Goal: Share content: Share content

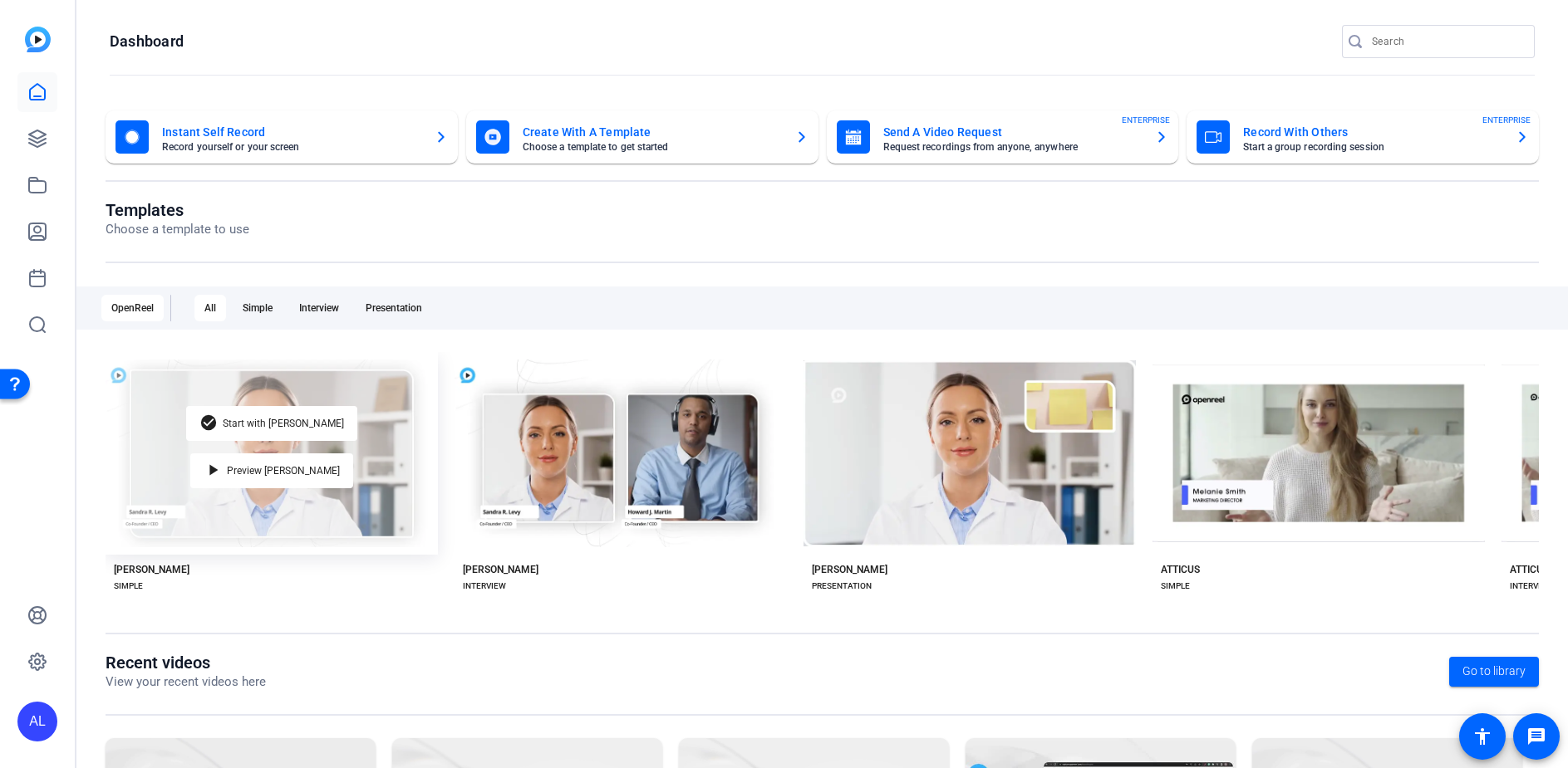
drag, startPoint x: 401, startPoint y: 512, endPoint x: 360, endPoint y: 512, distance: 41.0
click at [400, 512] on div "check_circle Start with Matti play_arrow Preview Matti" at bounding box center [271, 453] width 332 height 202
click at [313, 406] on div "check_circle Start with Matti" at bounding box center [271, 423] width 171 height 35
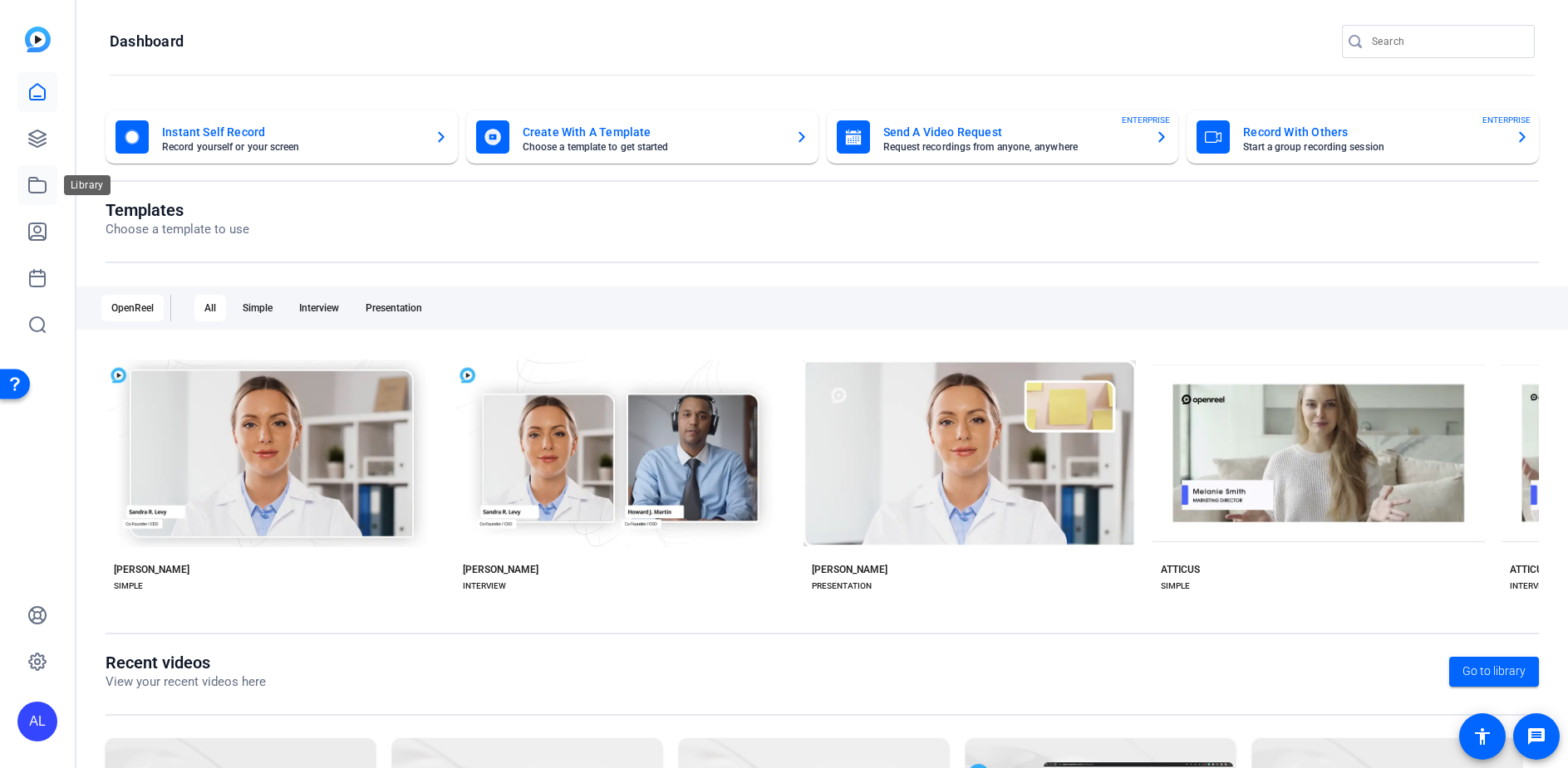
click at [40, 195] on link at bounding box center [37, 185] width 40 height 40
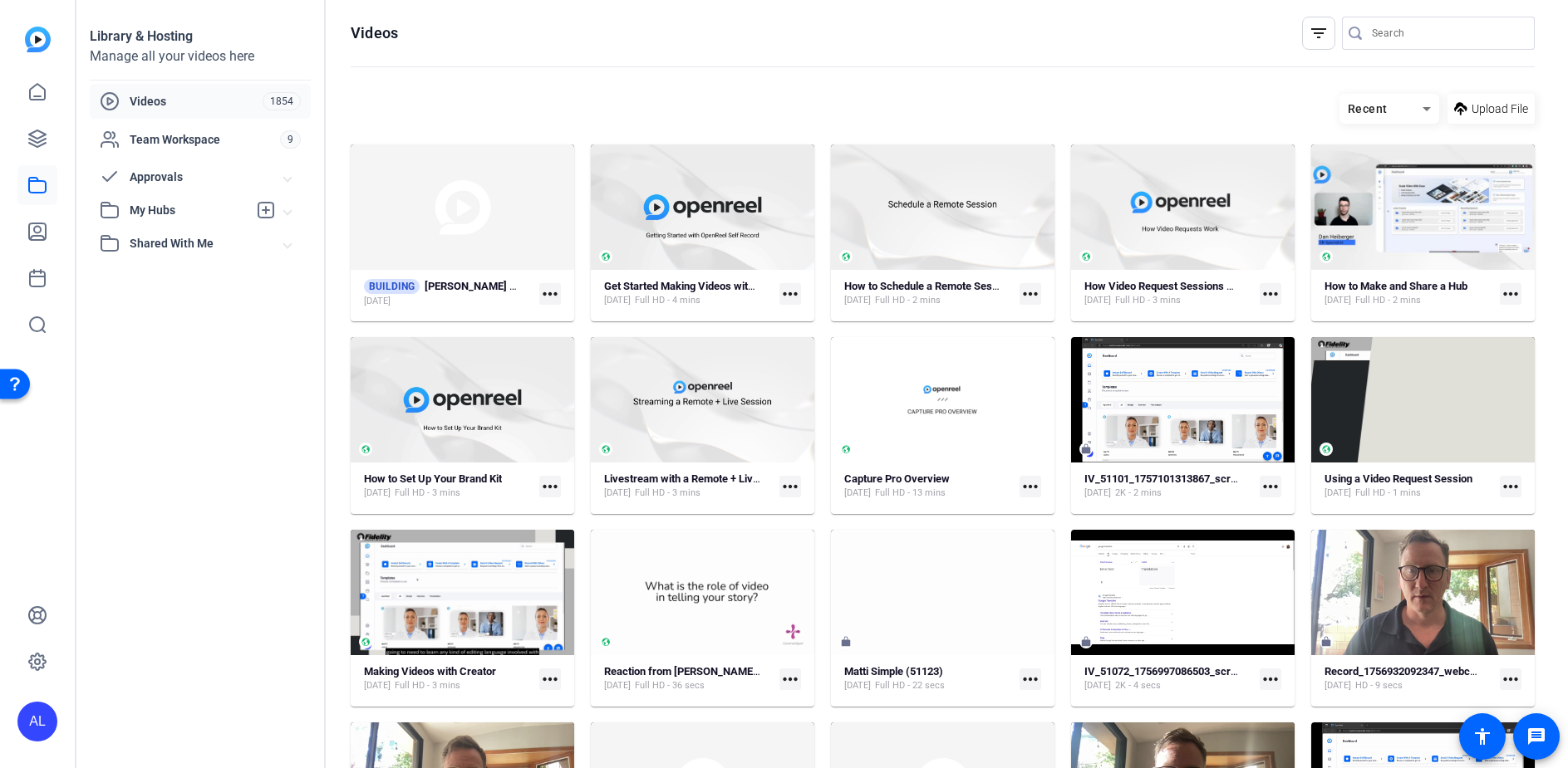
click at [195, 216] on span "My Hubs" at bounding box center [189, 210] width 118 height 17
click at [186, 256] on link "Alexis' Videos 6" at bounding box center [205, 248] width 211 height 33
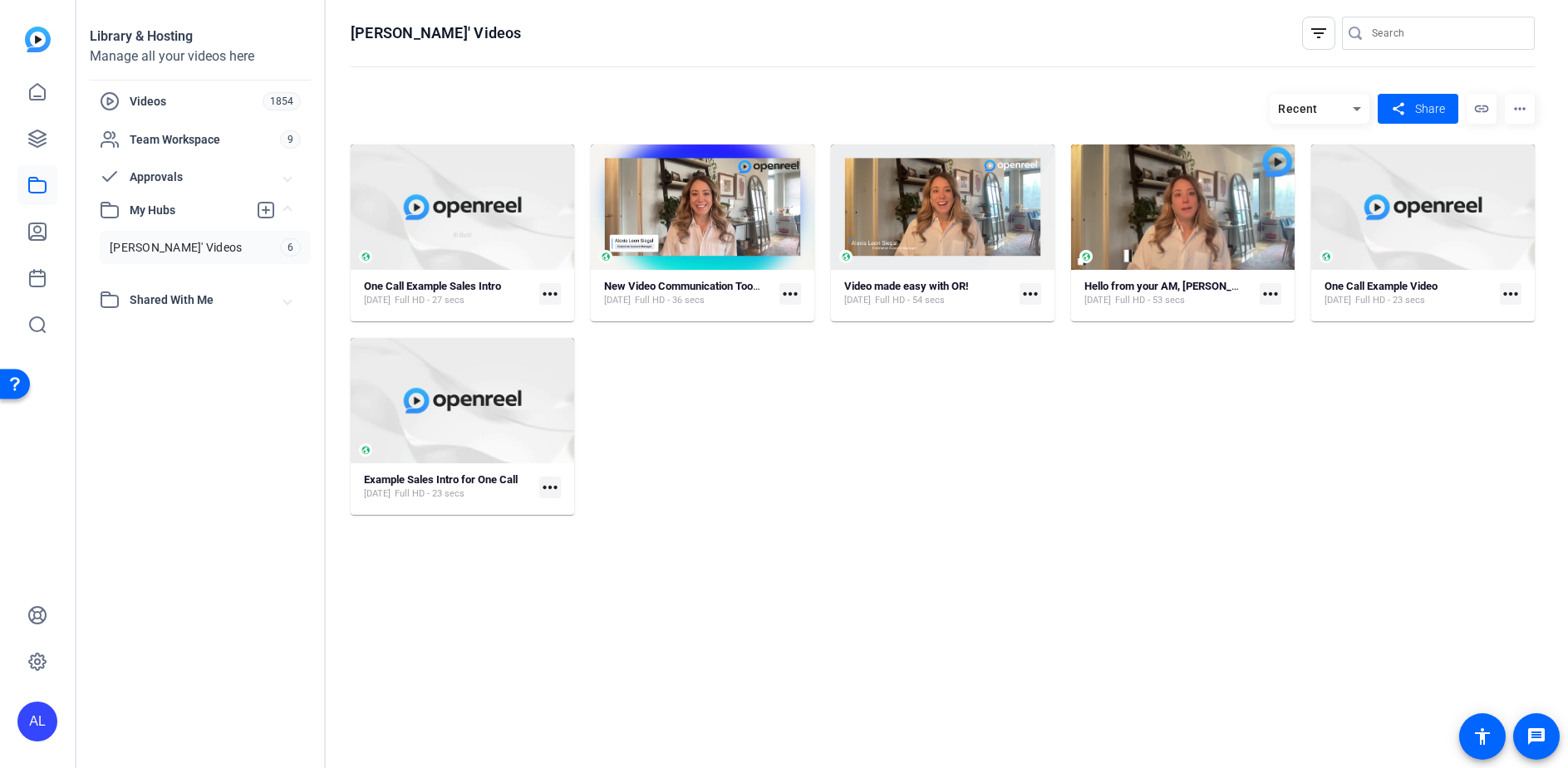
click at [541, 286] on mat-icon "more_horiz" at bounding box center [549, 294] width 22 height 22
click at [494, 257] on div at bounding box center [784, 384] width 1568 height 768
click at [467, 286] on strong "One Call Example Sales Intro" at bounding box center [433, 286] width 137 height 12
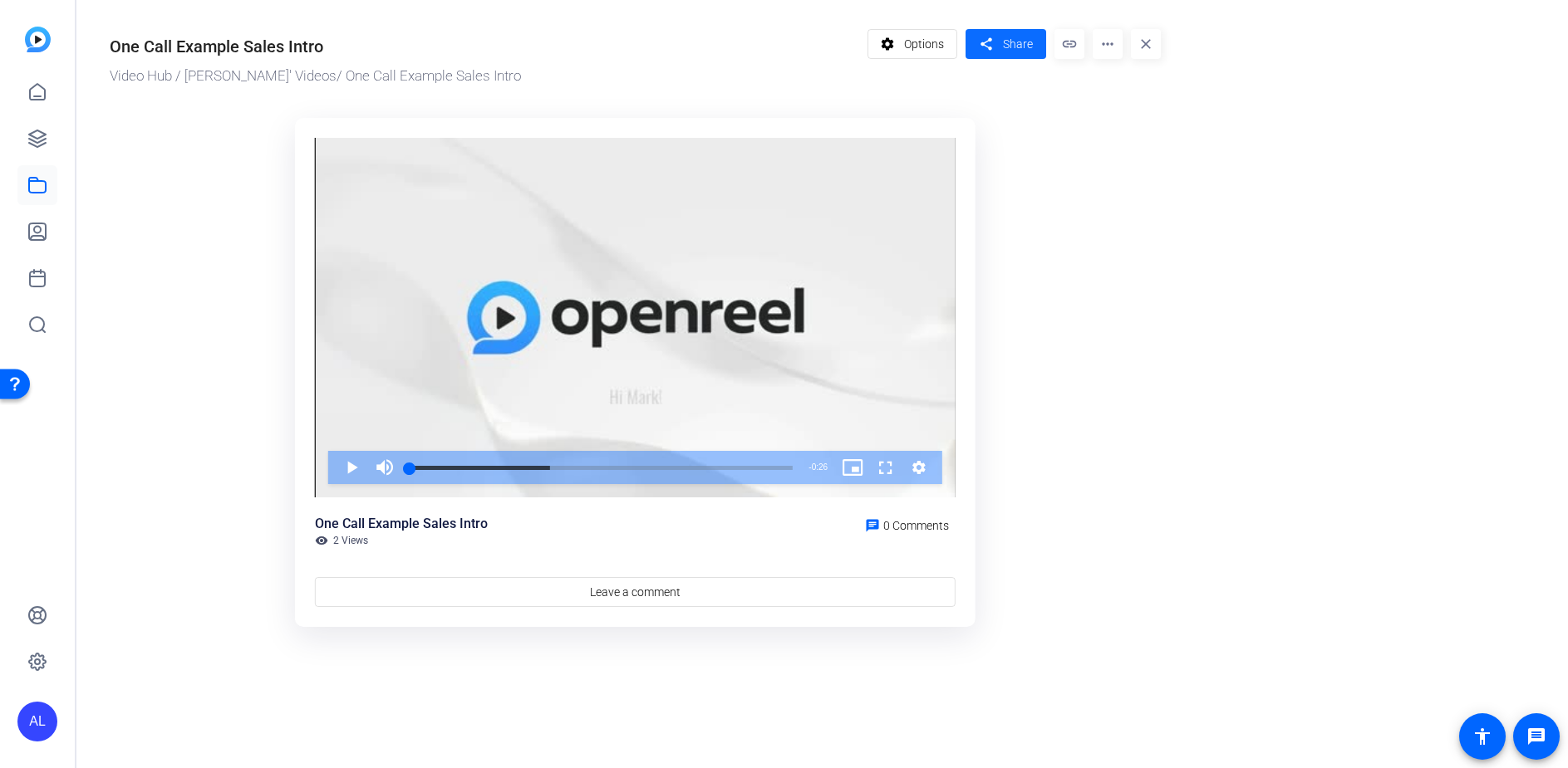
click at [1019, 45] on span "Share" at bounding box center [1018, 44] width 30 height 17
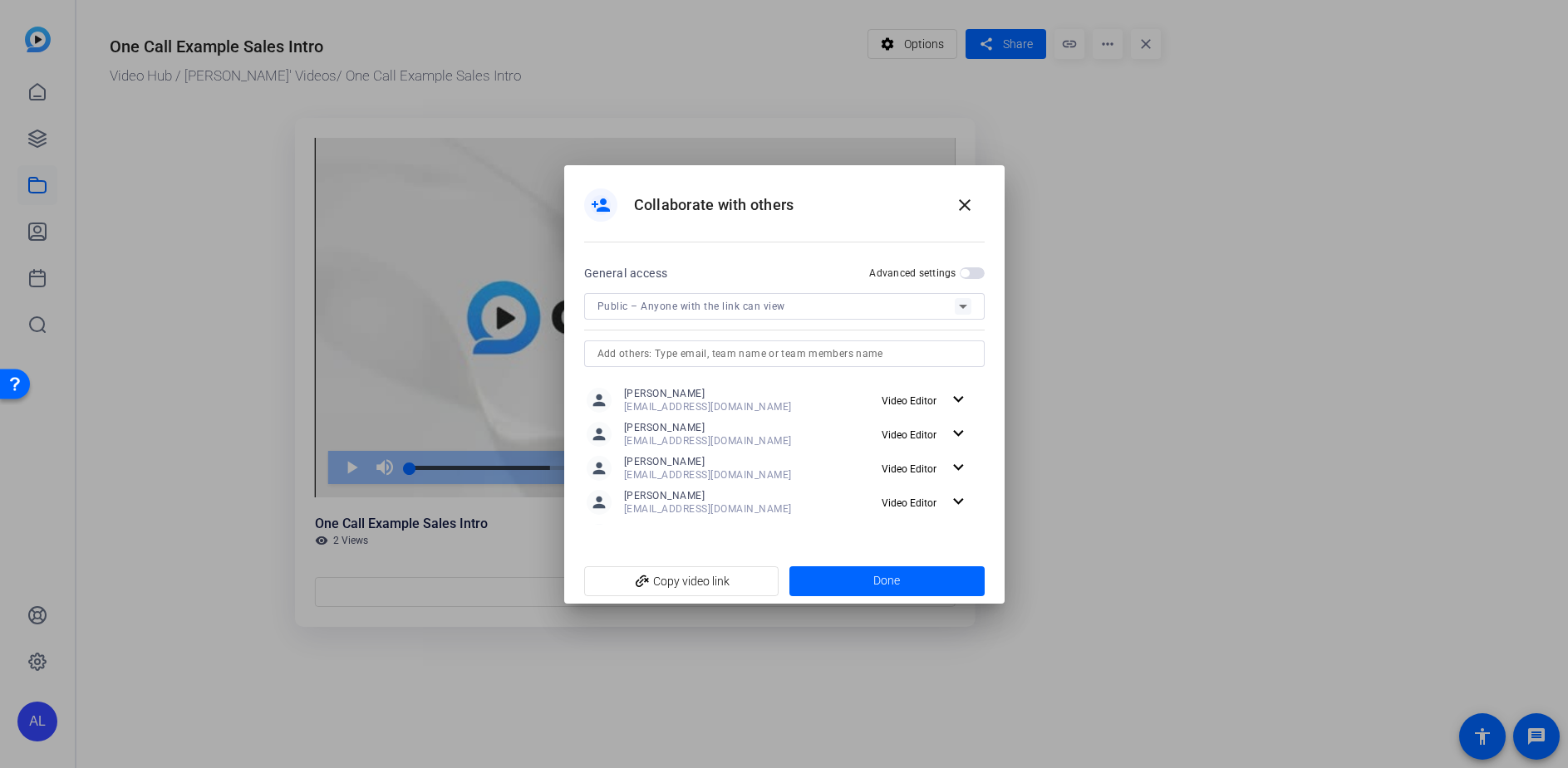
click at [968, 273] on span "button" at bounding box center [965, 274] width 9 height 9
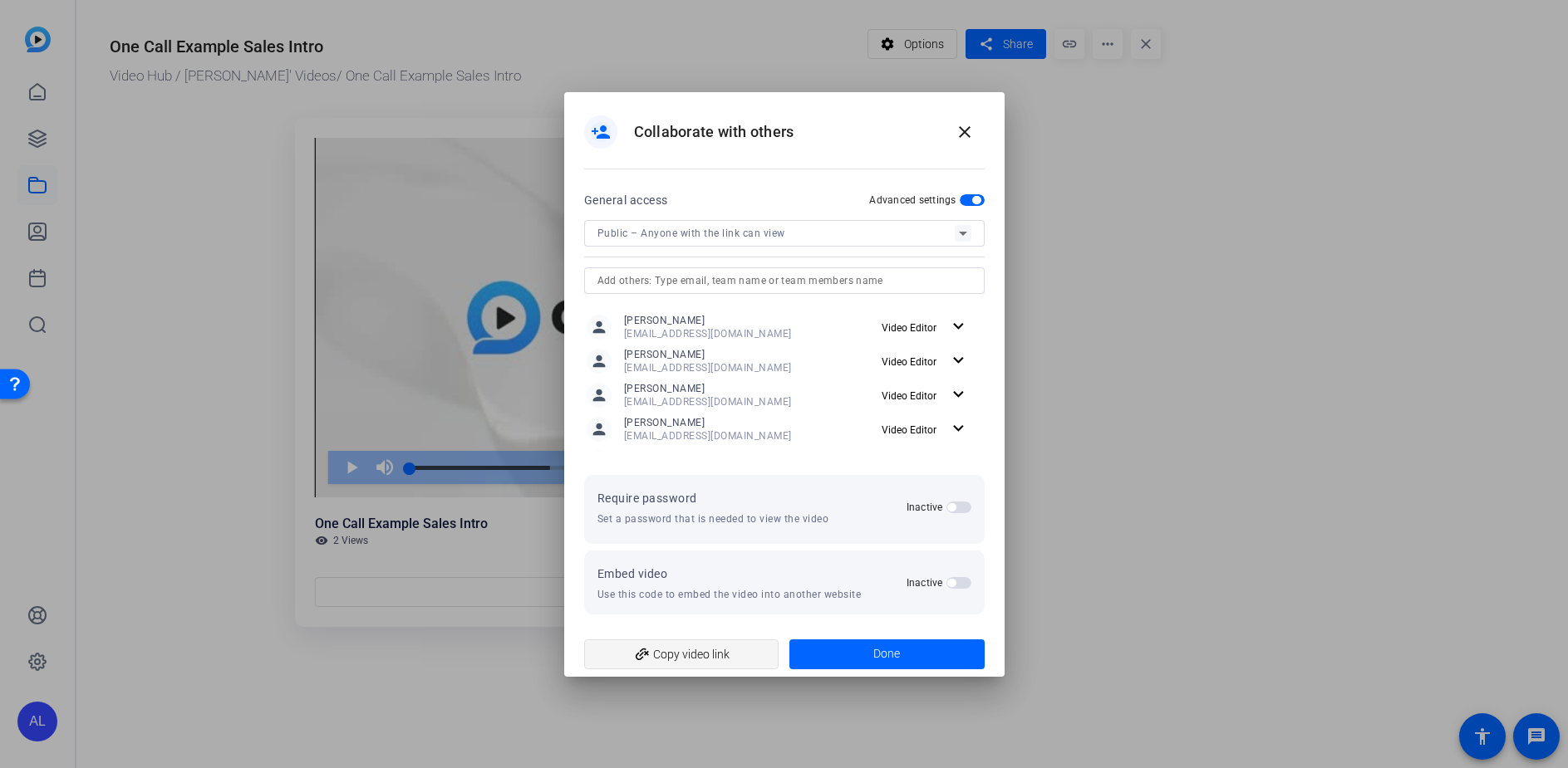
click at [704, 661] on span "add_link Copy video link" at bounding box center [681, 654] width 169 height 31
drag, startPoint x: 972, startPoint y: 128, endPoint x: 762, endPoint y: 9, distance: 241.4
click at [971, 128] on button "close" at bounding box center [965, 132] width 40 height 40
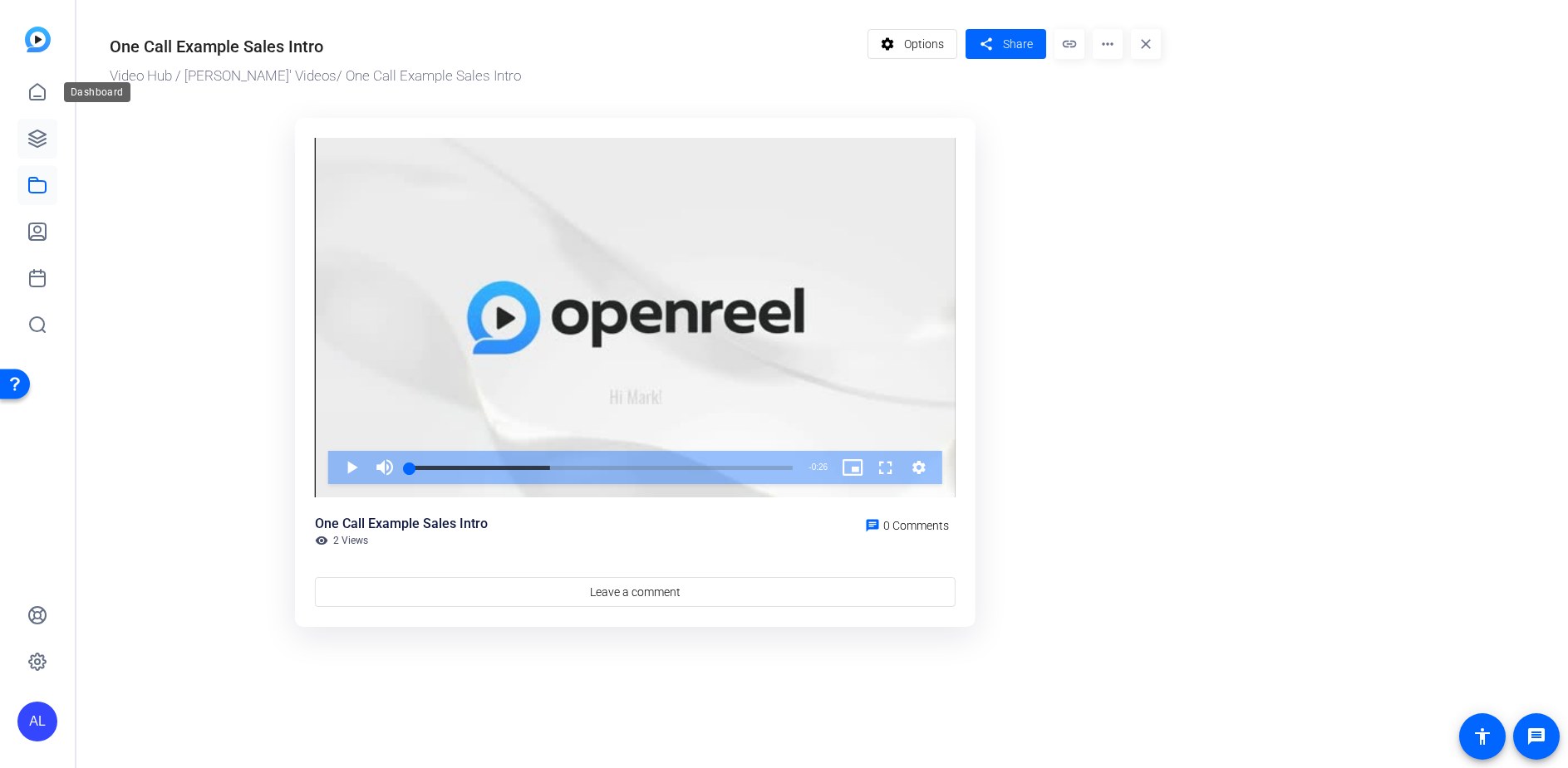
click at [47, 126] on link at bounding box center [37, 139] width 40 height 40
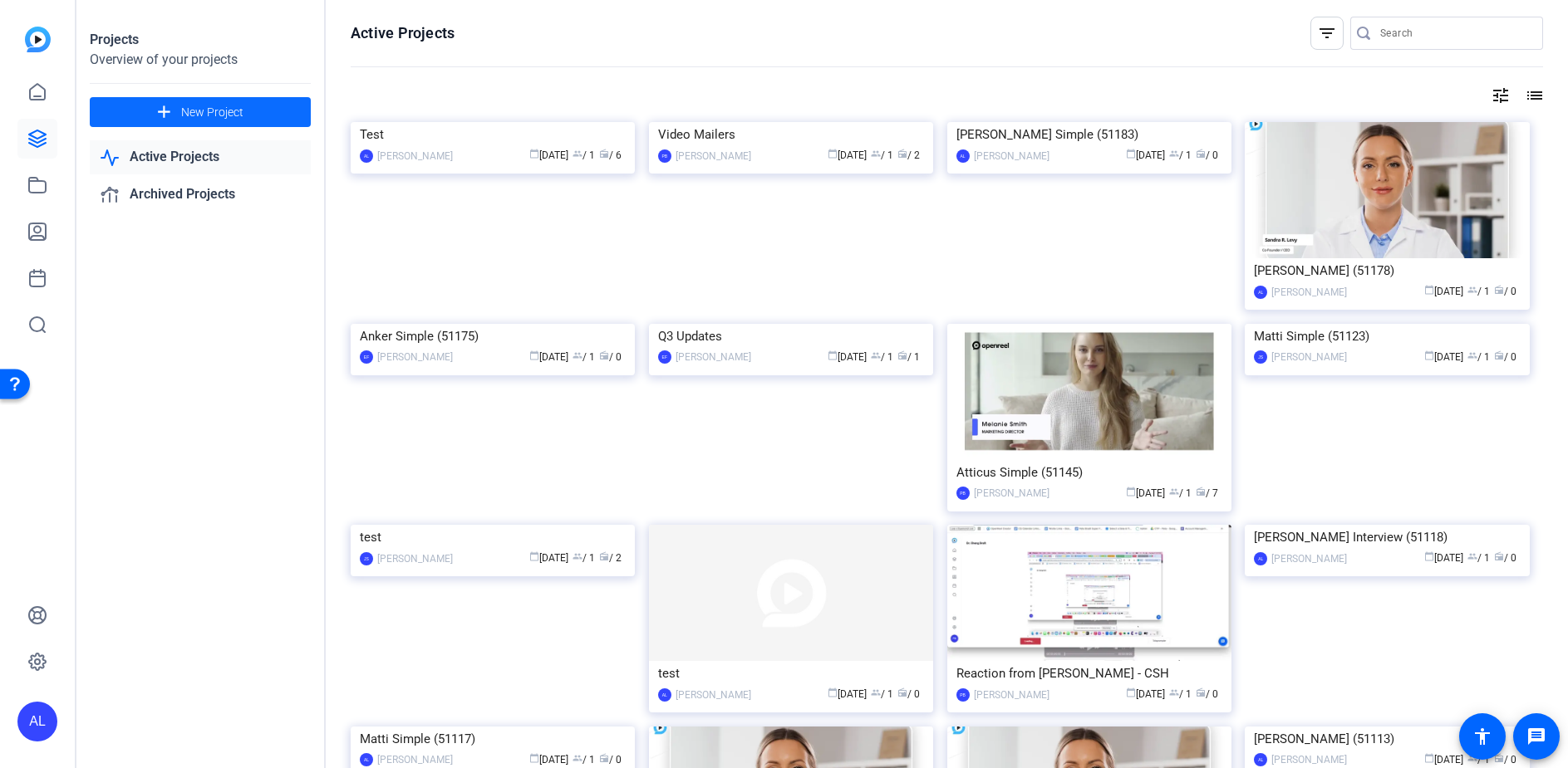
click at [210, 116] on span "New Project" at bounding box center [212, 112] width 63 height 17
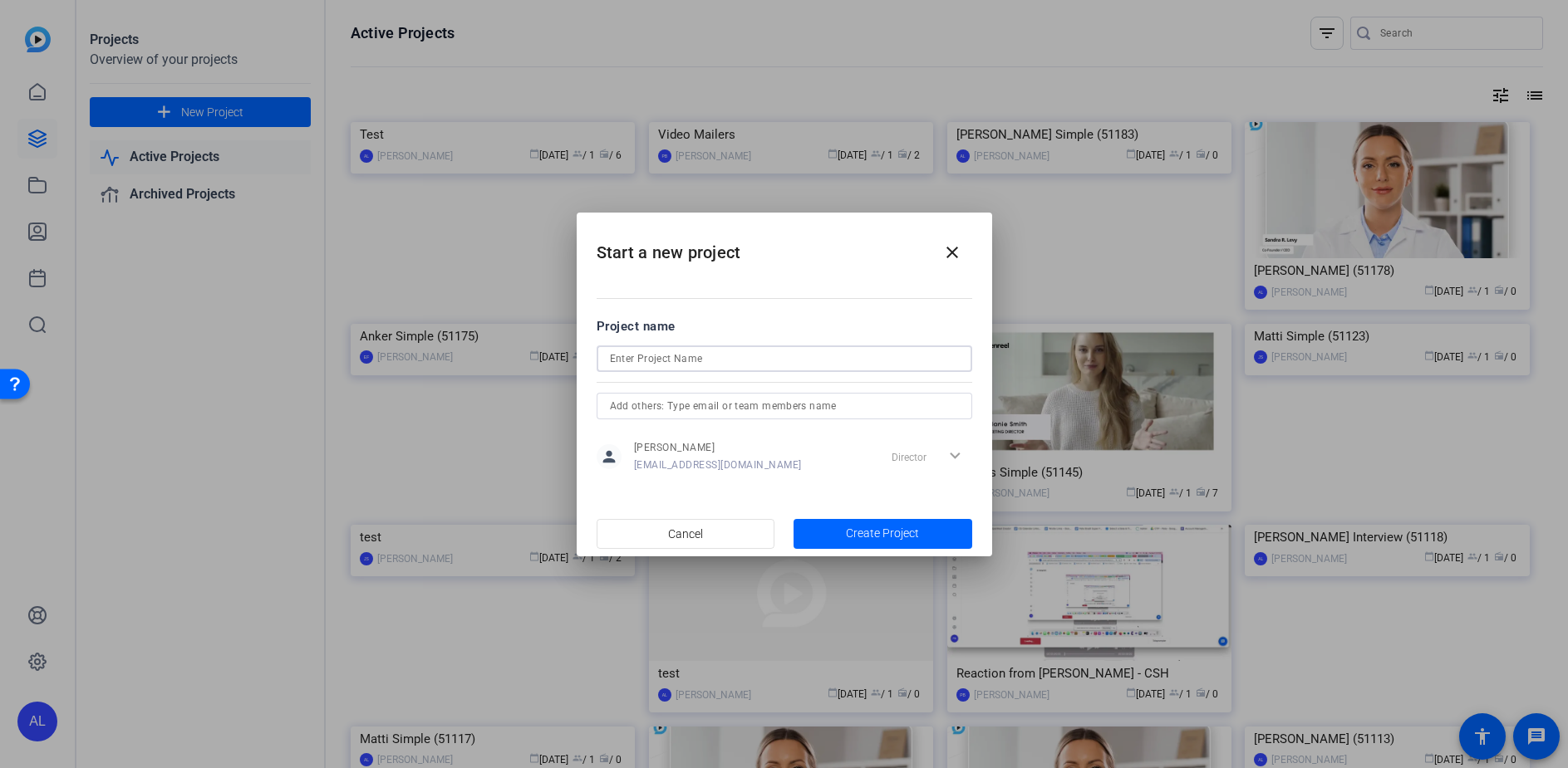
click at [691, 364] on input at bounding box center [784, 358] width 349 height 20
type input "blurred backgrounds"
click at [911, 536] on span "Create Project" at bounding box center [882, 533] width 73 height 17
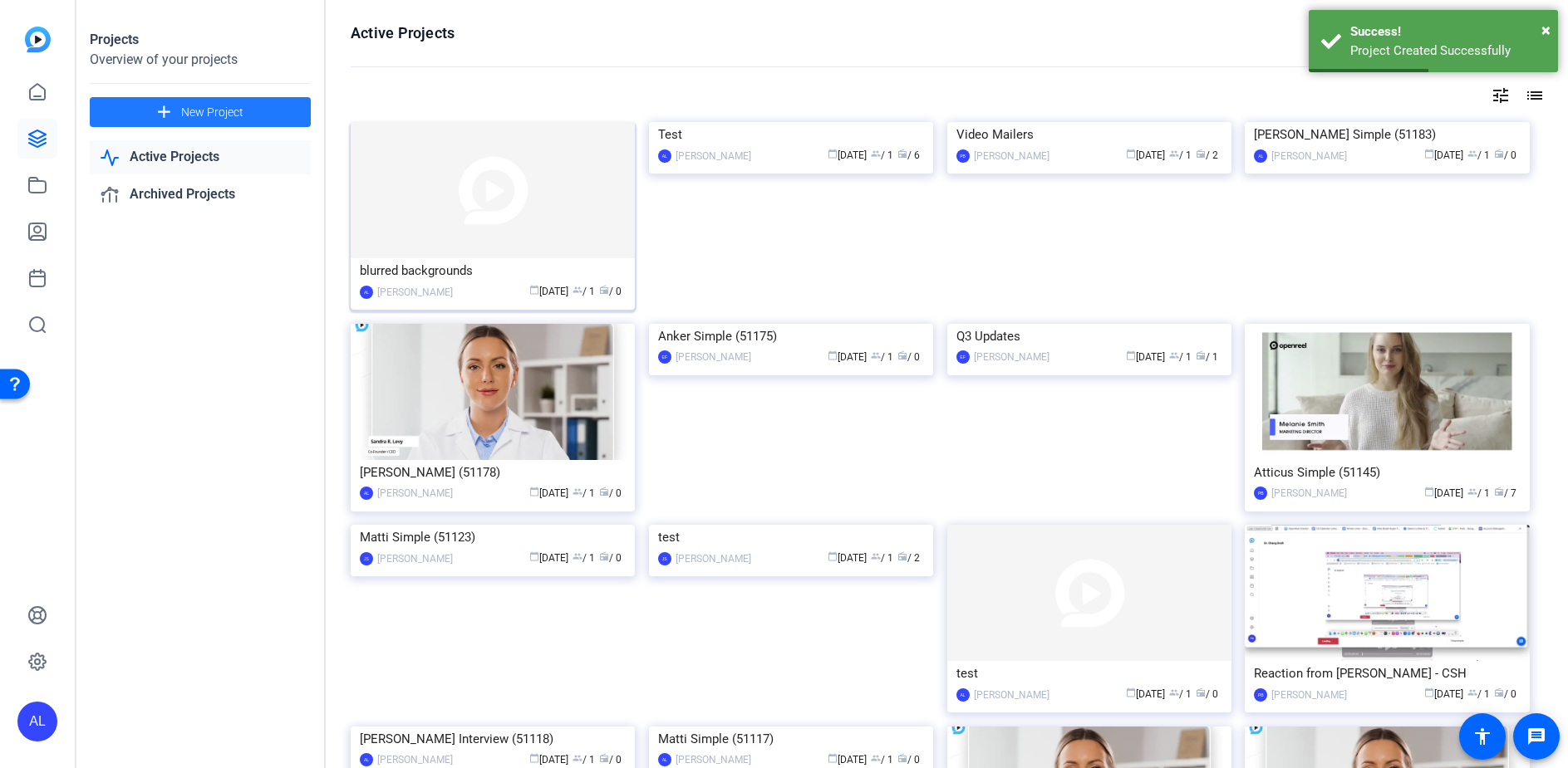
click at [448, 195] on img at bounding box center [492, 190] width 284 height 136
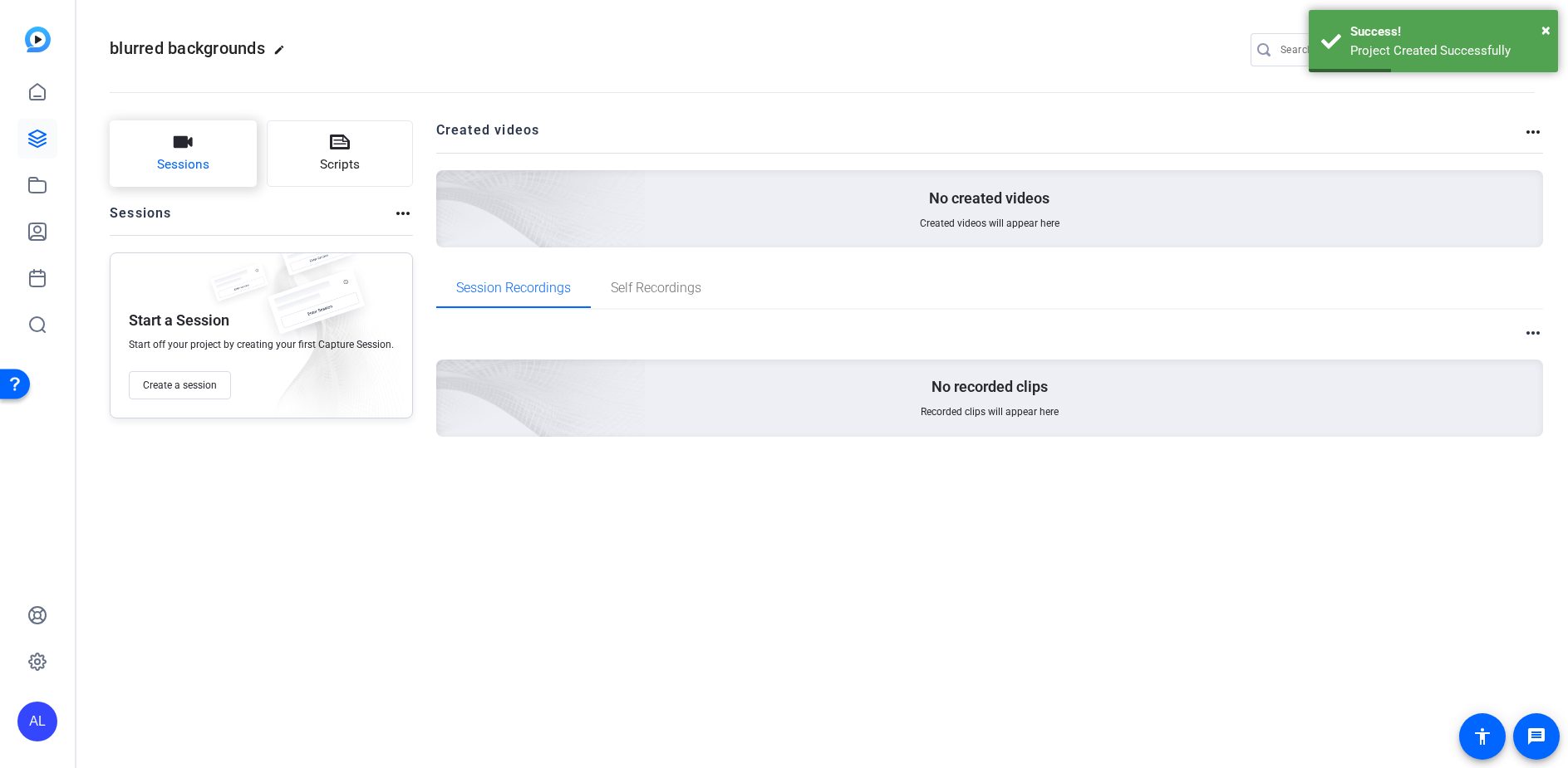
click at [198, 150] on button "Sessions" at bounding box center [183, 154] width 147 height 66
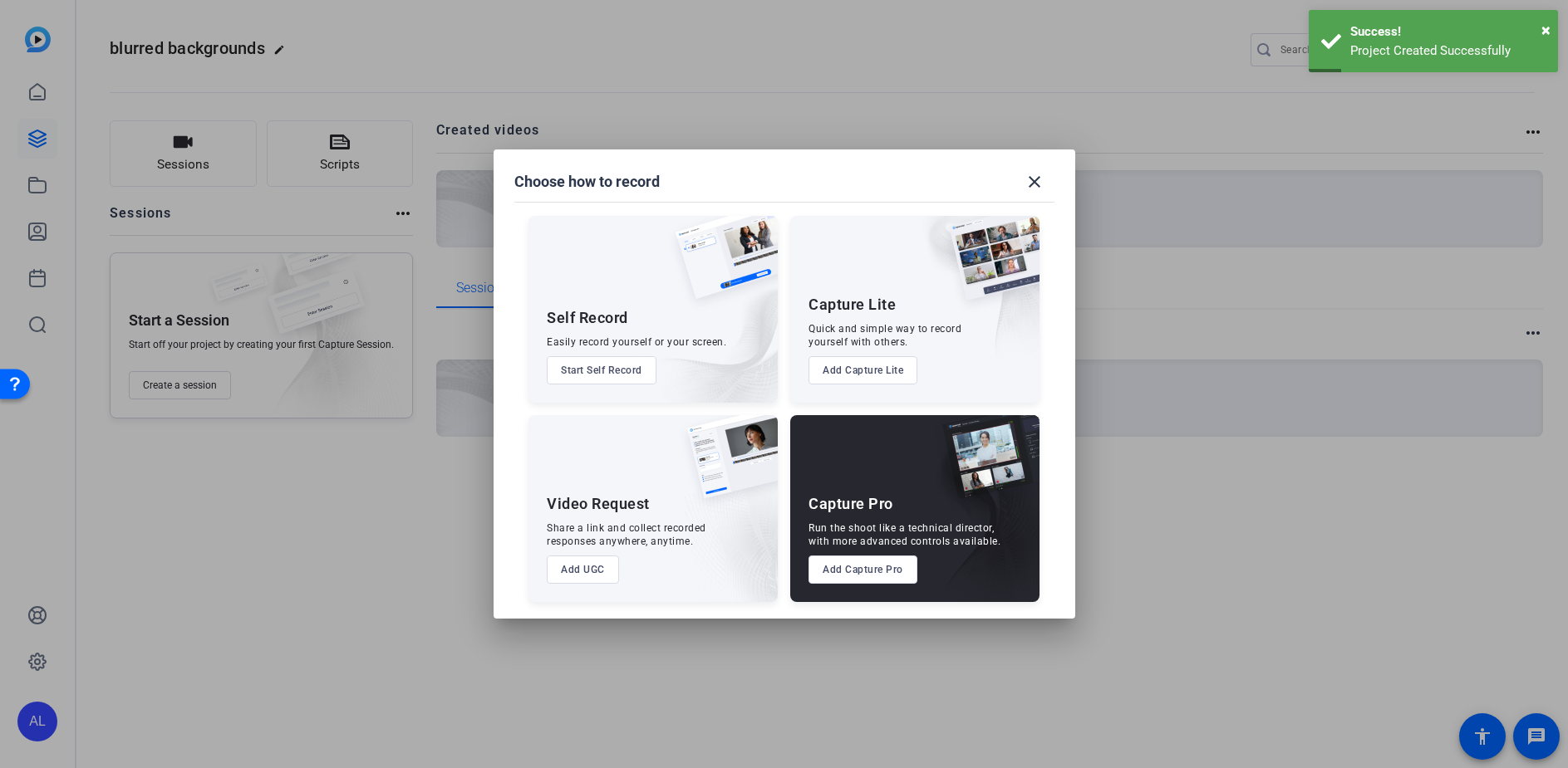
click at [643, 376] on button "Start Self Record" at bounding box center [601, 370] width 110 height 29
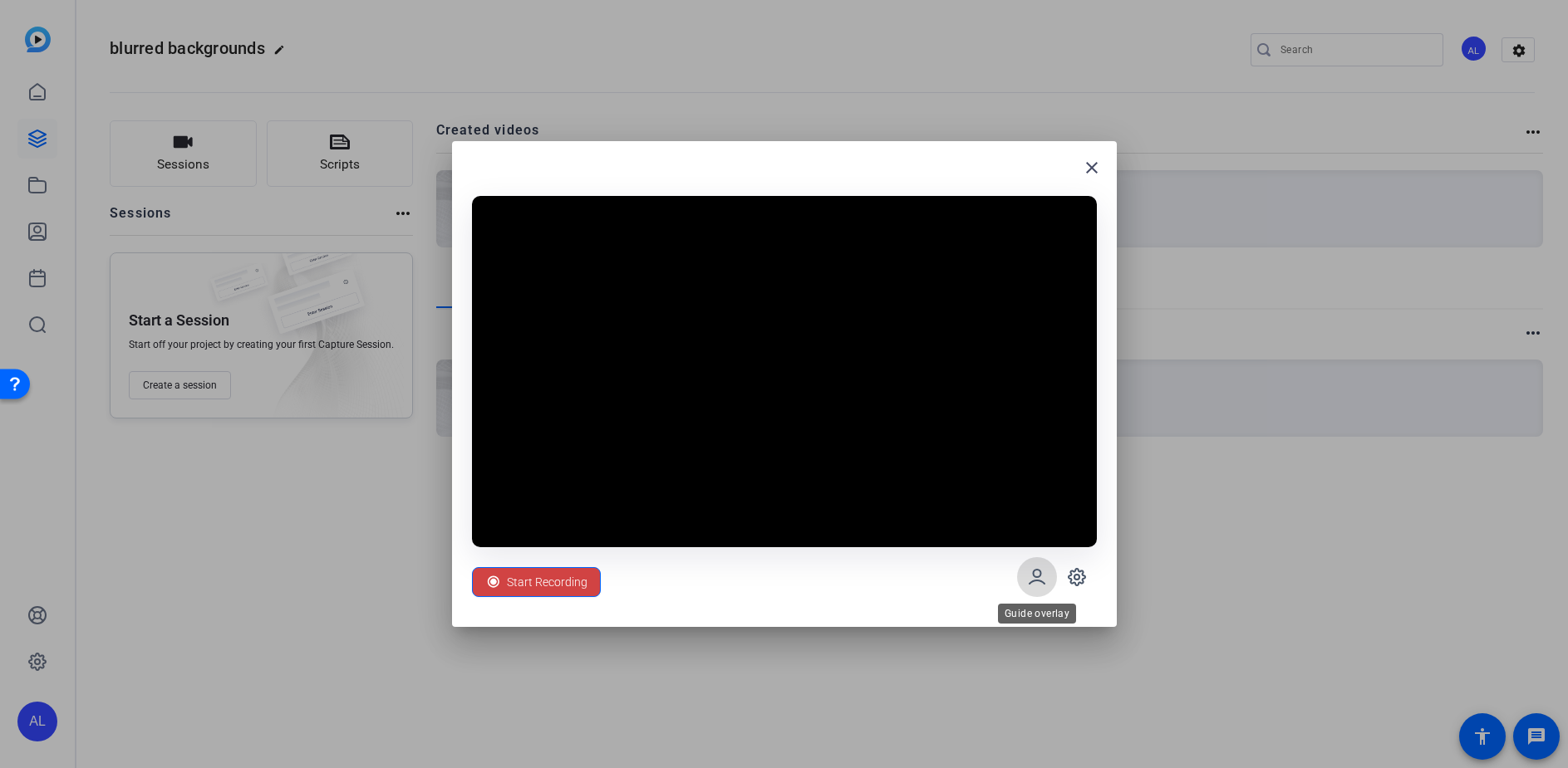
click at [1046, 577] on icon at bounding box center [1036, 577] width 20 height 20
click at [1065, 574] on span at bounding box center [1077, 577] width 40 height 40
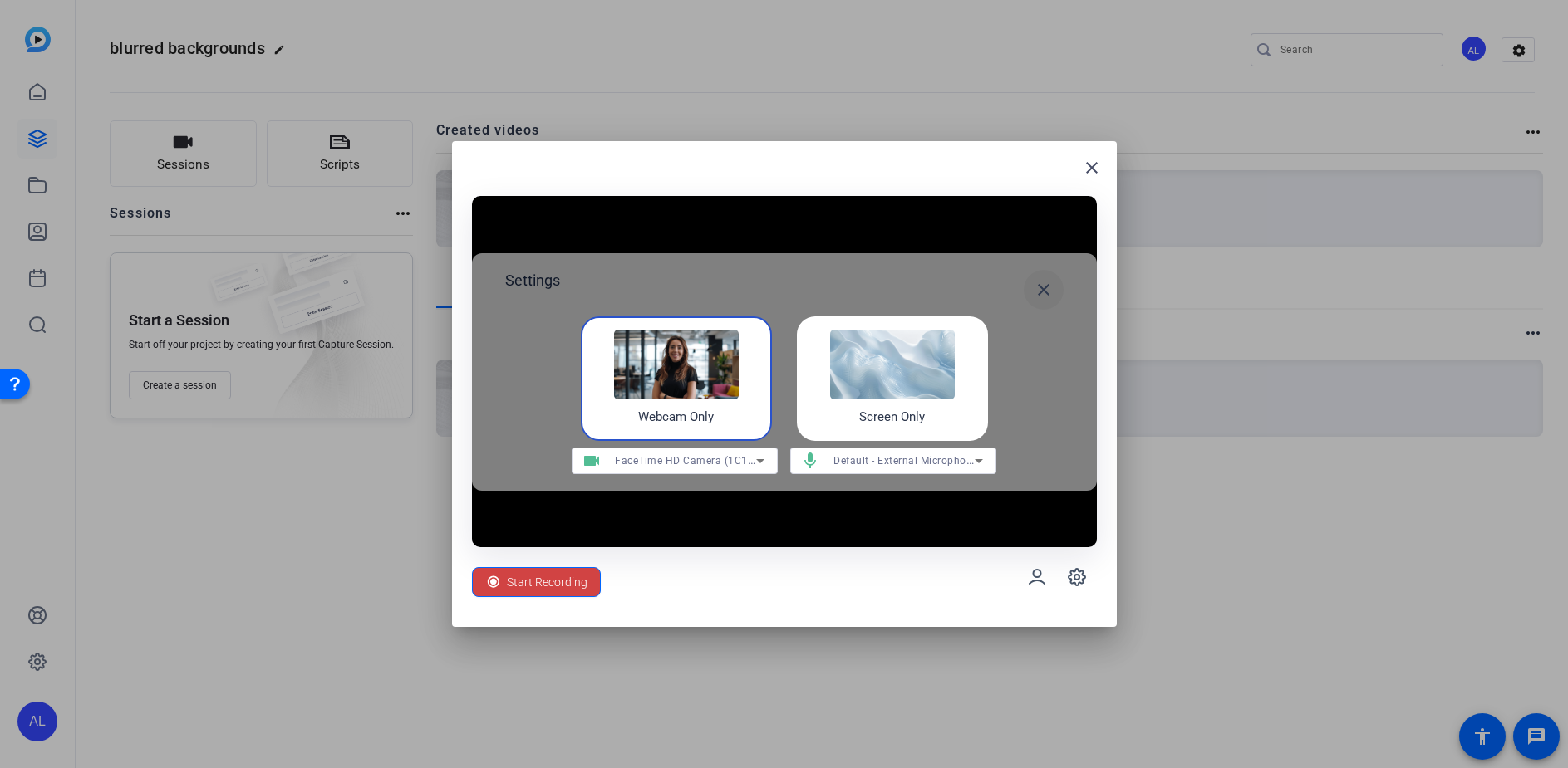
click at [1040, 288] on mat-icon "close" at bounding box center [1043, 289] width 20 height 20
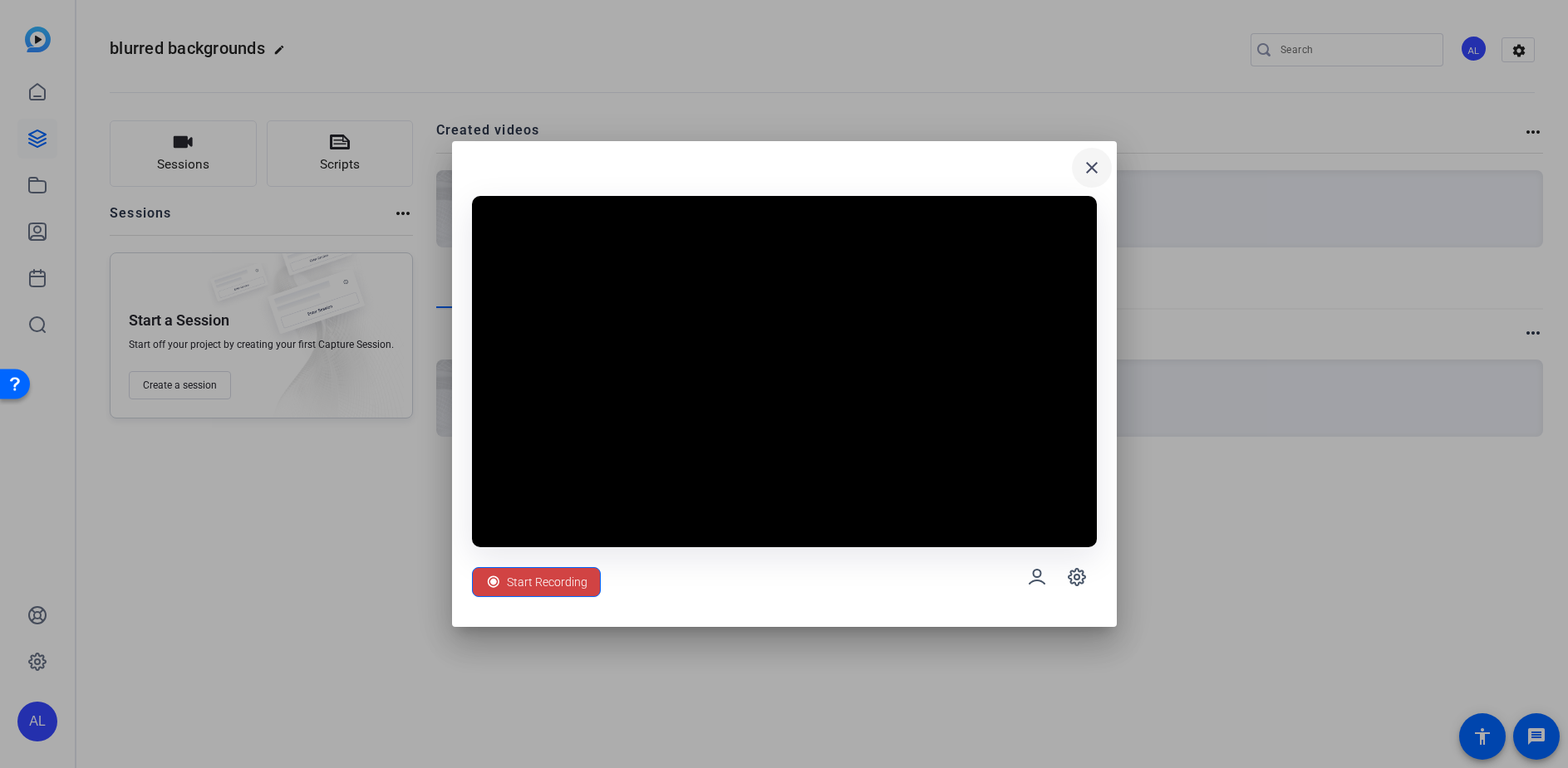
click at [1079, 170] on span at bounding box center [1092, 168] width 40 height 40
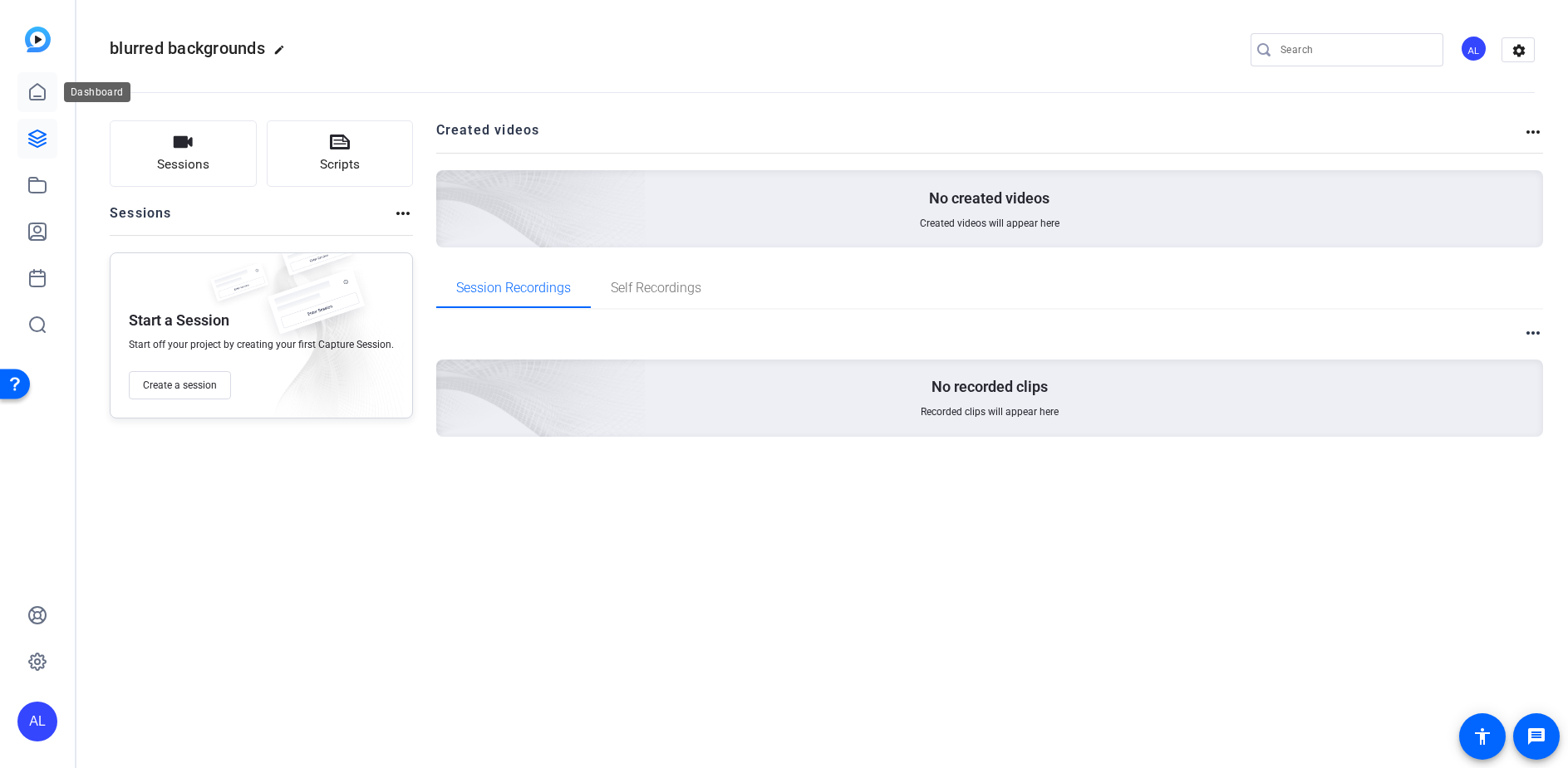
click at [37, 100] on icon at bounding box center [37, 92] width 15 height 16
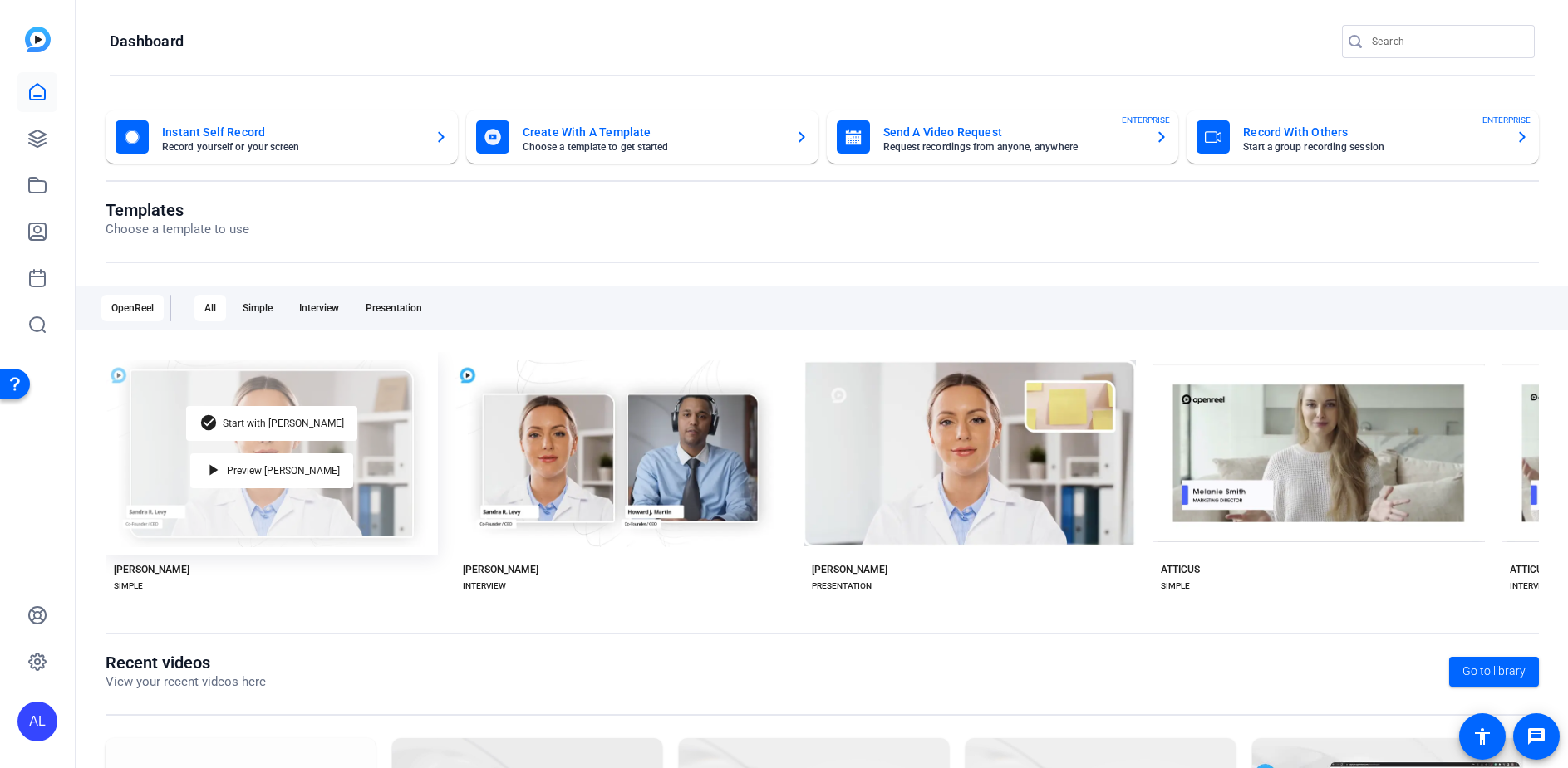
click at [319, 526] on div "check_circle Start with Matti play_arrow Preview Matti" at bounding box center [271, 453] width 332 height 202
click at [288, 468] on span "Preview [PERSON_NAME]" at bounding box center [283, 470] width 113 height 10
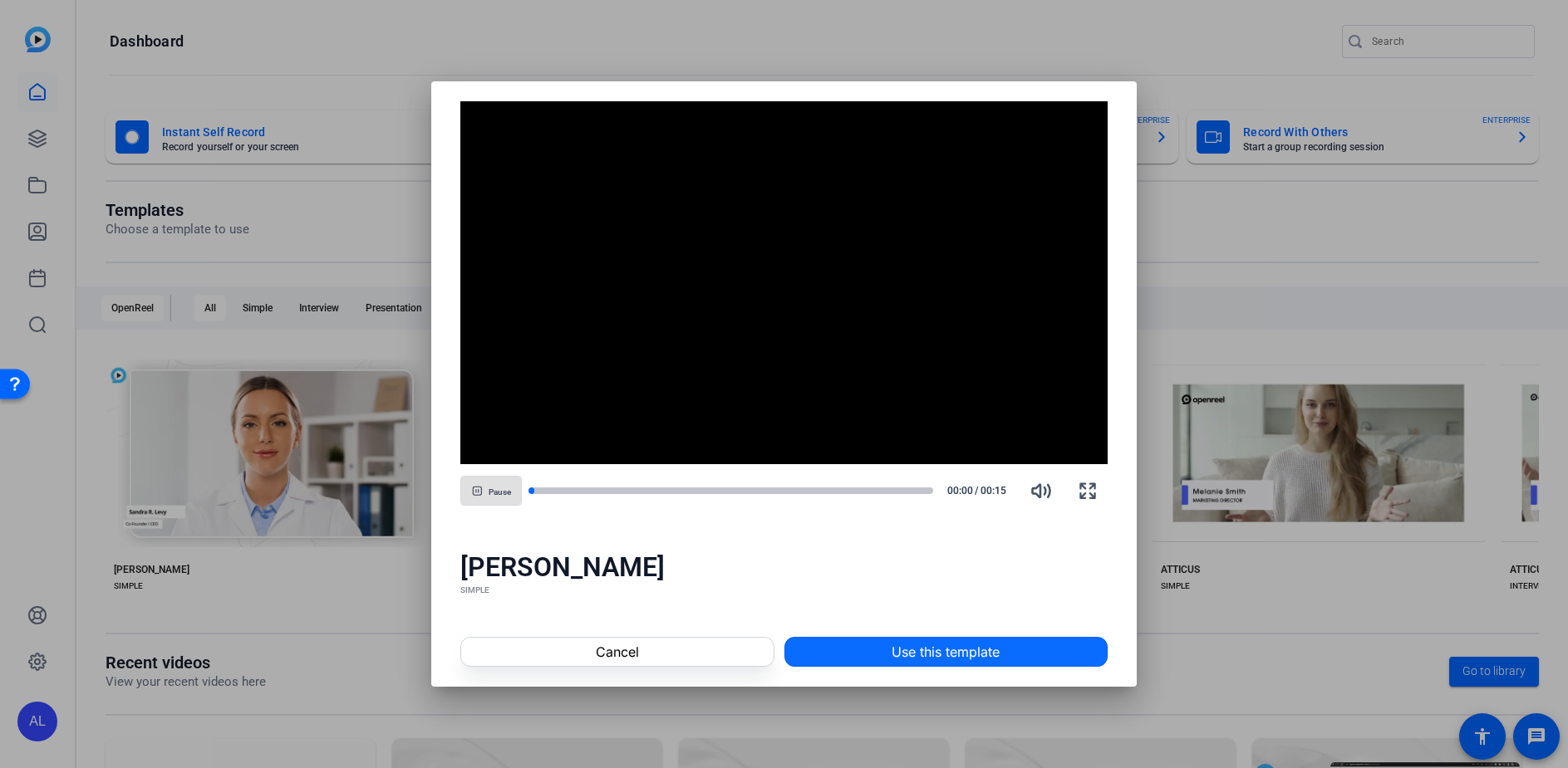
click at [857, 643] on span at bounding box center [946, 652] width 322 height 40
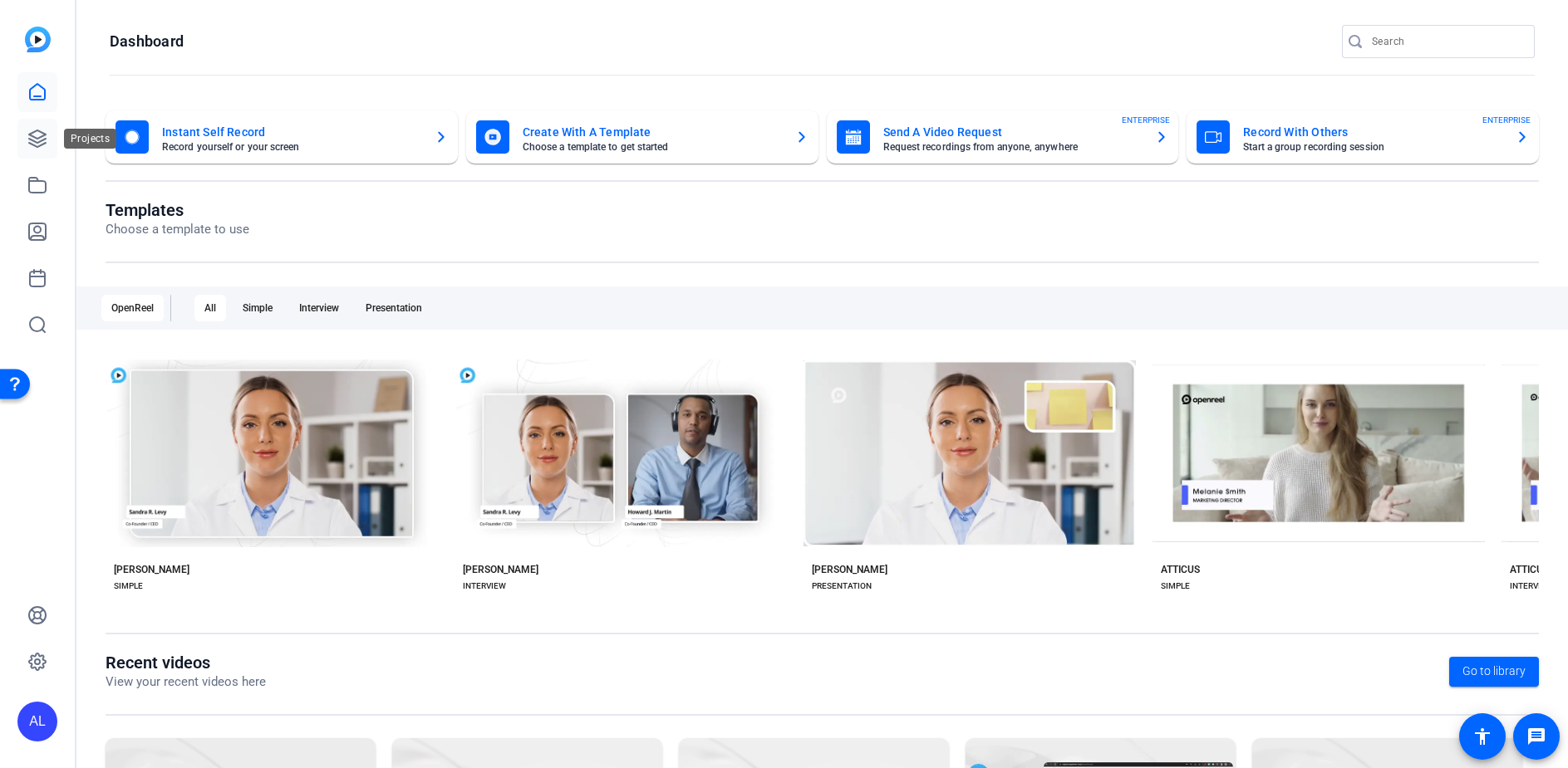
click at [43, 147] on icon at bounding box center [37, 138] width 20 height 20
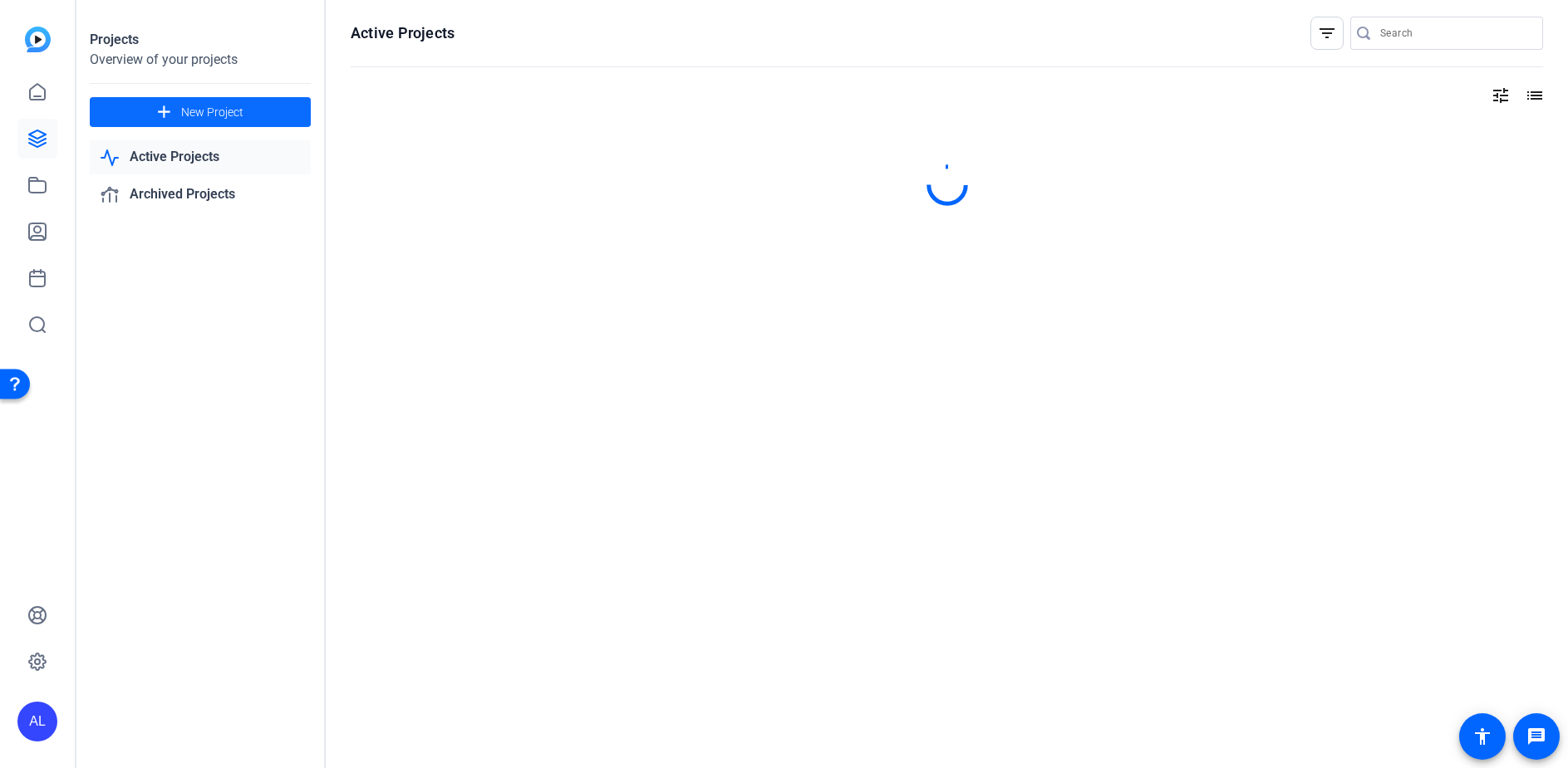
click at [257, 117] on span at bounding box center [200, 112] width 221 height 40
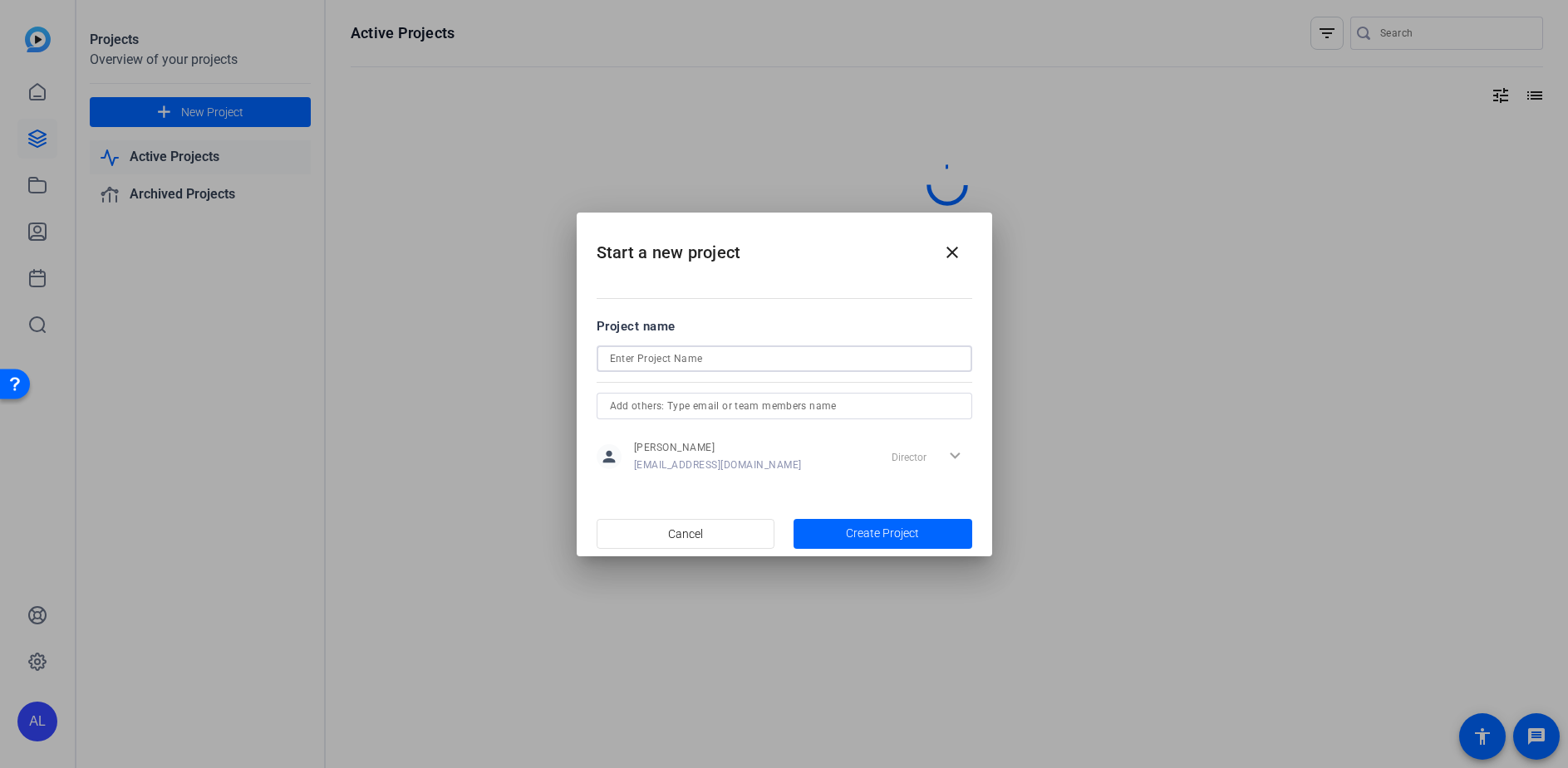
click at [817, 352] on input at bounding box center [784, 358] width 349 height 20
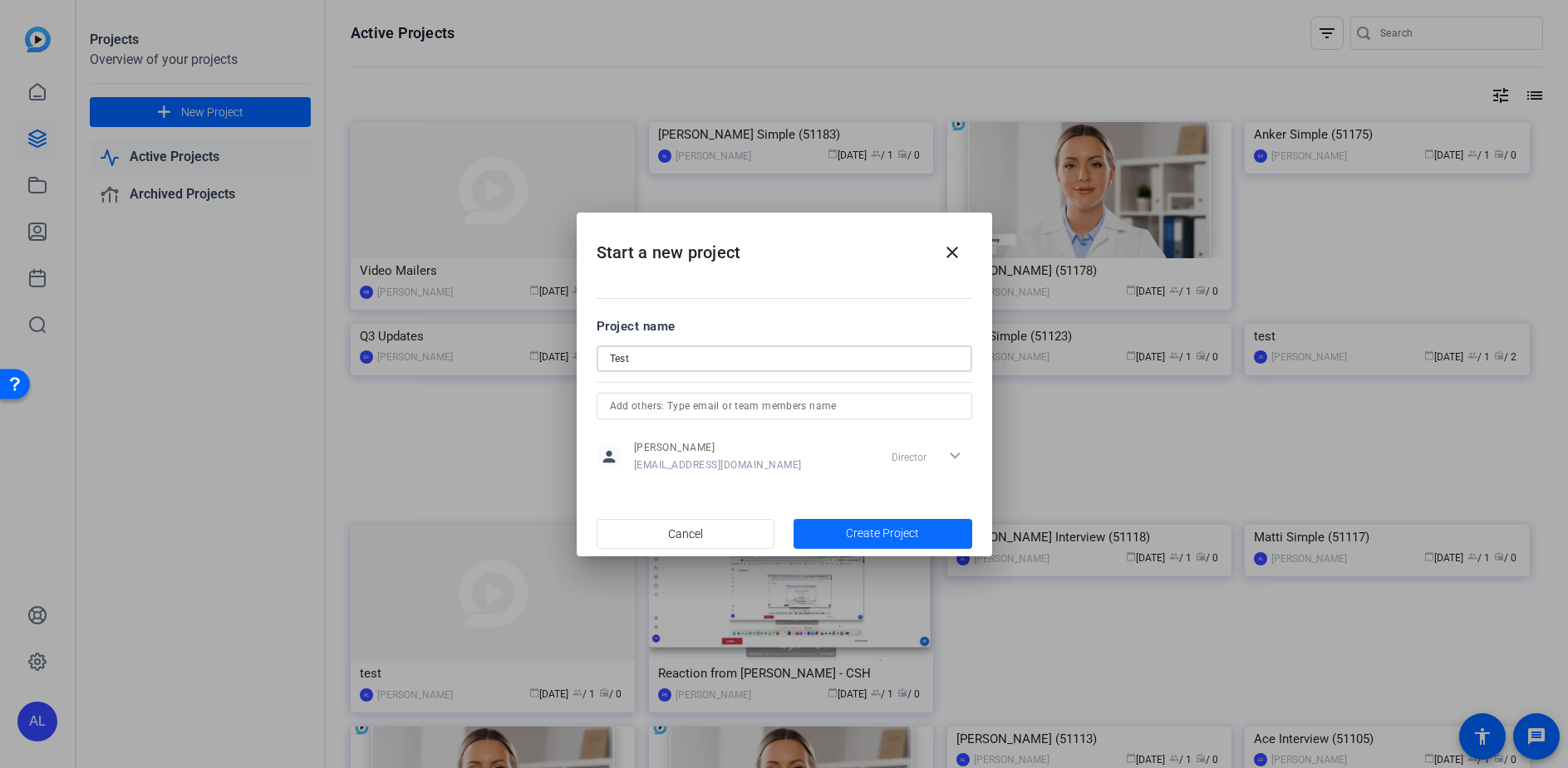
type input "Test"
drag, startPoint x: 880, startPoint y: 541, endPoint x: 844, endPoint y: 494, distance: 59.2
click at [880, 540] on span "Create Project" at bounding box center [882, 533] width 73 height 17
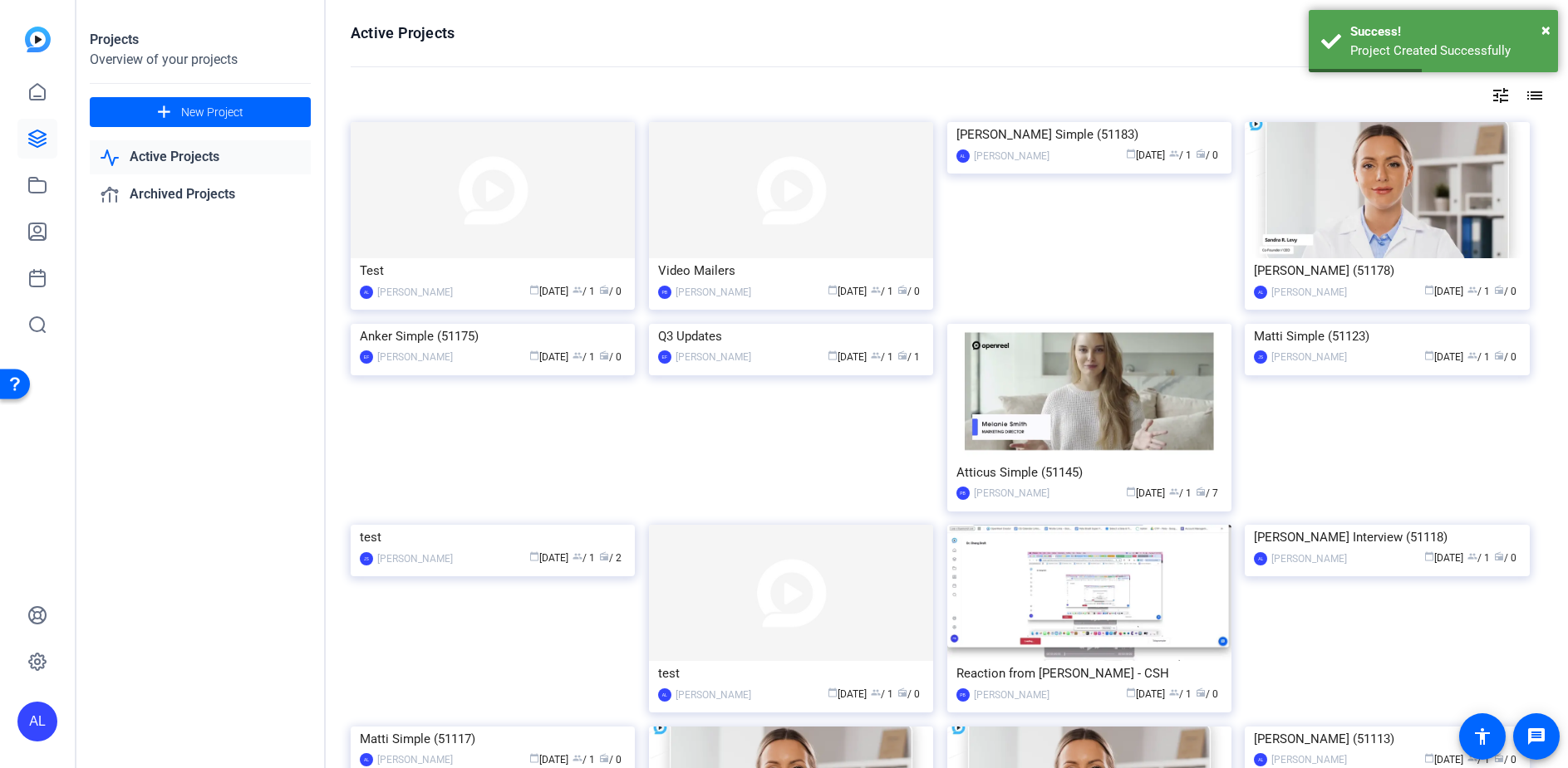
click at [508, 229] on img at bounding box center [492, 190] width 284 height 136
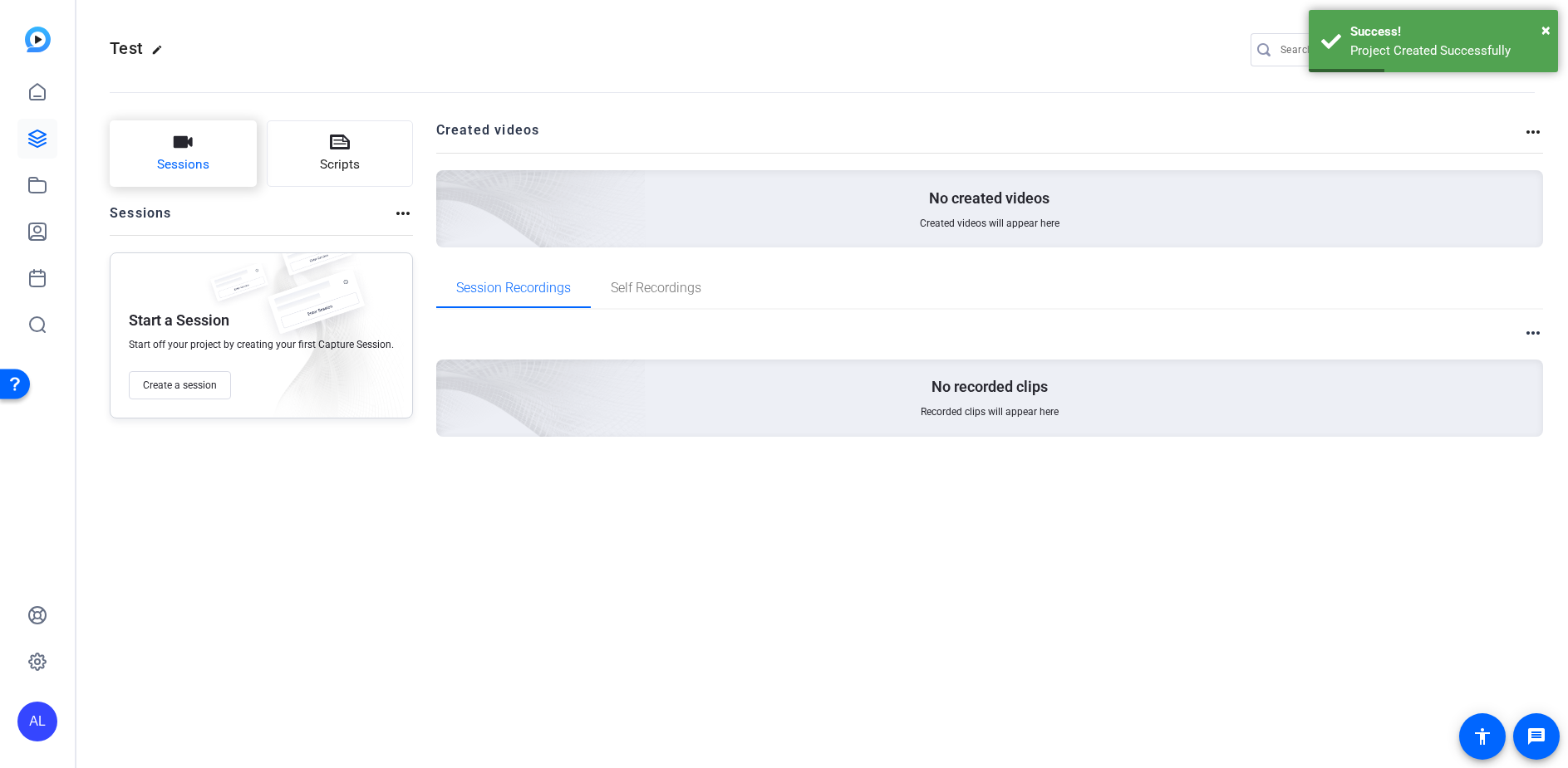
click at [227, 156] on button "Sessions" at bounding box center [183, 154] width 147 height 66
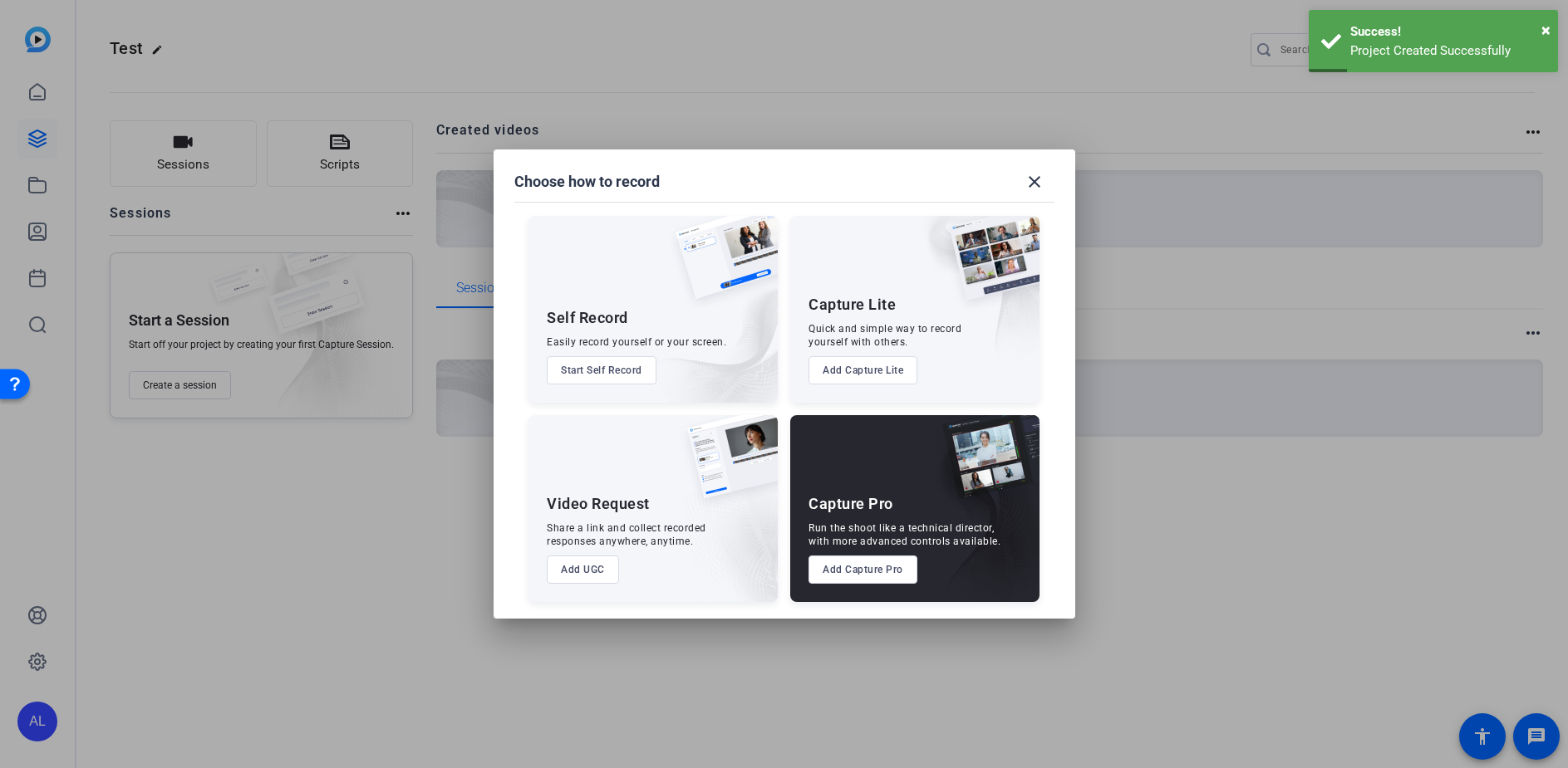
click at [900, 381] on button "Add Capture Lite" at bounding box center [862, 370] width 109 height 29
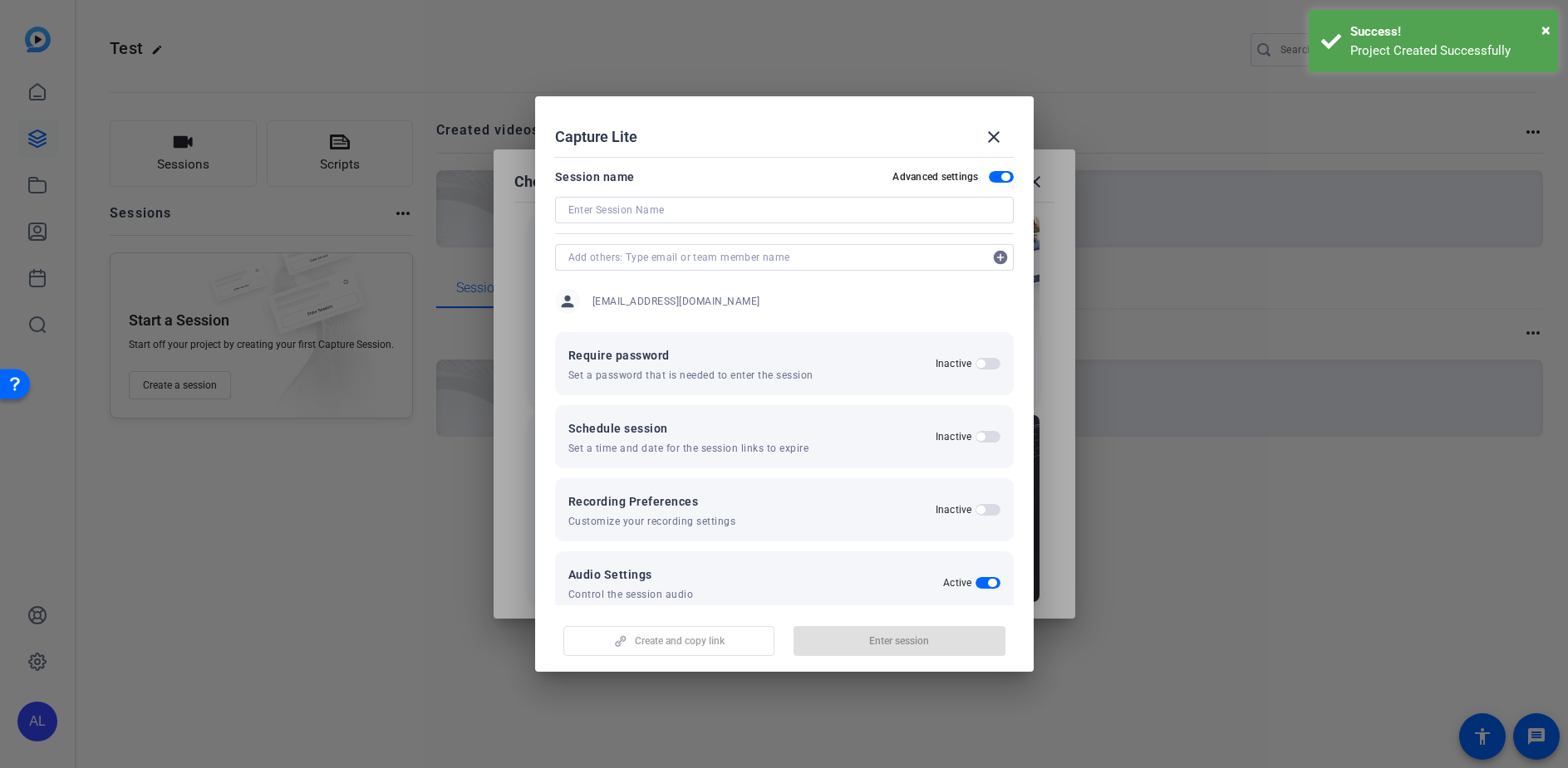
click at [733, 209] on input at bounding box center [784, 209] width 432 height 20
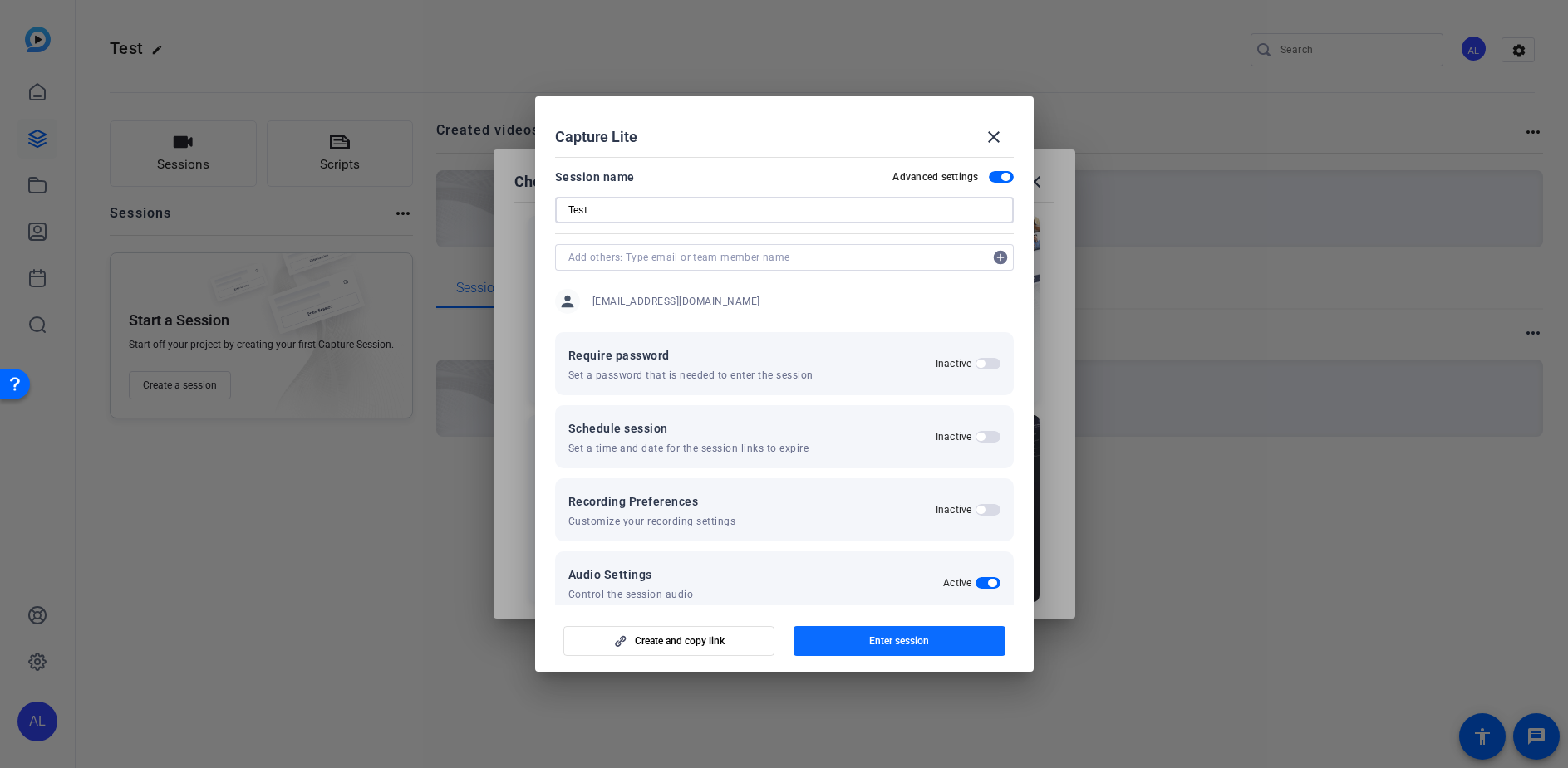
type input "Test"
click at [916, 634] on span "Enter session" at bounding box center [899, 640] width 60 height 13
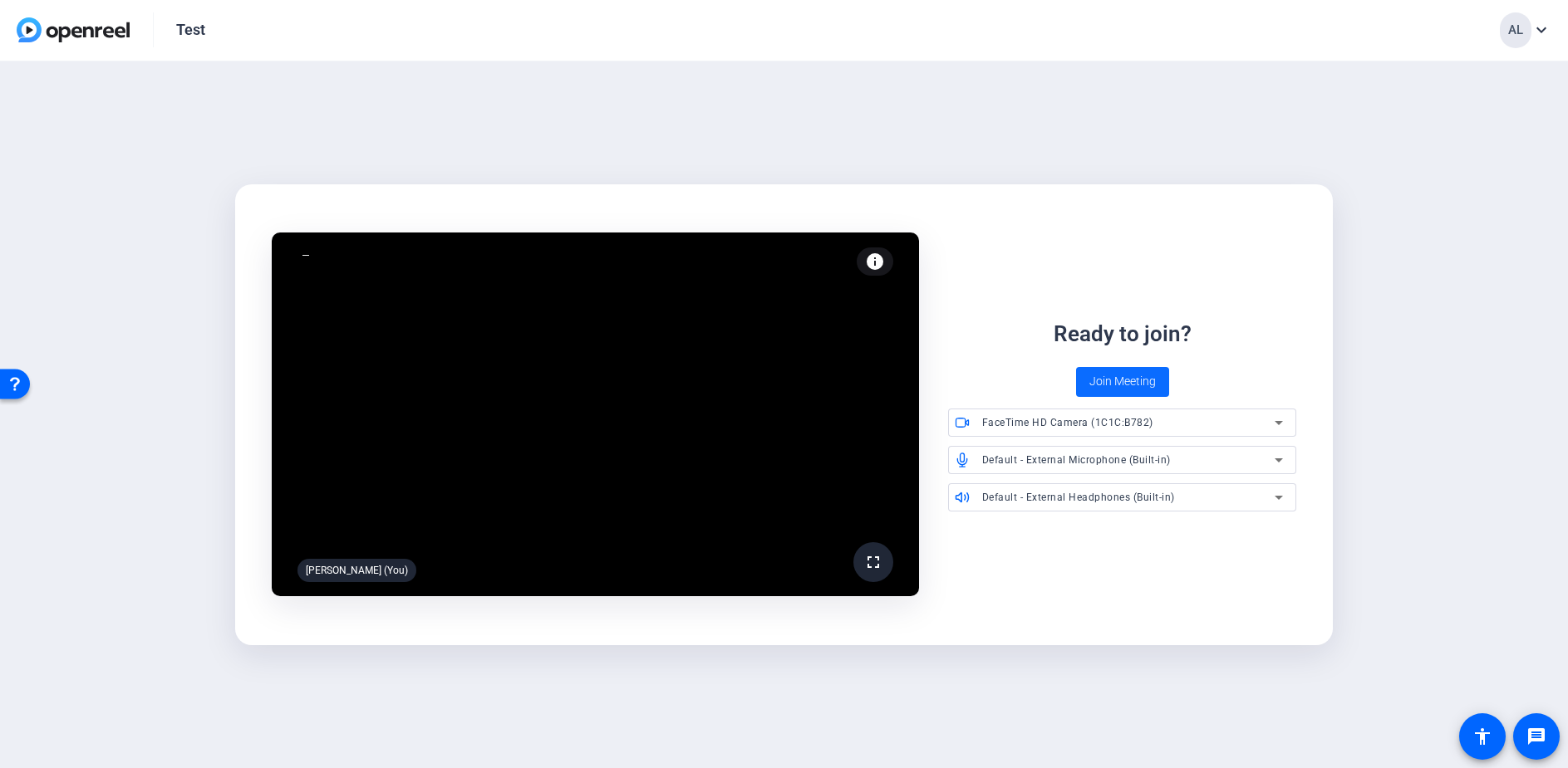
click at [1116, 383] on span "Join Meeting" at bounding box center [1122, 381] width 66 height 17
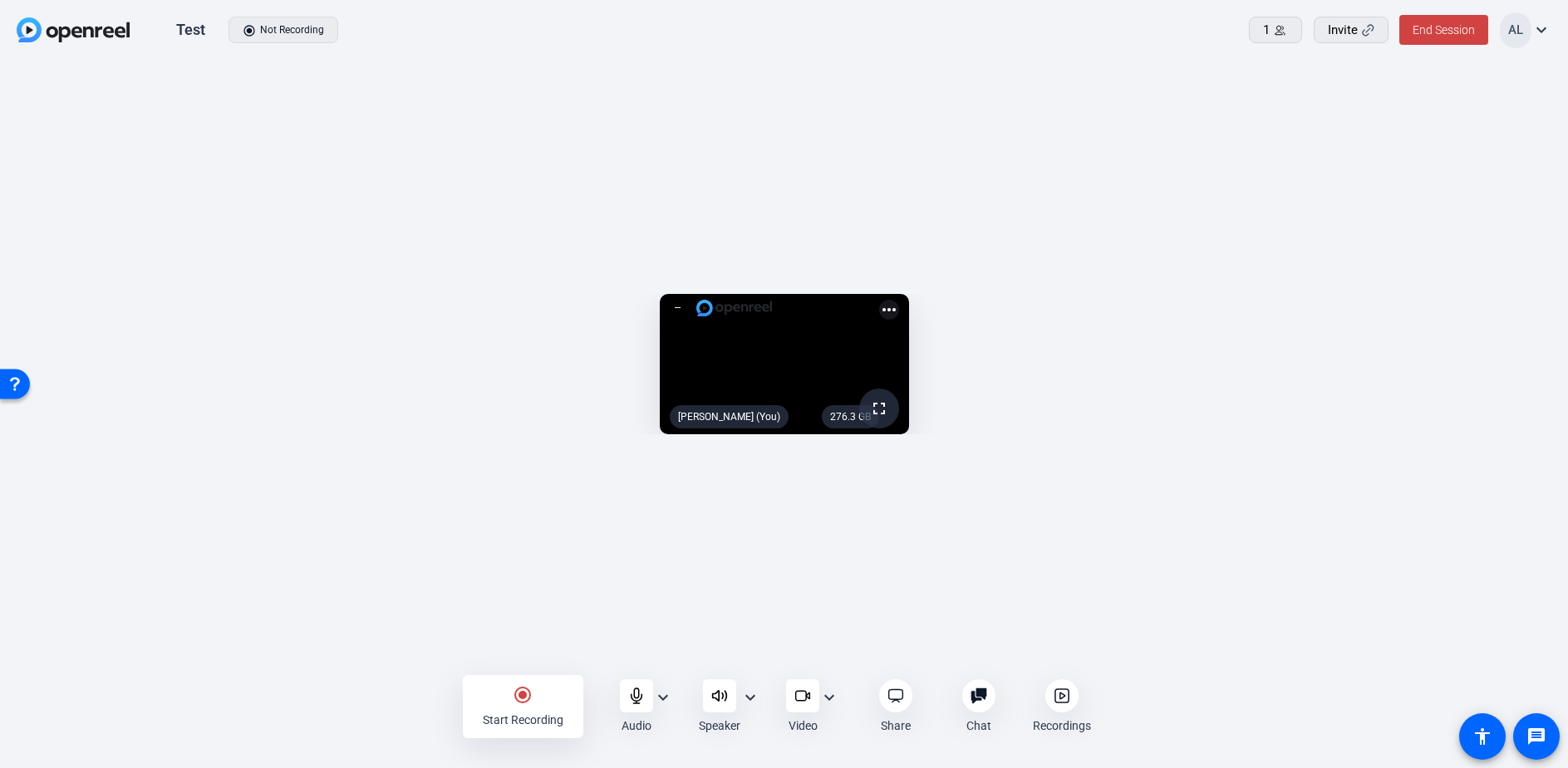
click at [171, 294] on openreel-capture-lite-video-stream "276.3 GB fullscreen Alexis Leon (You) more_horiz" at bounding box center [784, 364] width 1518 height 141
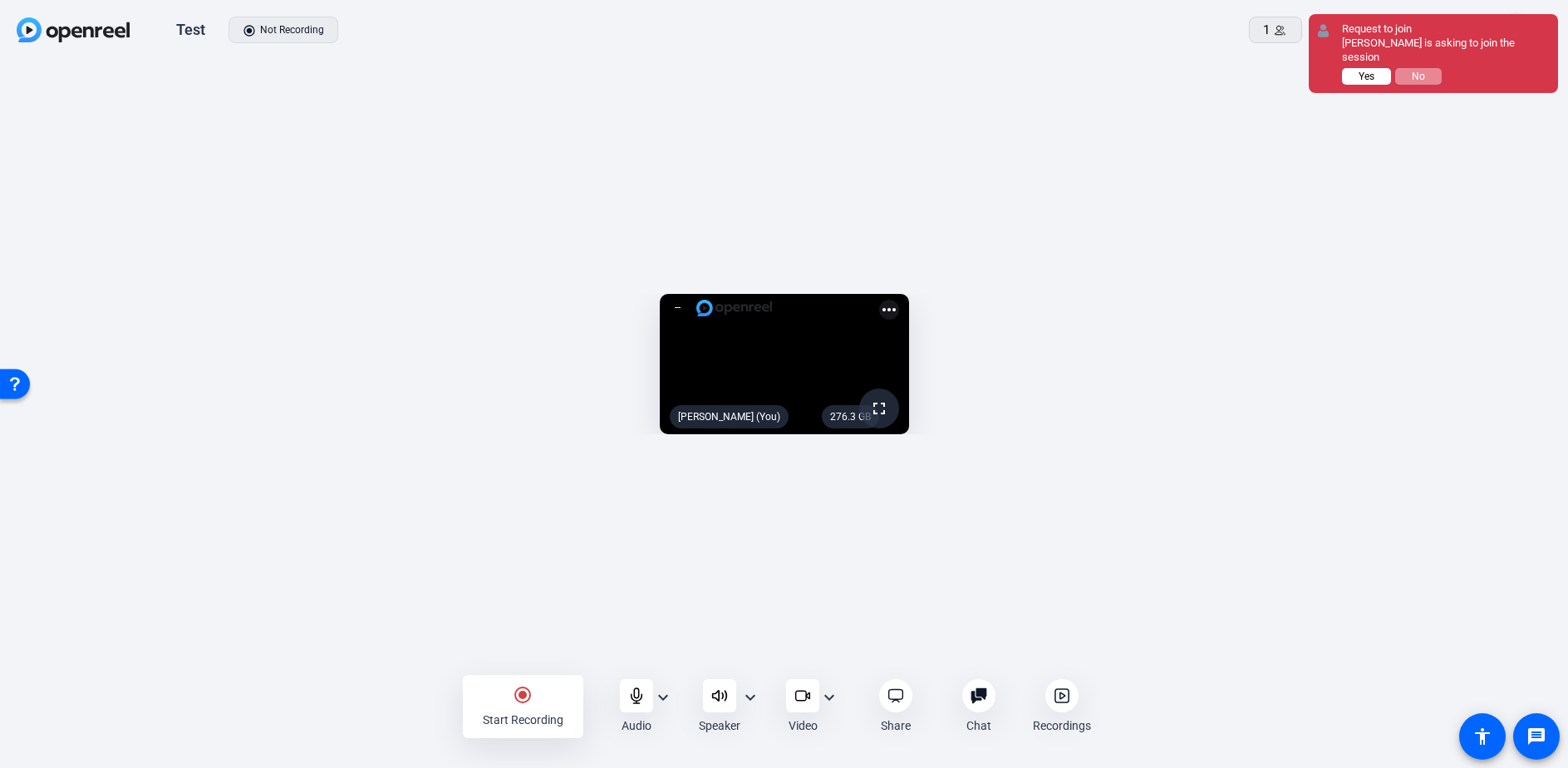
click at [1359, 68] on button "Yes" at bounding box center [1366, 76] width 49 height 17
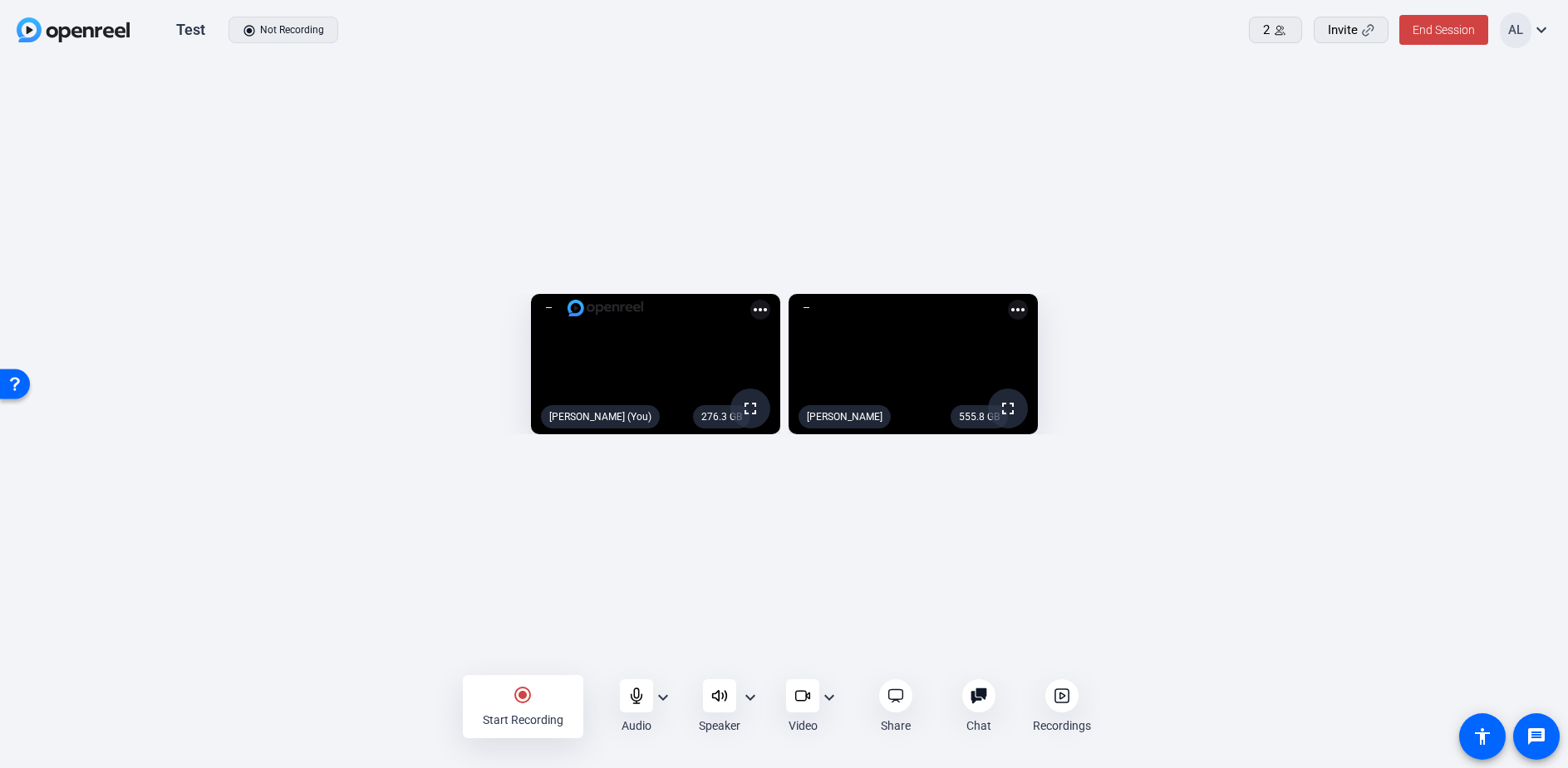
click at [525, 697] on mat-icon "radio_button_checked" at bounding box center [522, 695] width 20 height 20
click at [539, 702] on div "stop_circle Stop Recording" at bounding box center [522, 706] width 121 height 63
click at [1060, 701] on icon at bounding box center [1061, 695] width 17 height 17
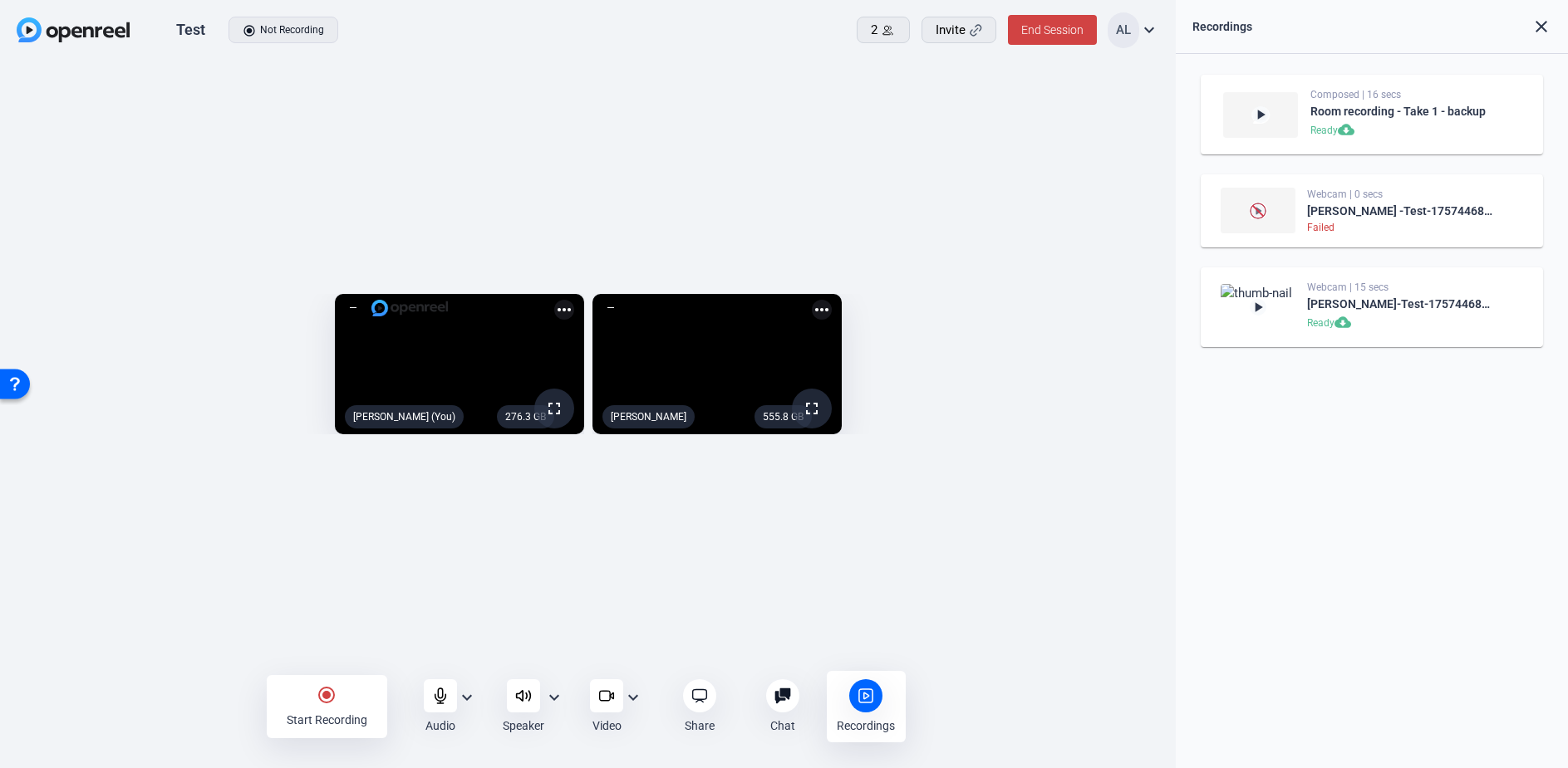
click at [1317, 225] on div "Failed" at bounding box center [1402, 227] width 189 height 13
click at [1290, 213] on img at bounding box center [1258, 210] width 75 height 46
click at [1291, 209] on img at bounding box center [1258, 210] width 75 height 46
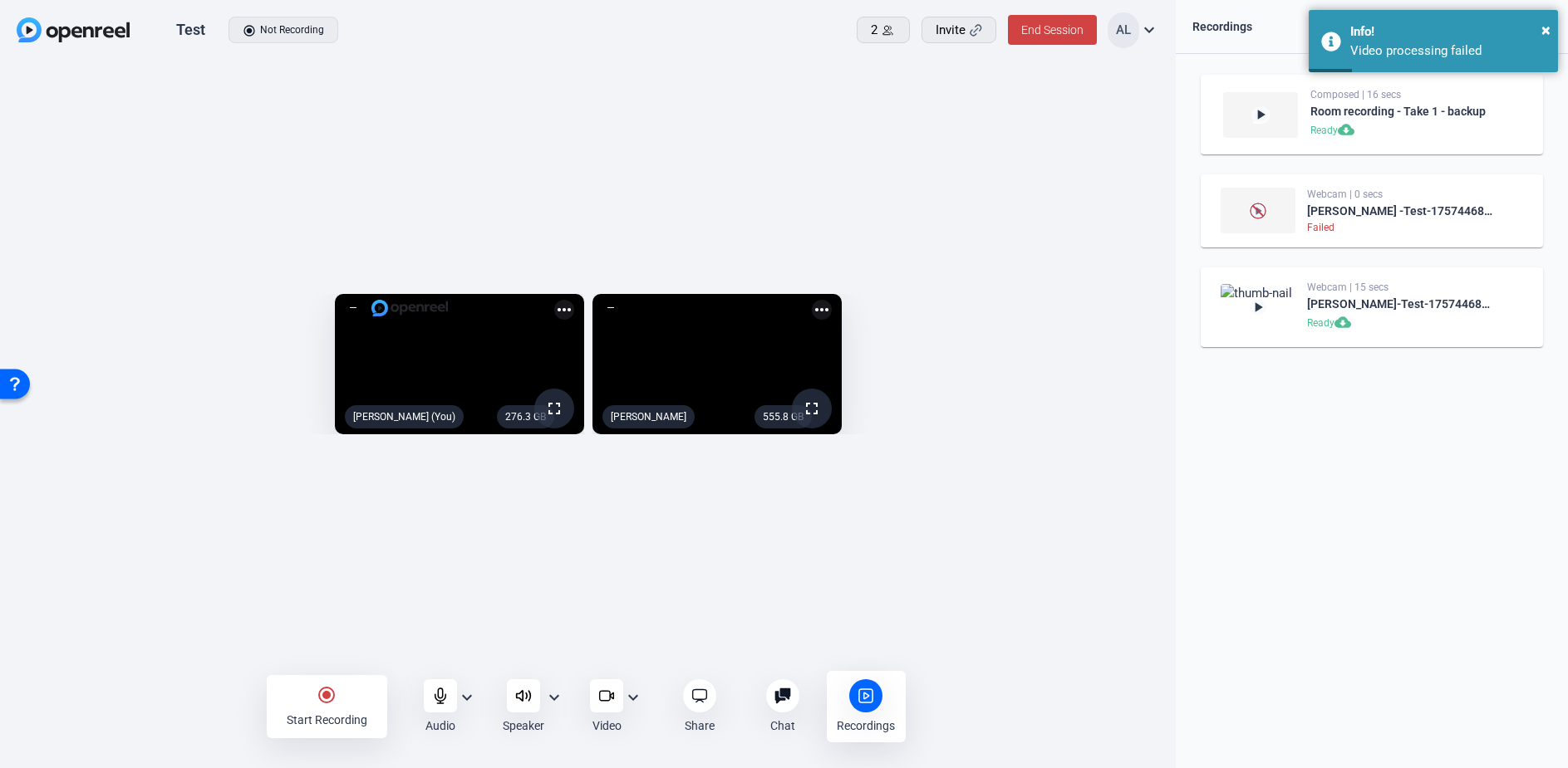
click at [336, 701] on mat-icon "radio_button_checked" at bounding box center [326, 695] width 20 height 20
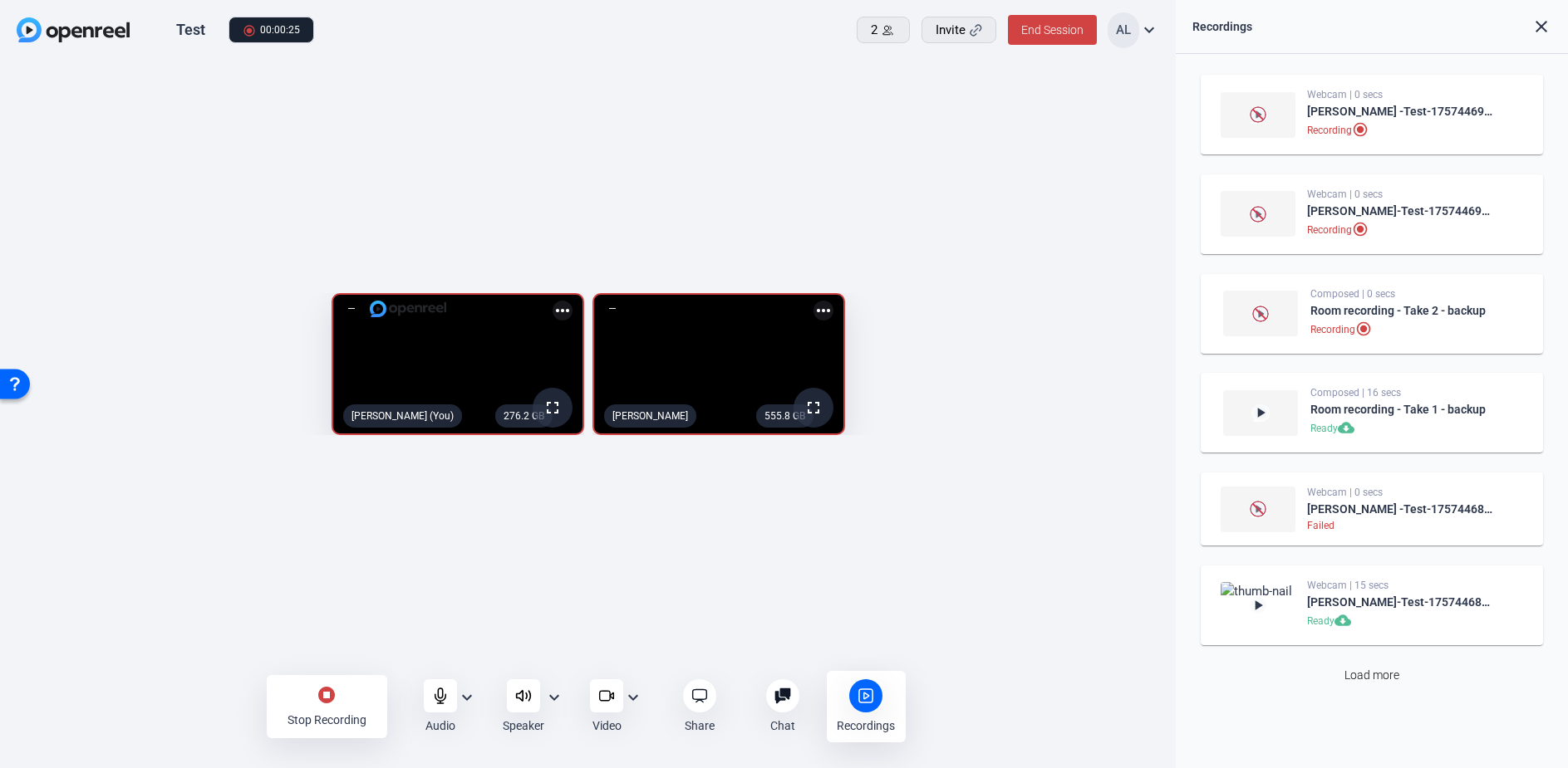
click at [362, 702] on div "stop_circle Stop Recording" at bounding box center [327, 706] width 121 height 63
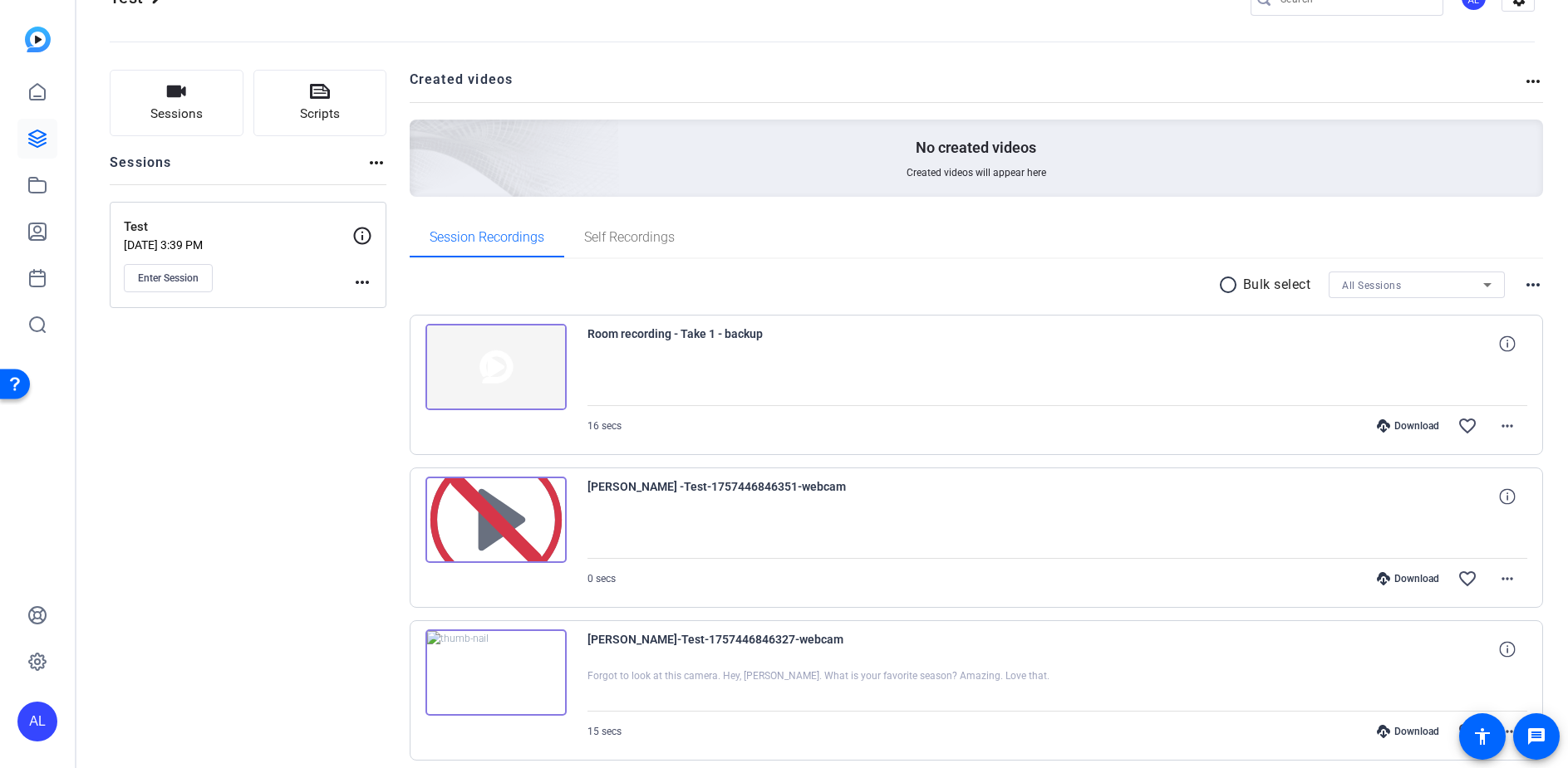
scroll to position [117, 0]
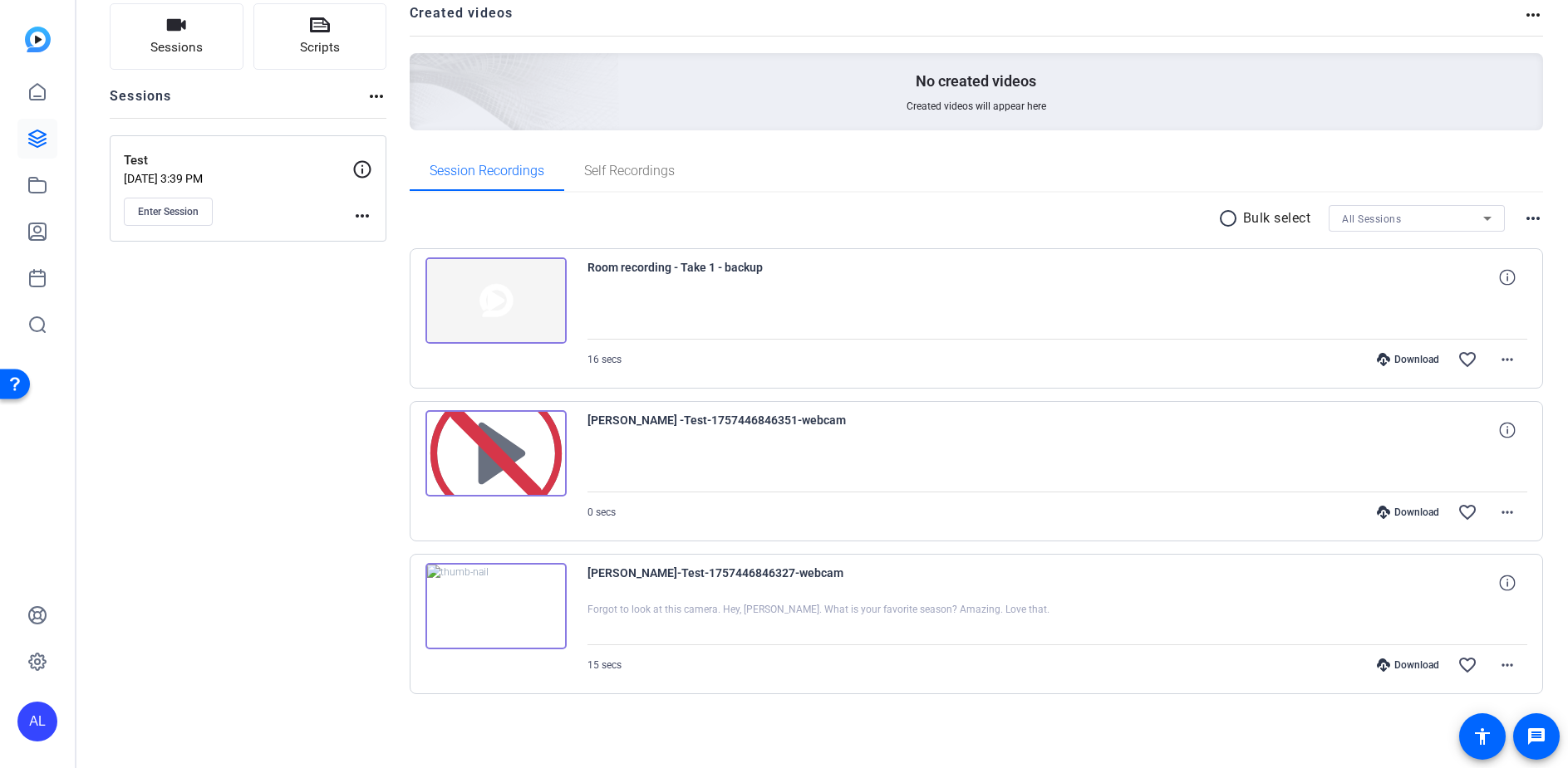
click at [522, 473] on img at bounding box center [495, 453] width 142 height 86
click at [488, 456] on img at bounding box center [495, 453] width 142 height 86
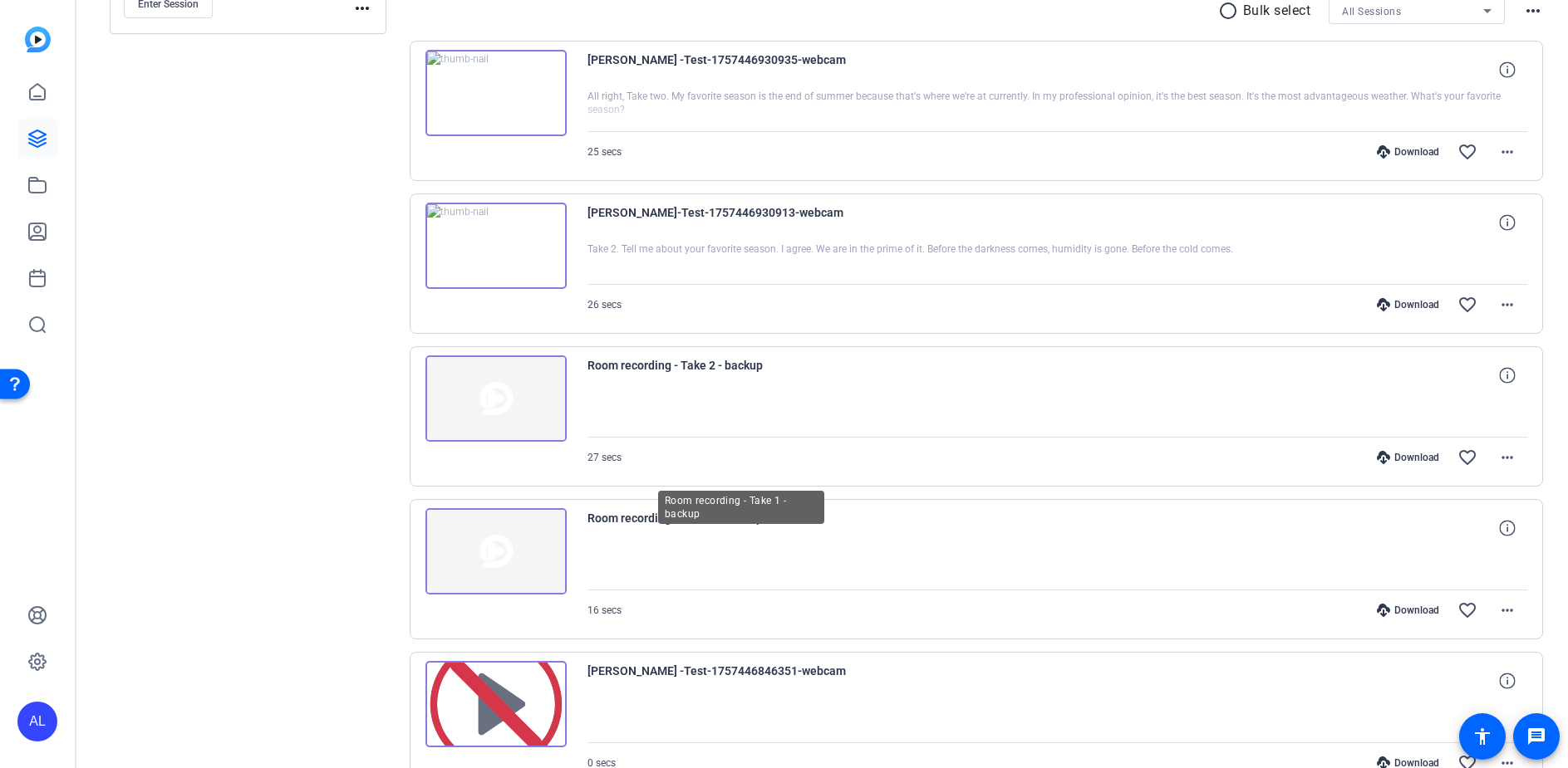
scroll to position [327, 0]
click at [507, 239] on img at bounding box center [495, 243] width 142 height 86
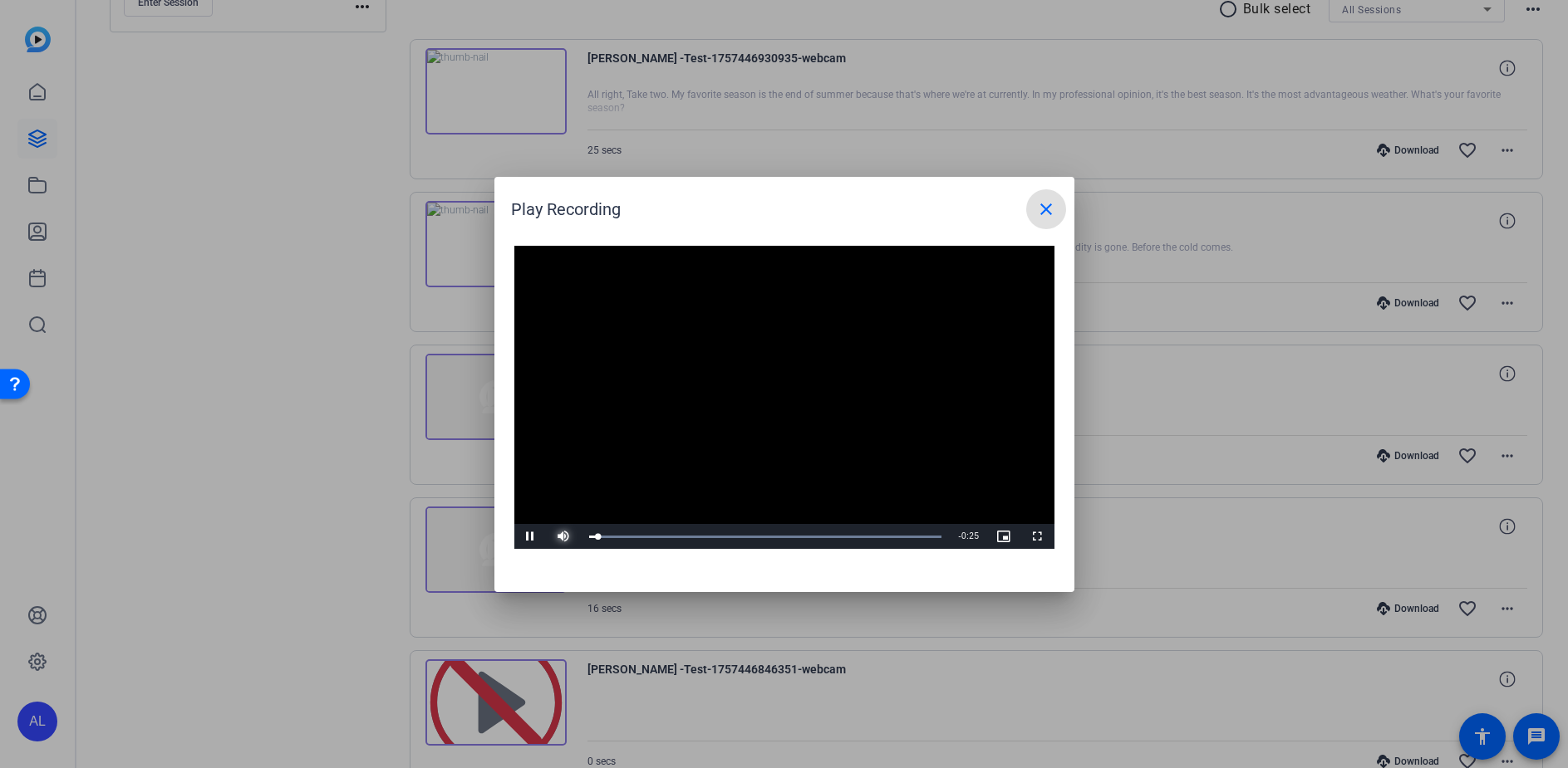
click at [562, 537] on span "Video Player" at bounding box center [564, 537] width 33 height 0
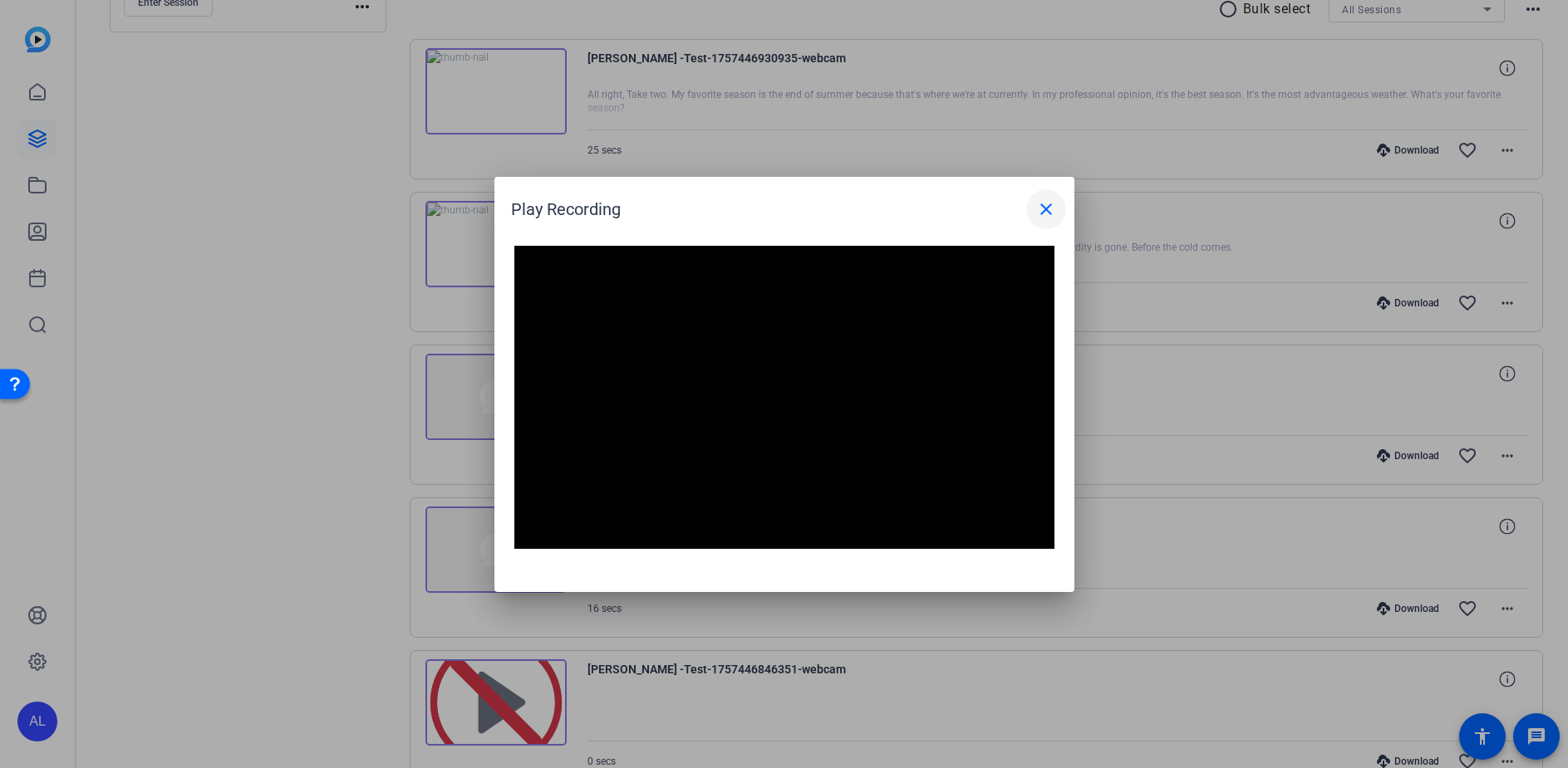
click at [1053, 212] on mat-icon "close" at bounding box center [1046, 209] width 20 height 20
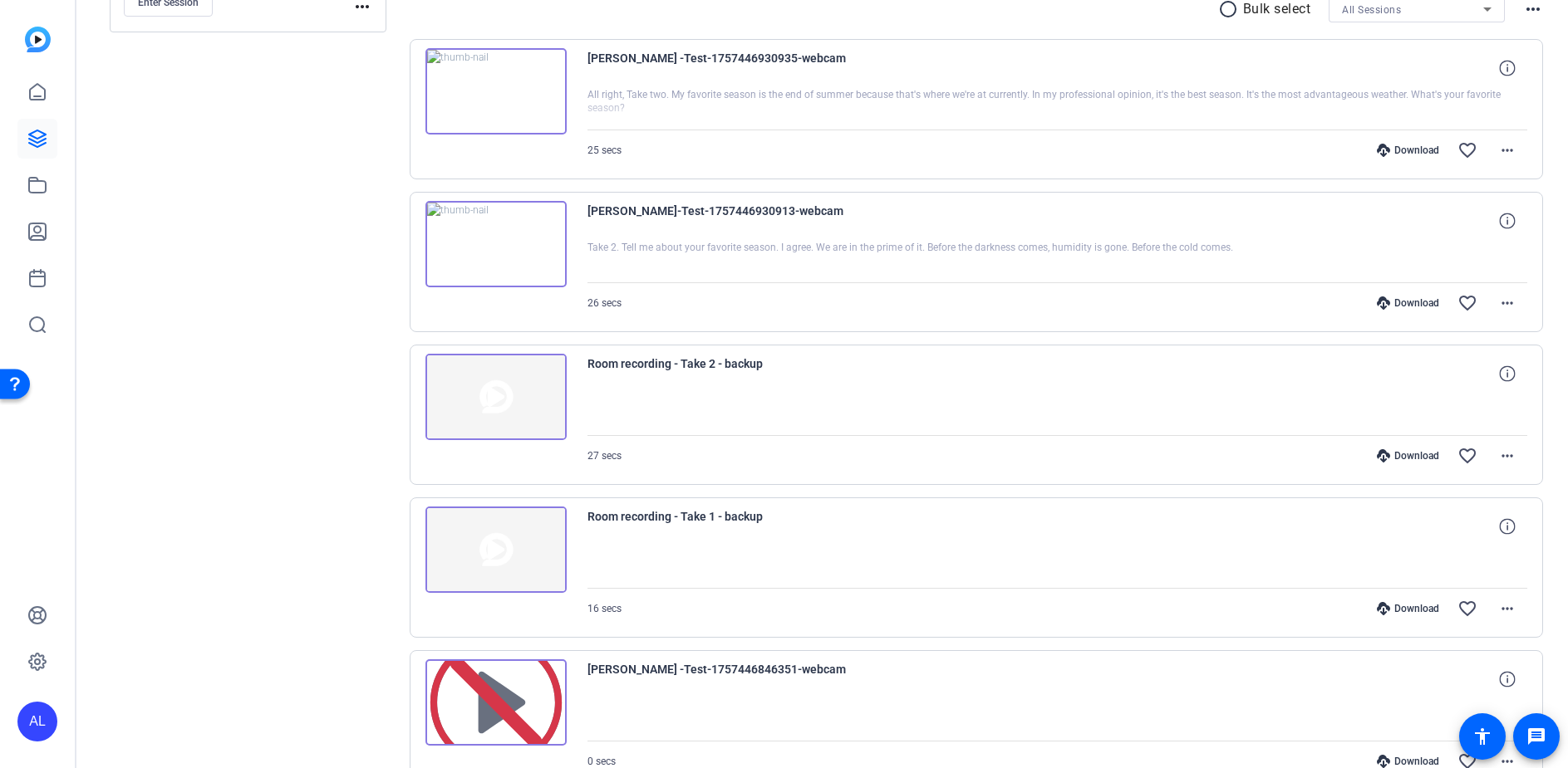
click at [530, 414] on img at bounding box center [495, 396] width 142 height 86
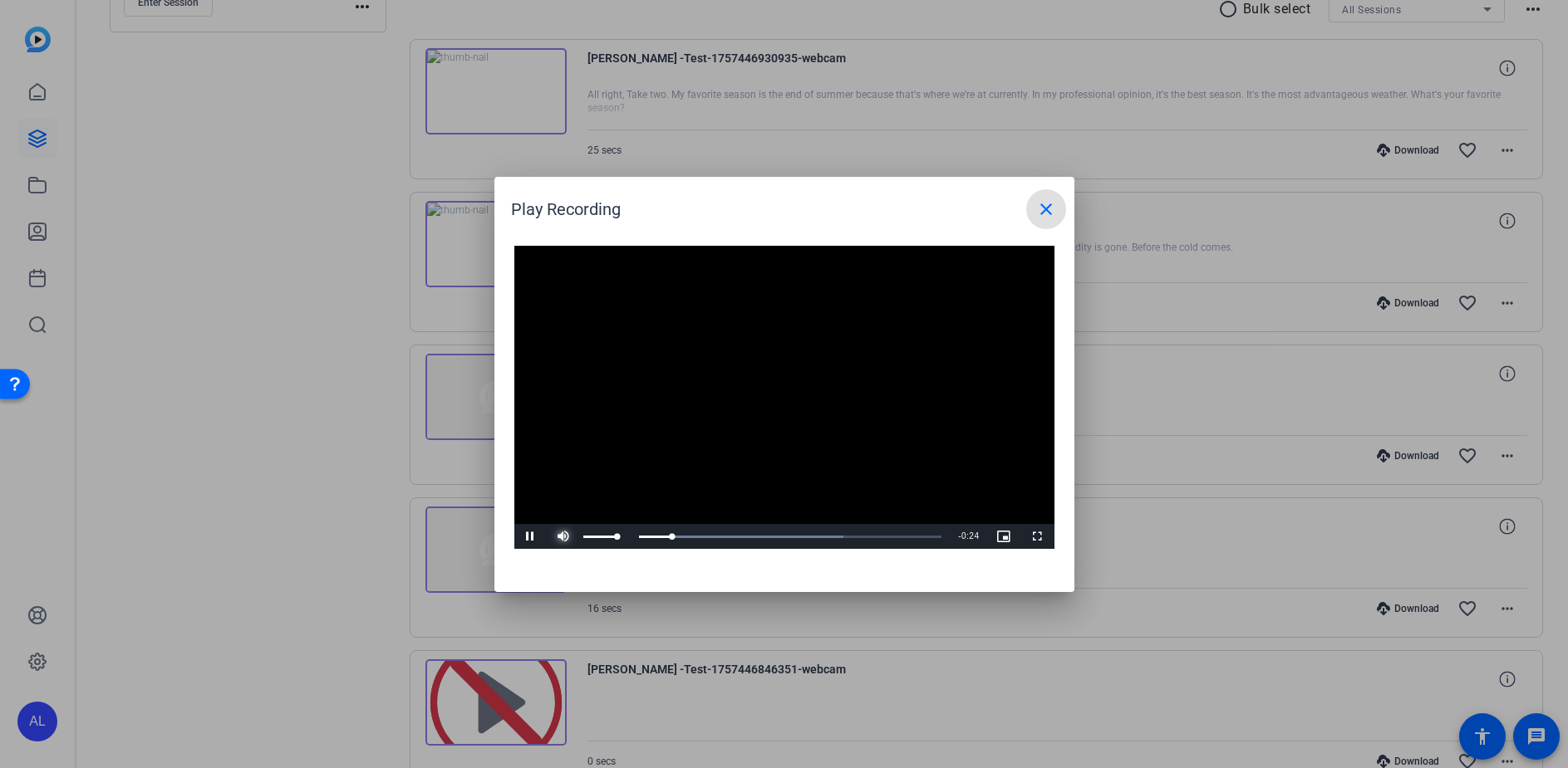
click at [562, 537] on span "Video Player" at bounding box center [564, 537] width 33 height 0
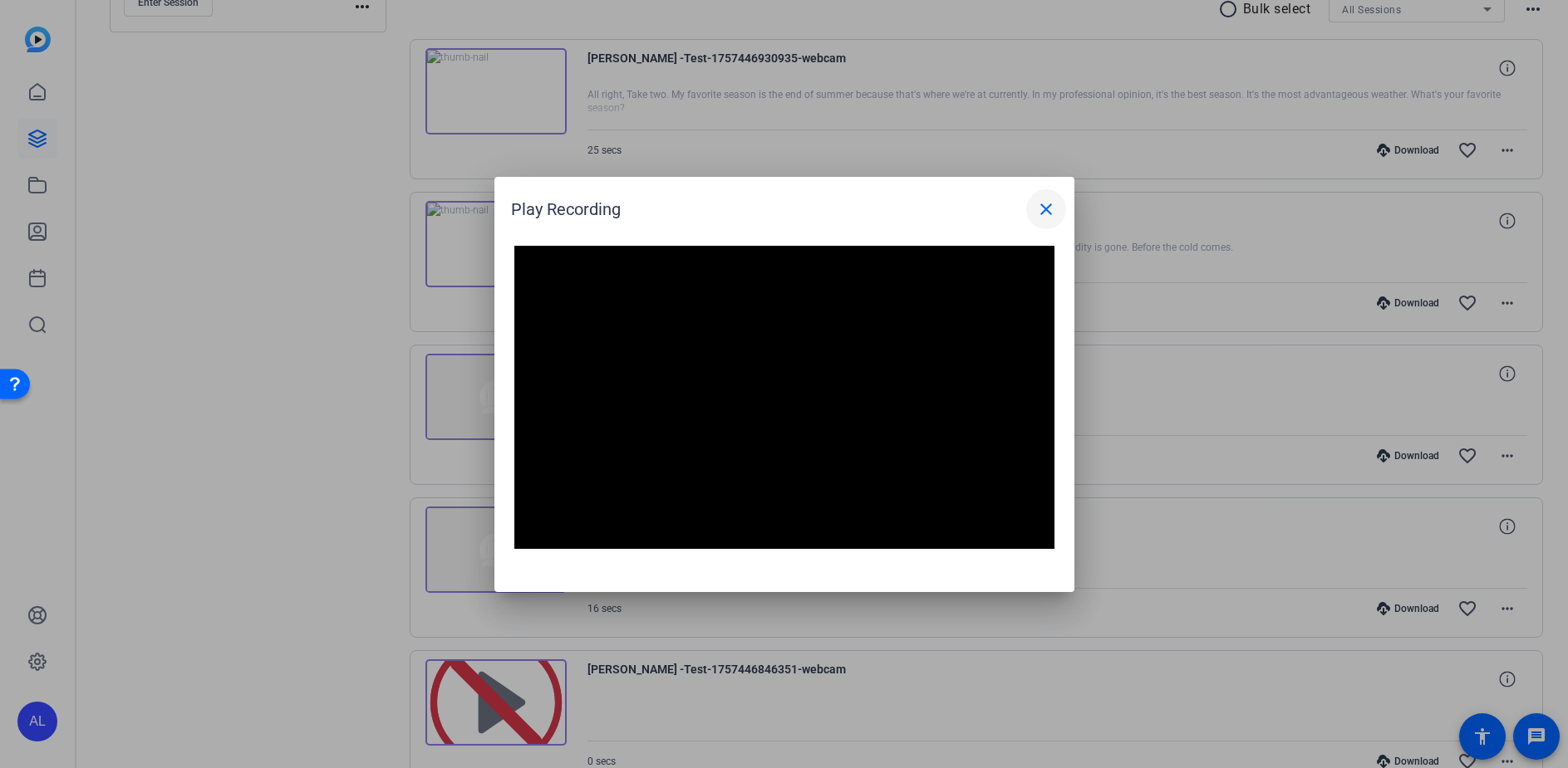
click at [1053, 199] on mat-icon "close" at bounding box center [1046, 209] width 20 height 20
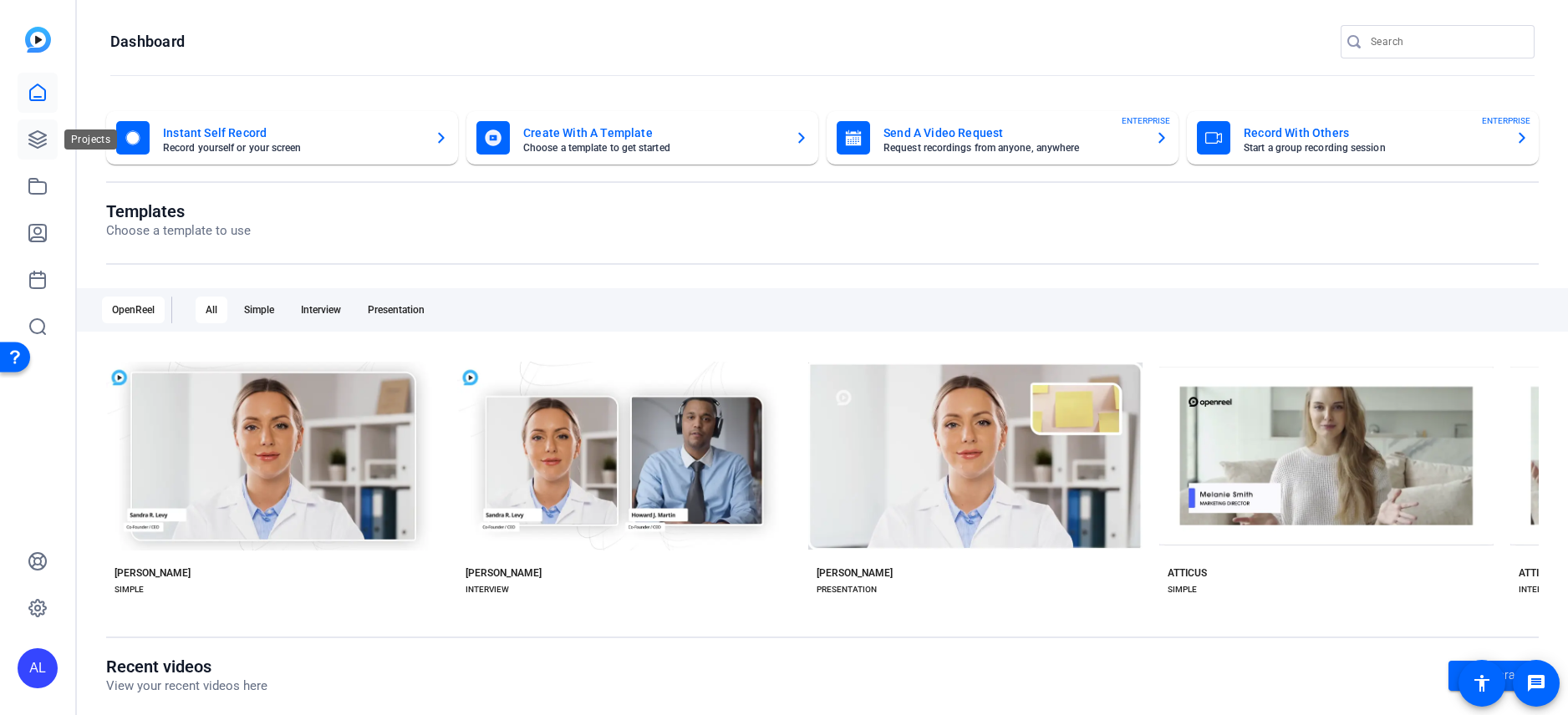
click at [42, 142] on icon at bounding box center [38, 139] width 20 height 20
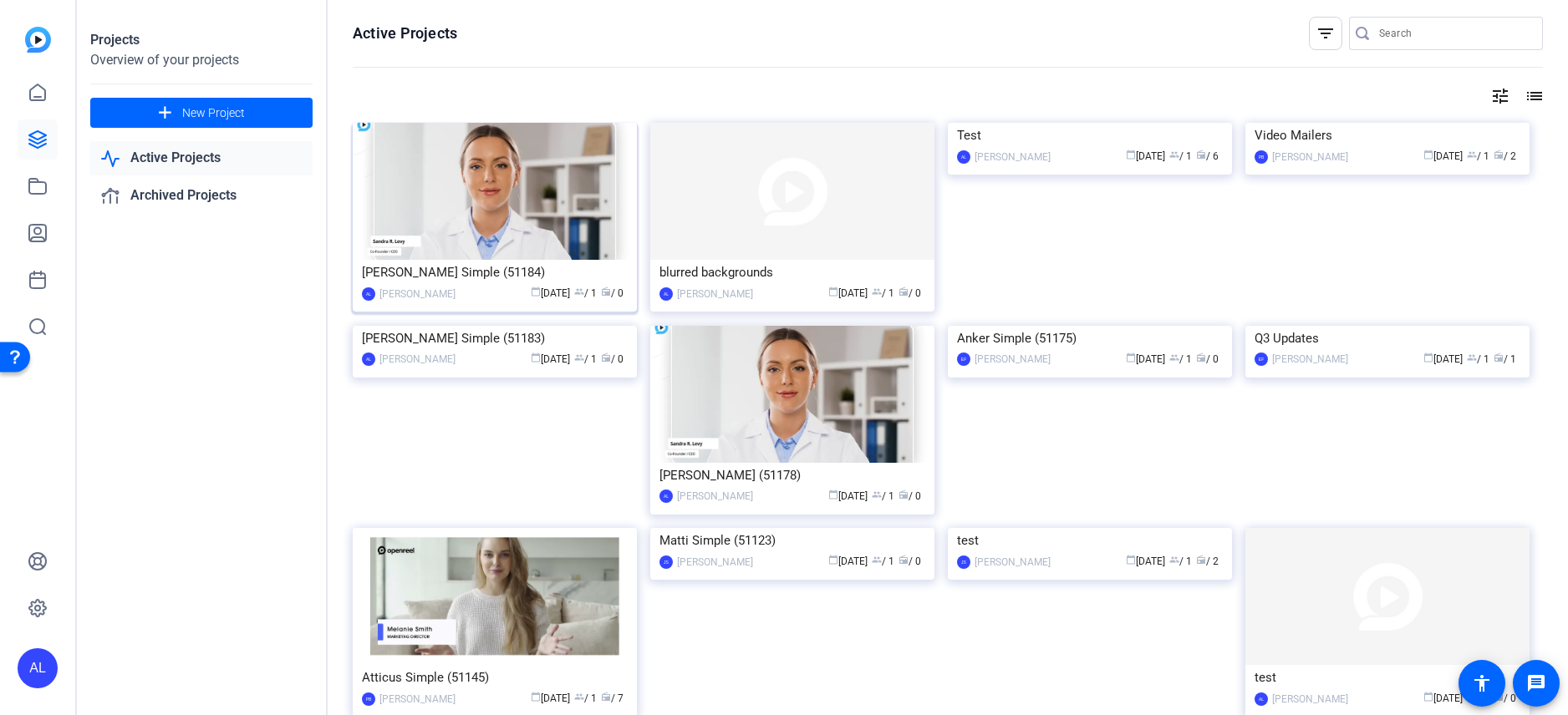
click at [491, 285] on div "calendar_today [DATE] group / 1 radio / 0" at bounding box center [546, 294] width 164 height 17
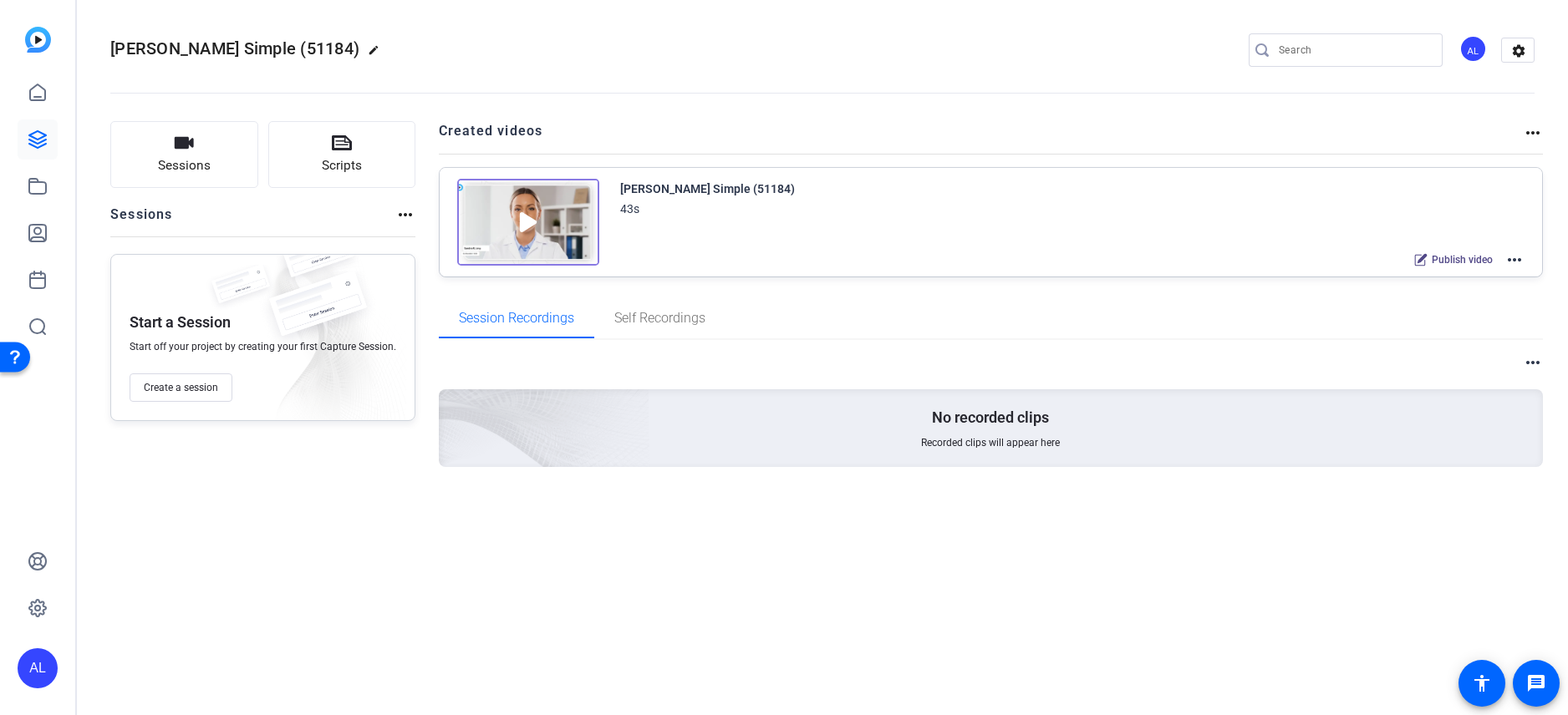
click at [1509, 257] on mat-icon "more_horiz" at bounding box center [1515, 260] width 20 height 20
click at [1450, 281] on span "Edit in Creator" at bounding box center [1453, 280] width 116 height 20
click at [1520, 261] on mat-icon "more_horiz" at bounding box center [1515, 260] width 20 height 20
click at [1451, 273] on span "Edit in Creator" at bounding box center [1453, 280] width 116 height 20
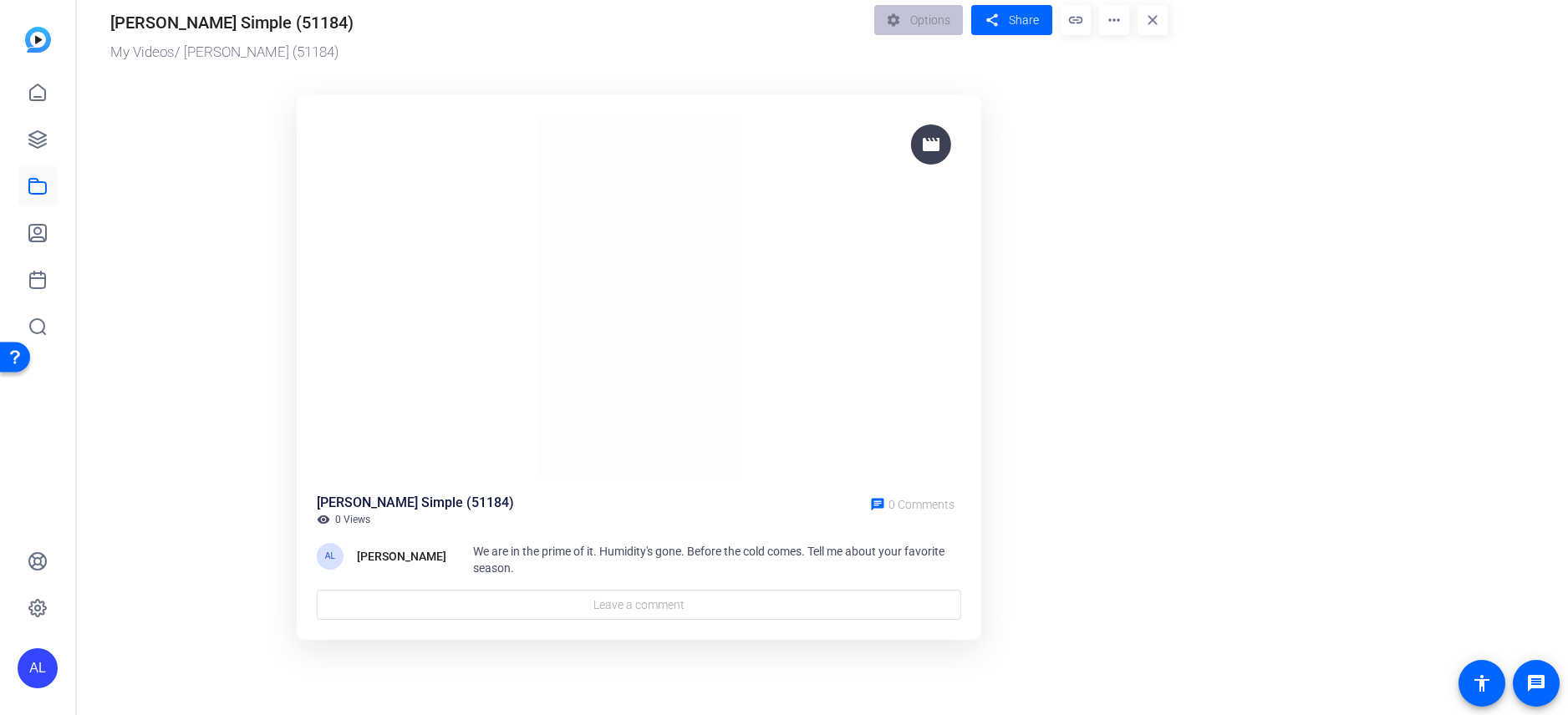
scroll to position [8, 0]
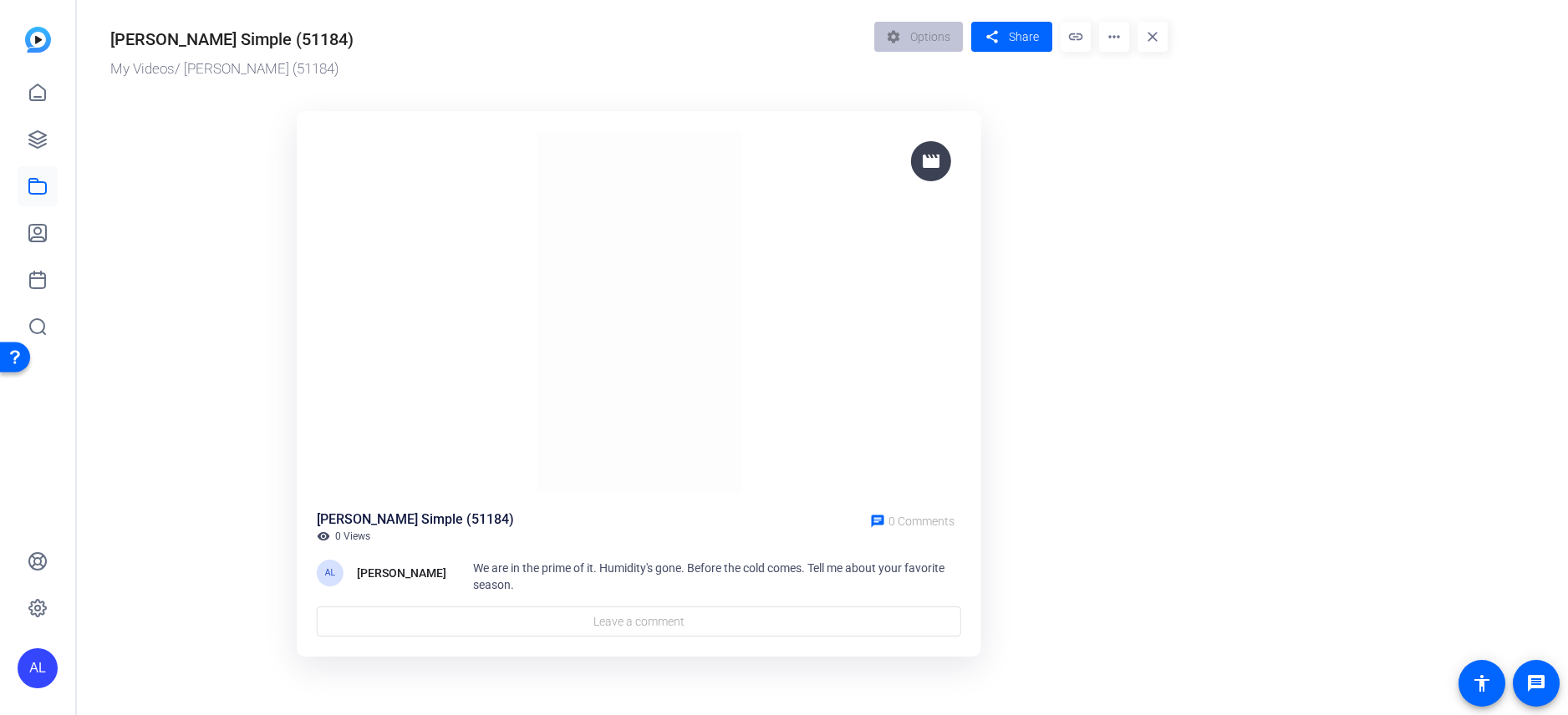
click at [670, 413] on img at bounding box center [638, 312] width 645 height 363
click at [1014, 36] on span "Share" at bounding box center [1024, 38] width 30 height 17
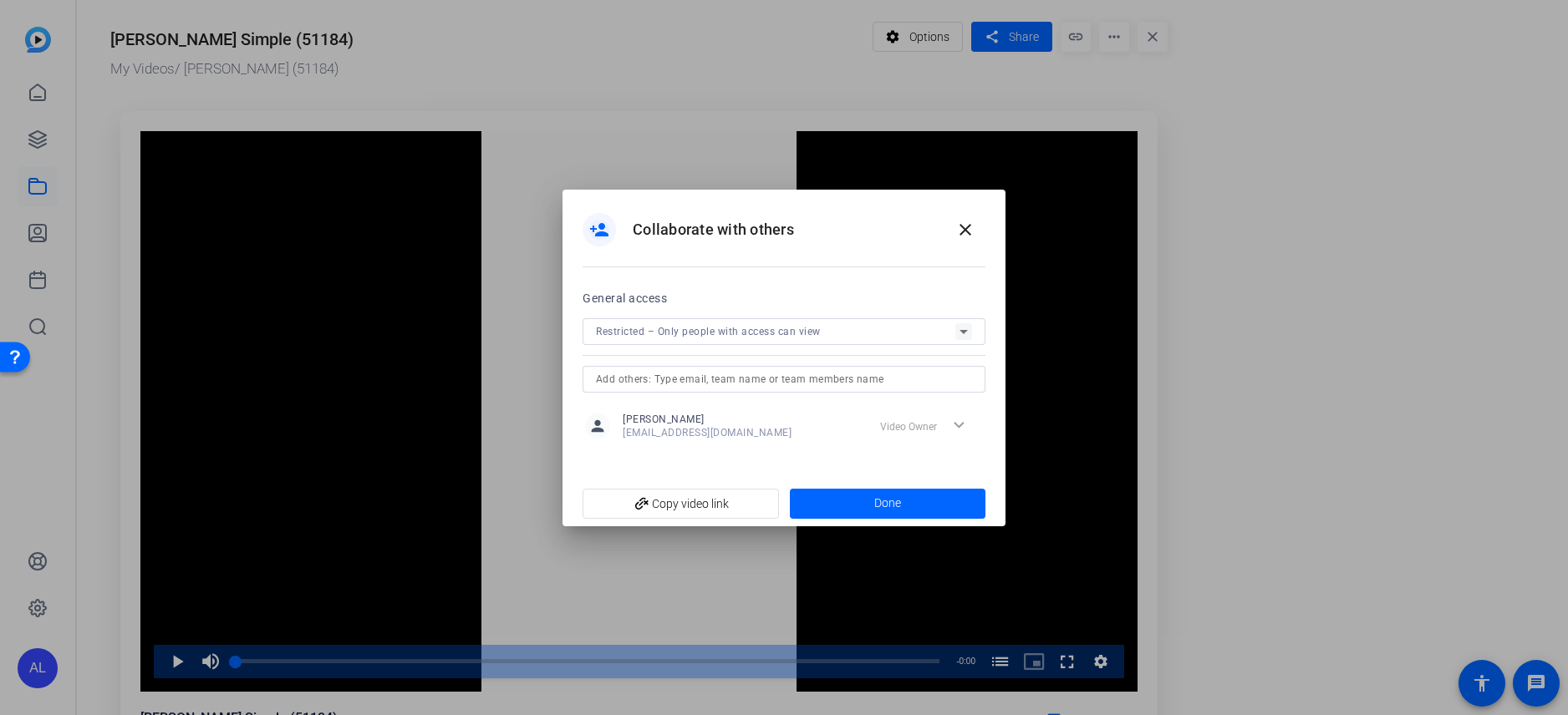
scroll to position [0, 0]
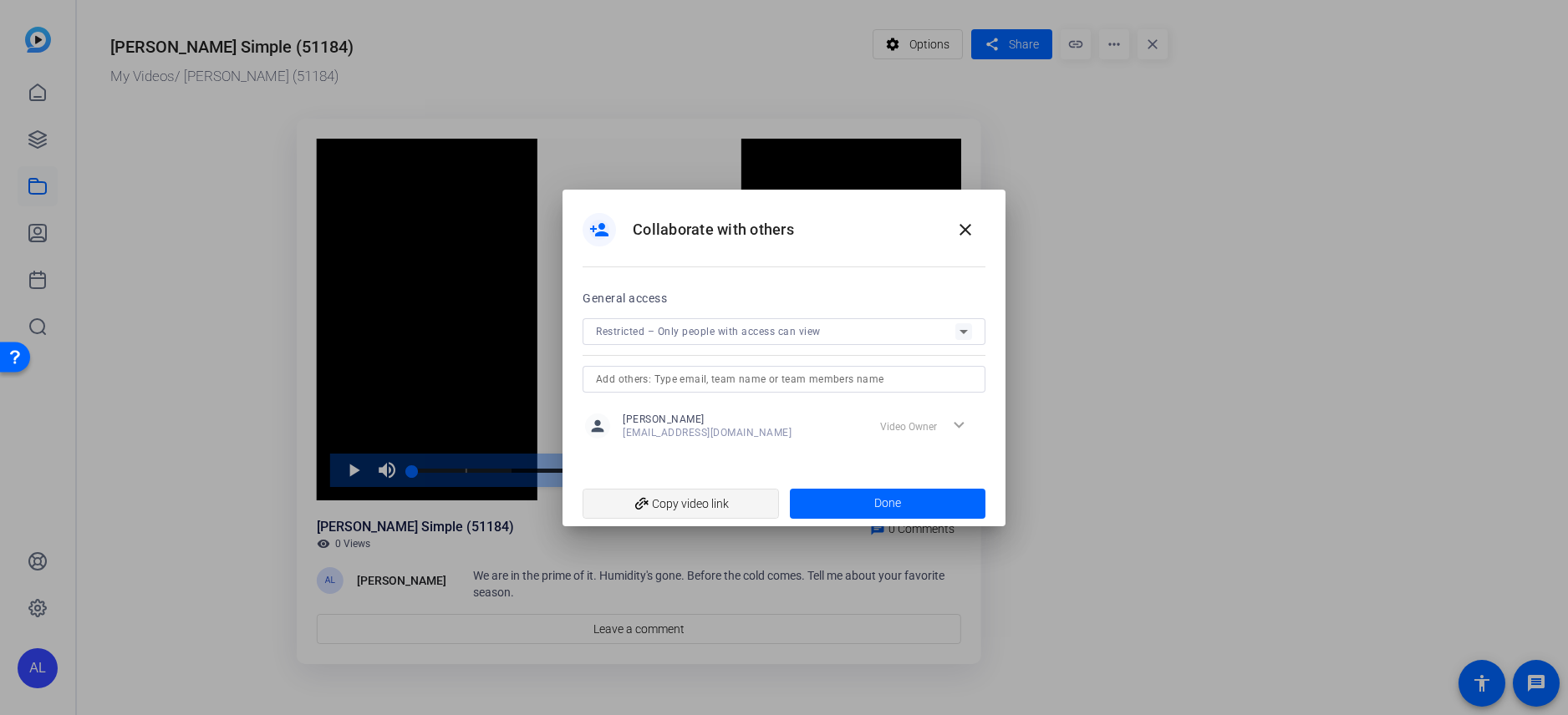
click at [715, 506] on span "add_link Copy video link" at bounding box center [681, 503] width 170 height 31
click at [624, 73] on div at bounding box center [784, 358] width 1568 height 715
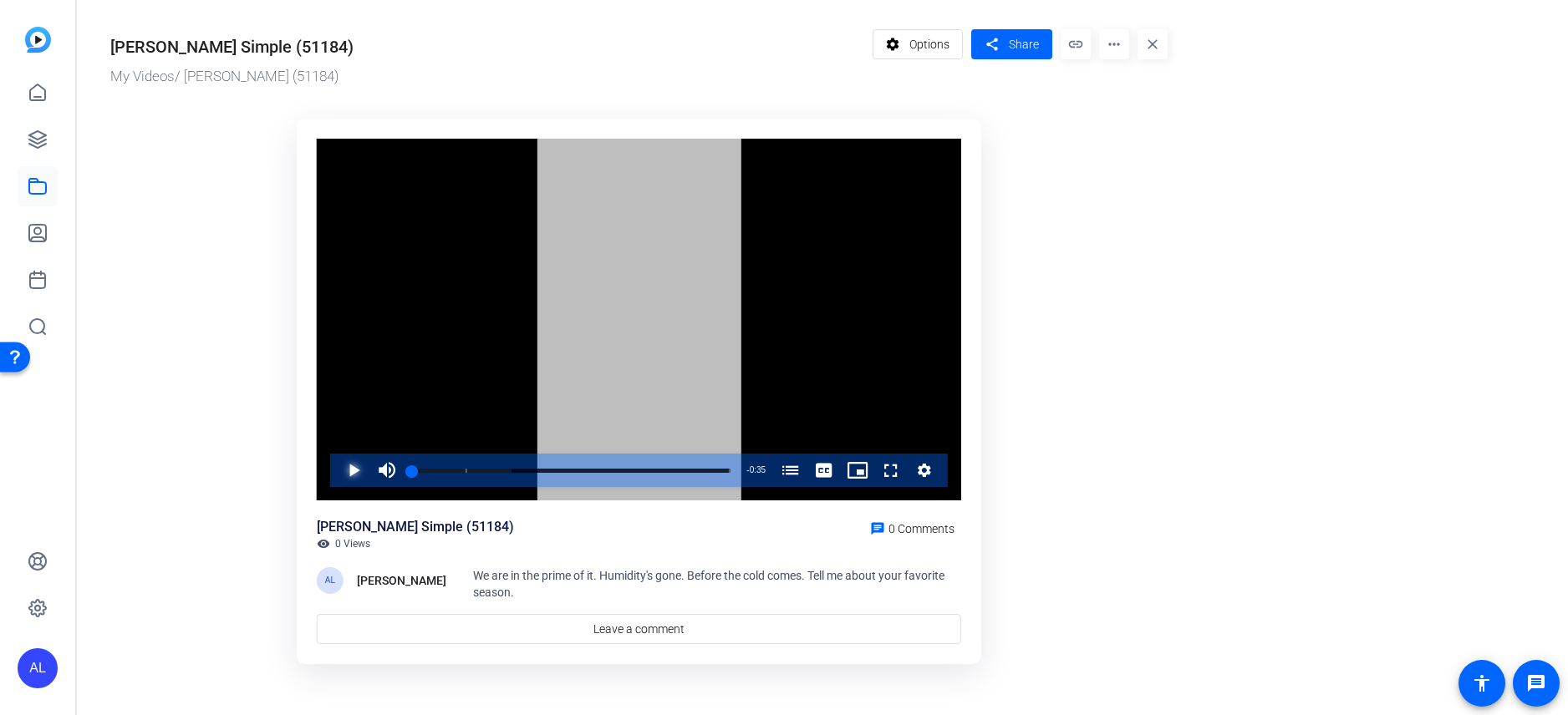
click at [337, 469] on span "Video Player" at bounding box center [337, 470] width 0 height 33
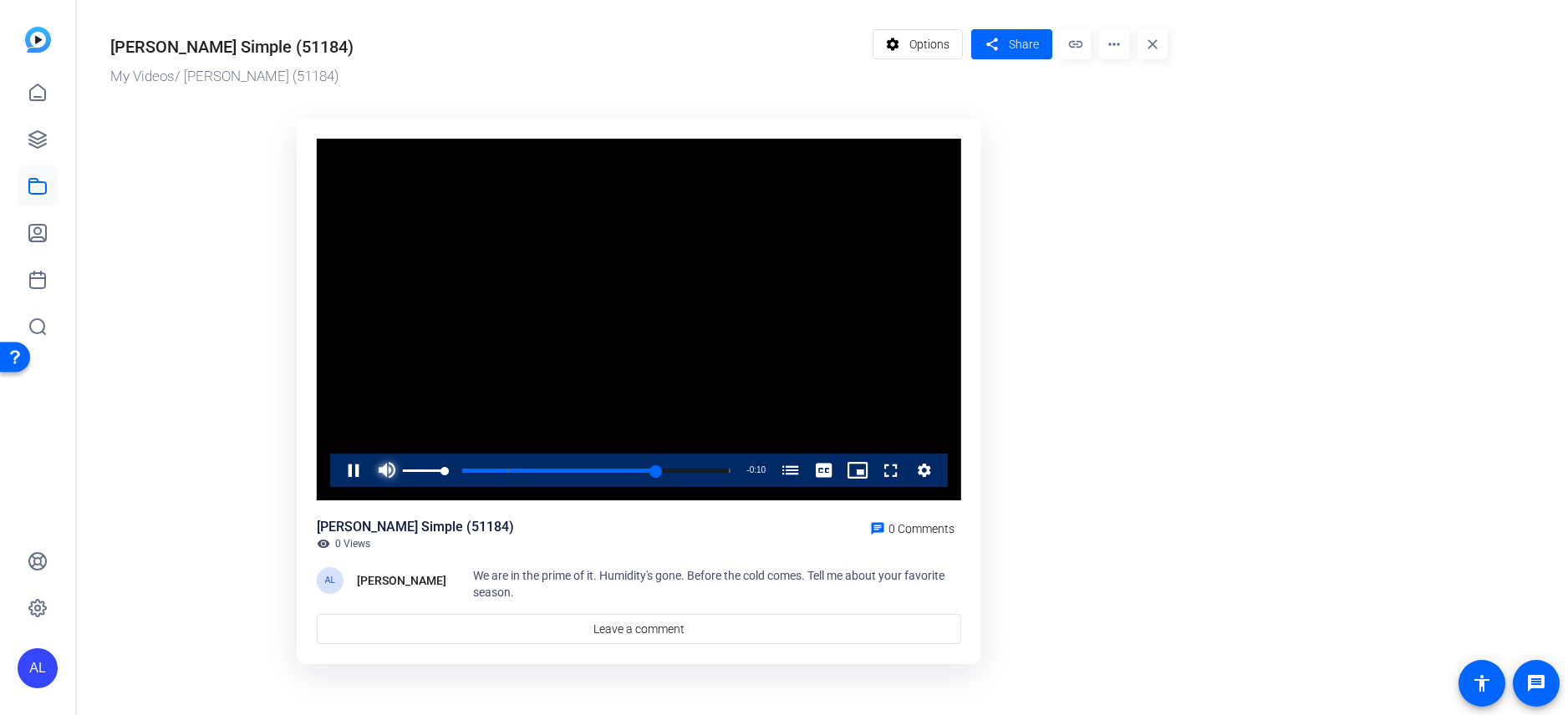
click at [377, 467] on span "Video Player" at bounding box center [387, 470] width 33 height 33
click at [439, 471] on div "Loaded : 100.00% 0:00 0:28 Winter is my favorite season (00:06)" at bounding box center [571, 470] width 318 height 4
click at [477, 405] on video "Video Player" at bounding box center [638, 320] width 645 height 363
click at [337, 469] on span "Video Player" at bounding box center [337, 470] width 0 height 33
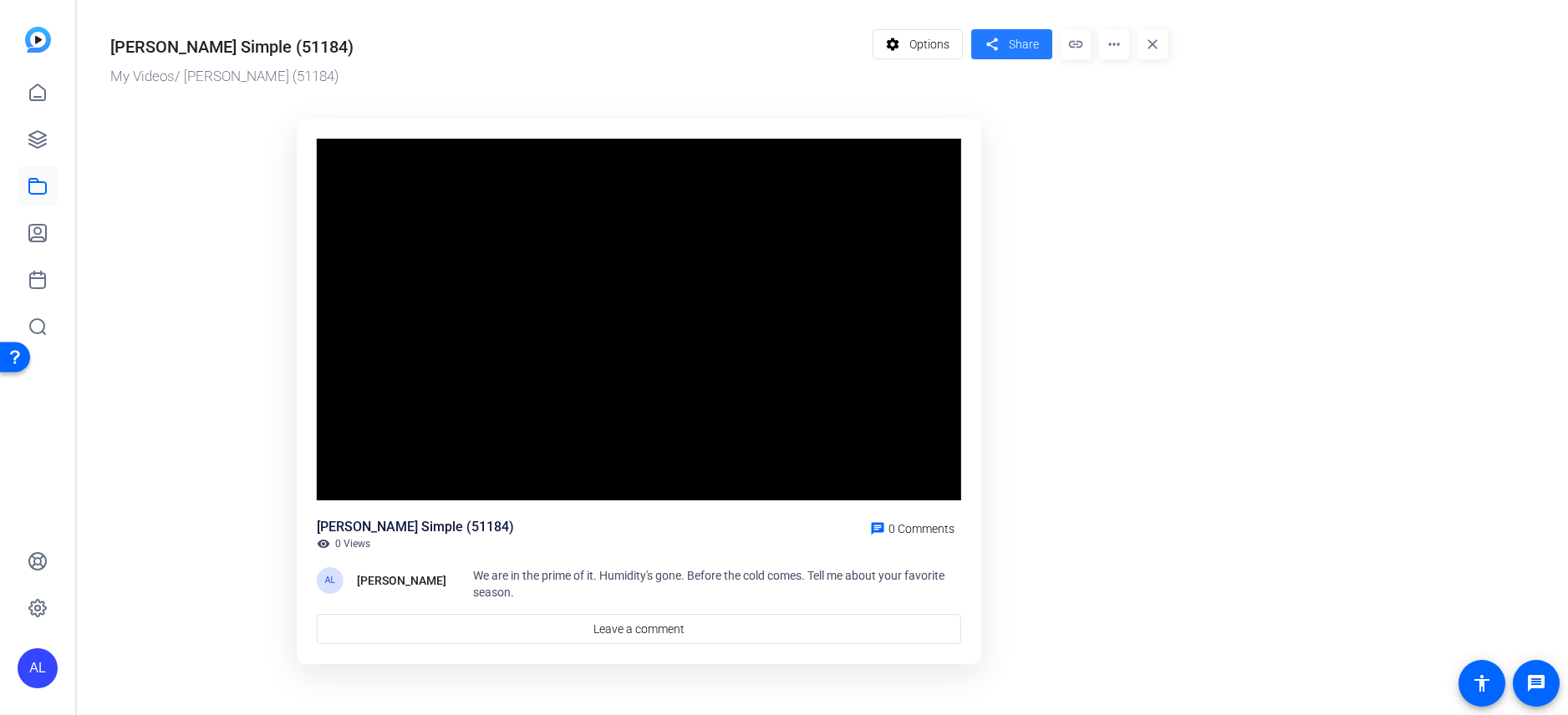
click at [1028, 44] on span "Share" at bounding box center [1024, 45] width 30 height 17
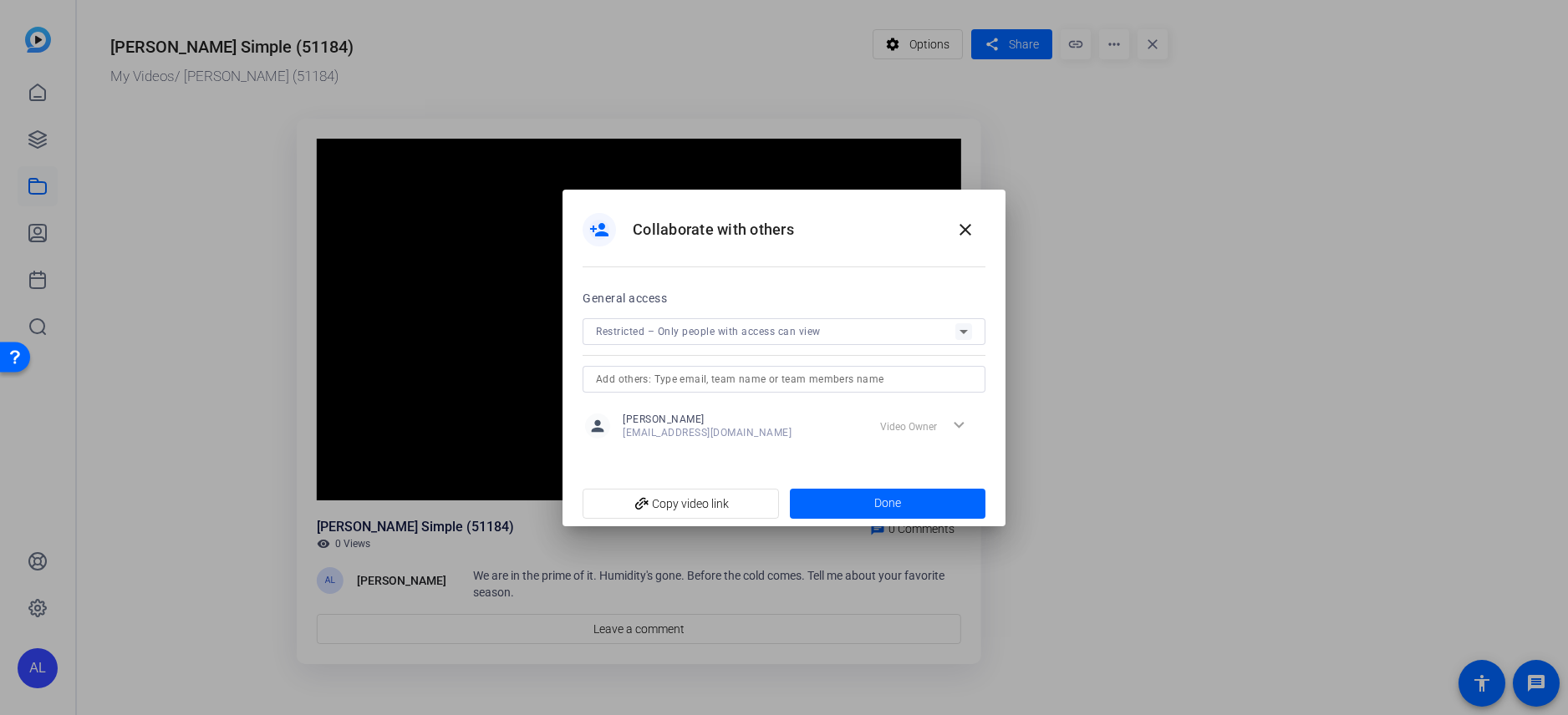
click at [754, 322] on div "Restricted – Only people with access can view" at bounding box center [776, 331] width 359 height 21
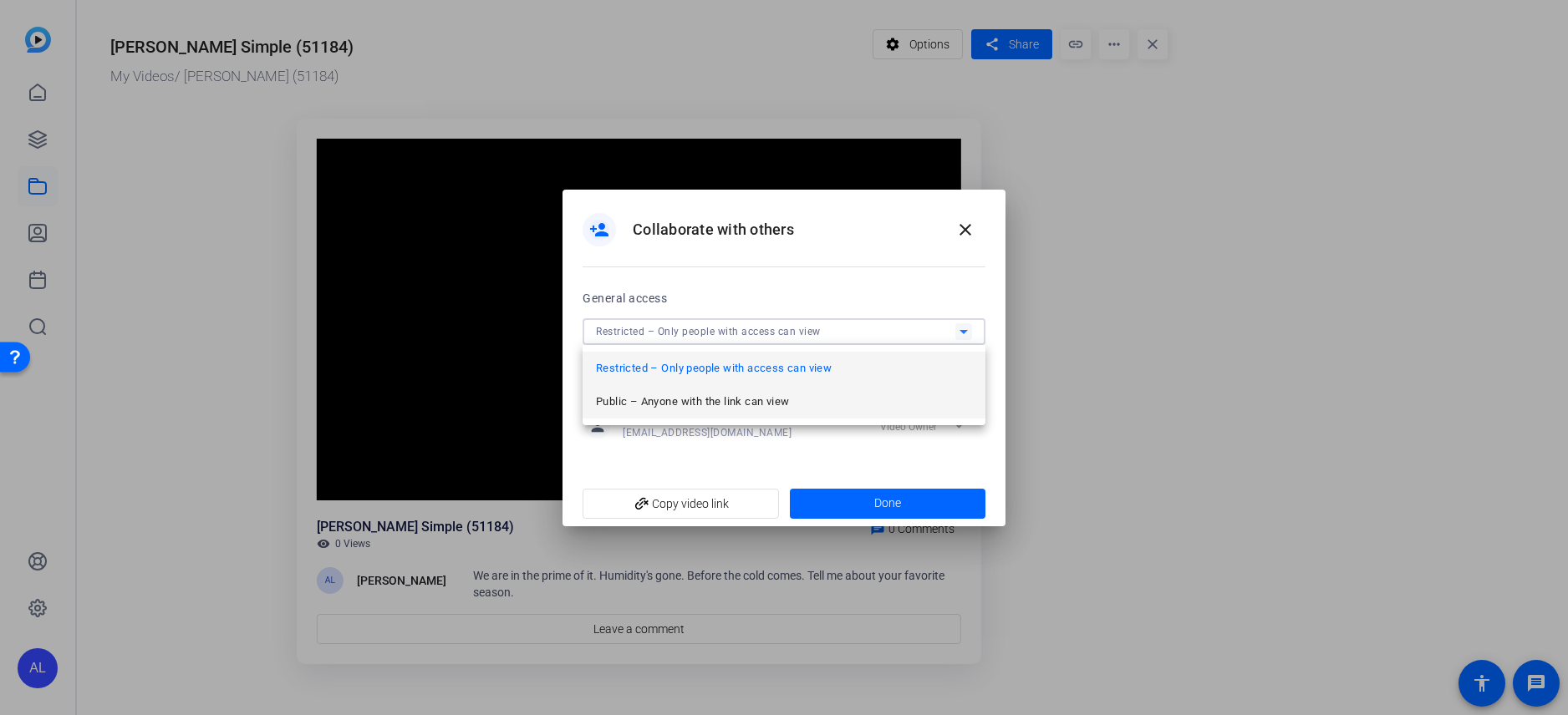
click at [726, 408] on span "Public – Anyone with the link can view" at bounding box center [693, 401] width 193 height 20
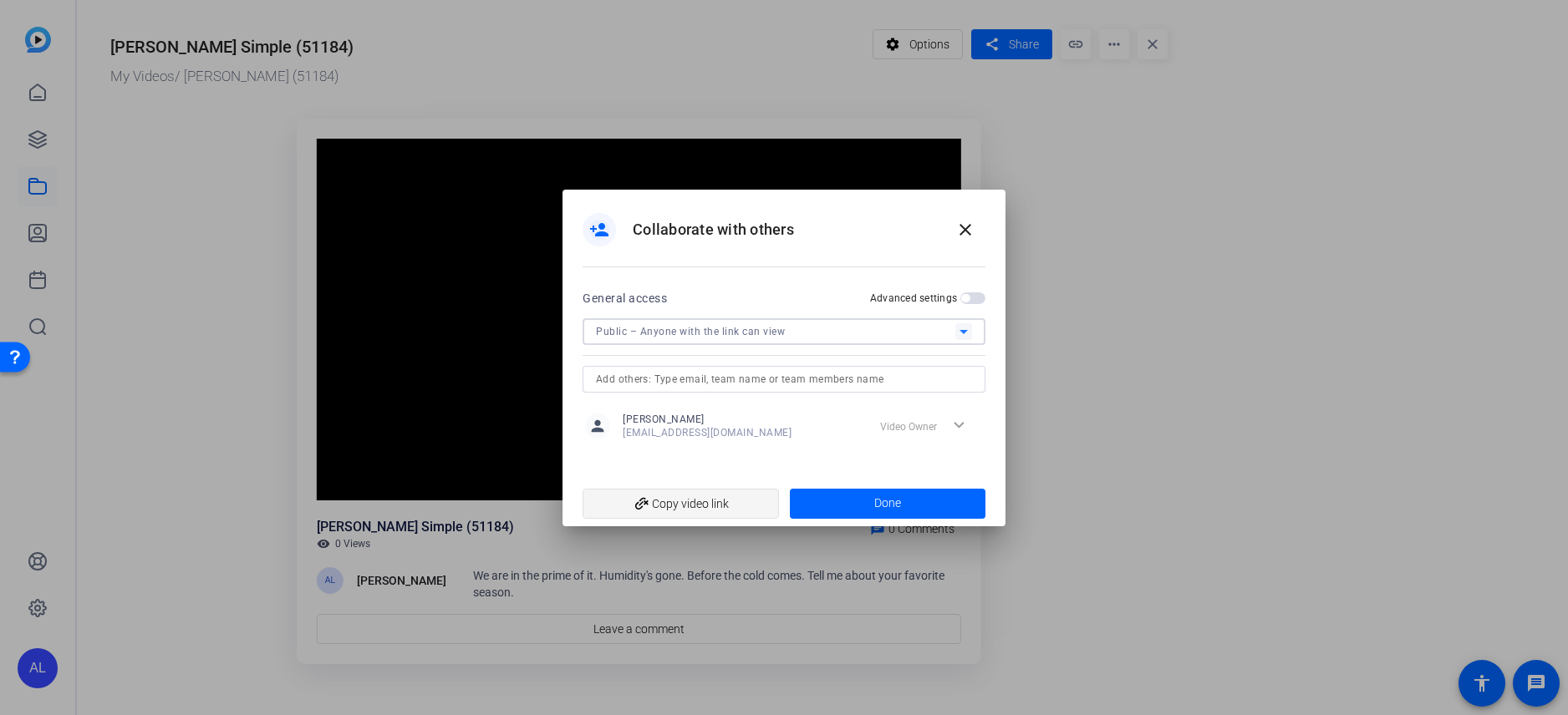
click at [714, 503] on span "add_link Copy video link" at bounding box center [681, 503] width 170 height 31
click at [970, 226] on mat-icon "close" at bounding box center [965, 229] width 20 height 20
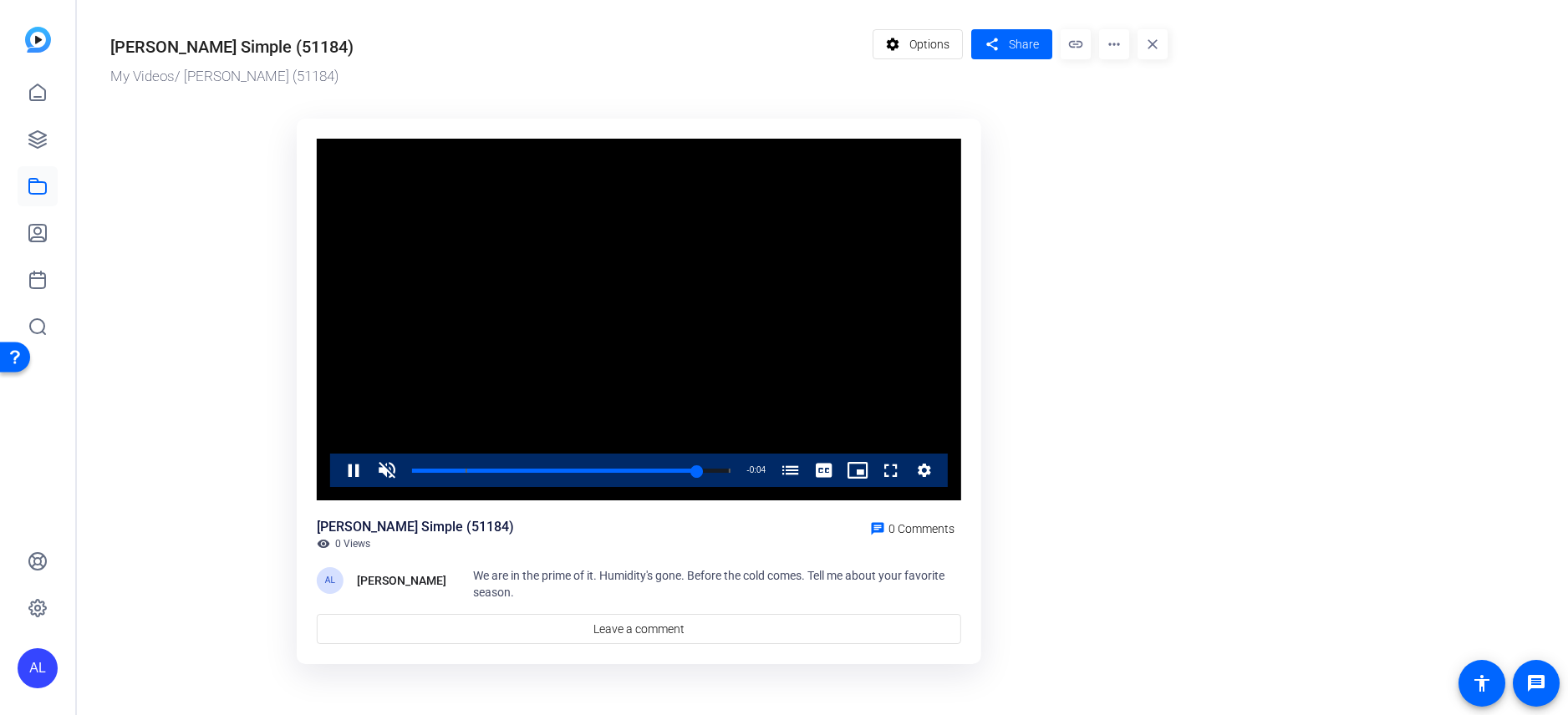
click at [818, 369] on video "Video Player" at bounding box center [638, 320] width 645 height 363
click at [337, 473] on span "Video Player" at bounding box center [337, 470] width 0 height 33
click at [518, 473] on div "Loaded : 100.00% 0:11 0:32 Winter is my favorite season (00:06)" at bounding box center [571, 470] width 335 height 33
click at [429, 473] on div "Loaded : 100.00% 0:02 0:13 Winter is my favorite season (00:06)" at bounding box center [571, 470] width 335 height 33
drag, startPoint x: 433, startPoint y: 473, endPoint x: 417, endPoint y: 473, distance: 16.0
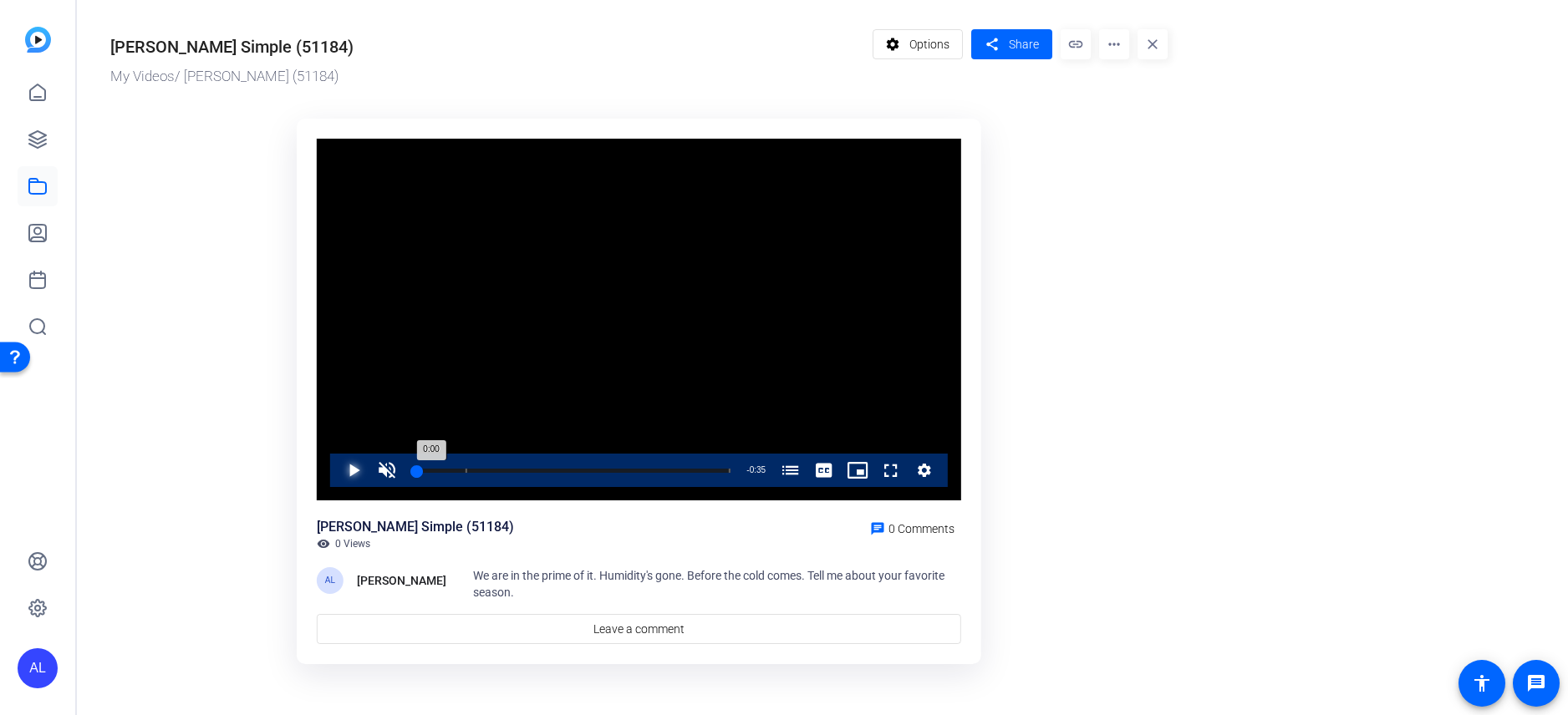
click at [417, 473] on div "0:00" at bounding box center [415, 470] width 5 height 4
drag, startPoint x: 472, startPoint y: 469, endPoint x: 445, endPoint y: 470, distance: 27.0
click at [445, 470] on div "Loaded : 100.00% 0:03 0:03 Winter is my favorite season (00:06)" at bounding box center [571, 470] width 318 height 4
drag, startPoint x: 456, startPoint y: 471, endPoint x: 403, endPoint y: 472, distance: 53.0
click at [408, 471] on div "Play Unmute 90% Current Time 0:01 / Duration 0:35 Loaded : 100.00% 0:01 0:01 Wi…" at bounding box center [639, 470] width 617 height 33
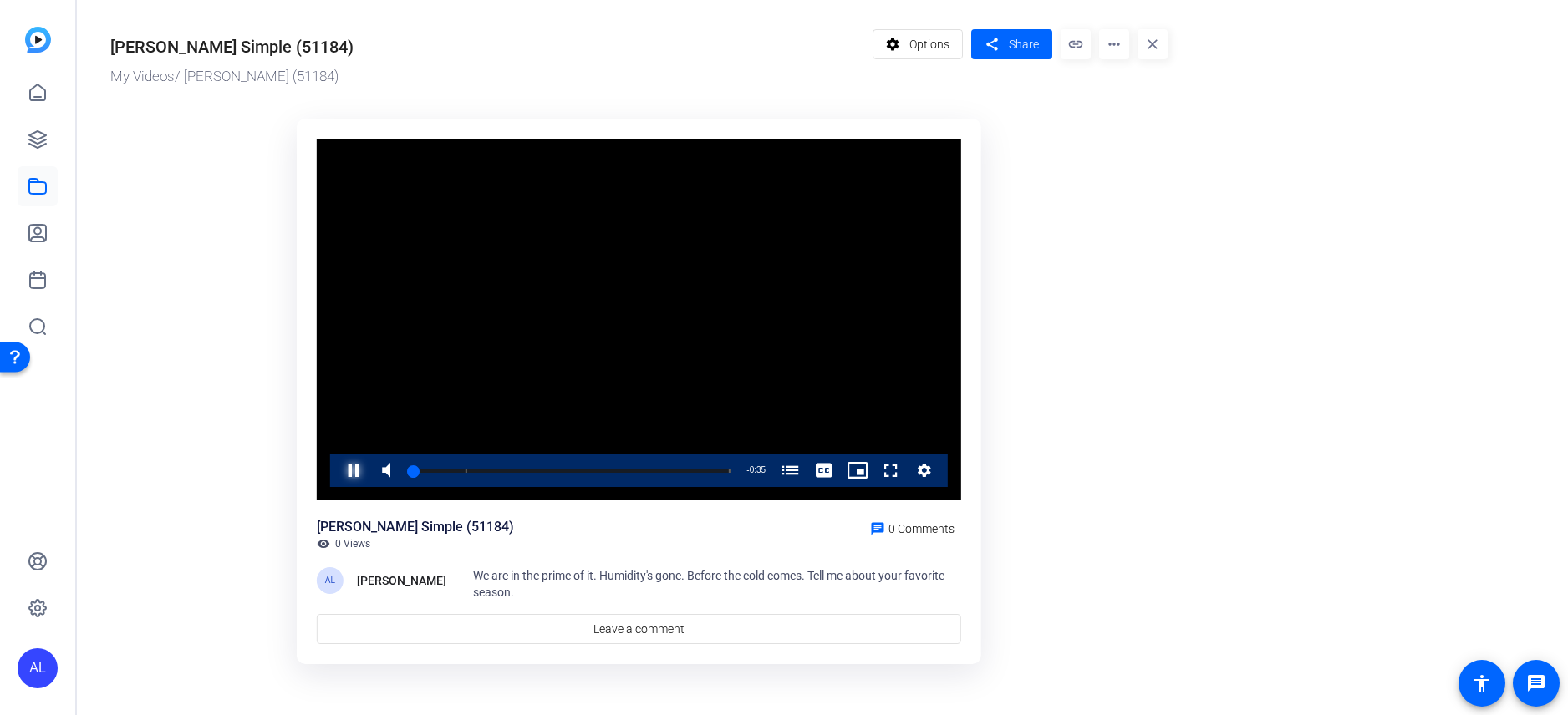
click at [337, 476] on span "Video Player" at bounding box center [337, 470] width 0 height 33
